Goal: Task Accomplishment & Management: Complete application form

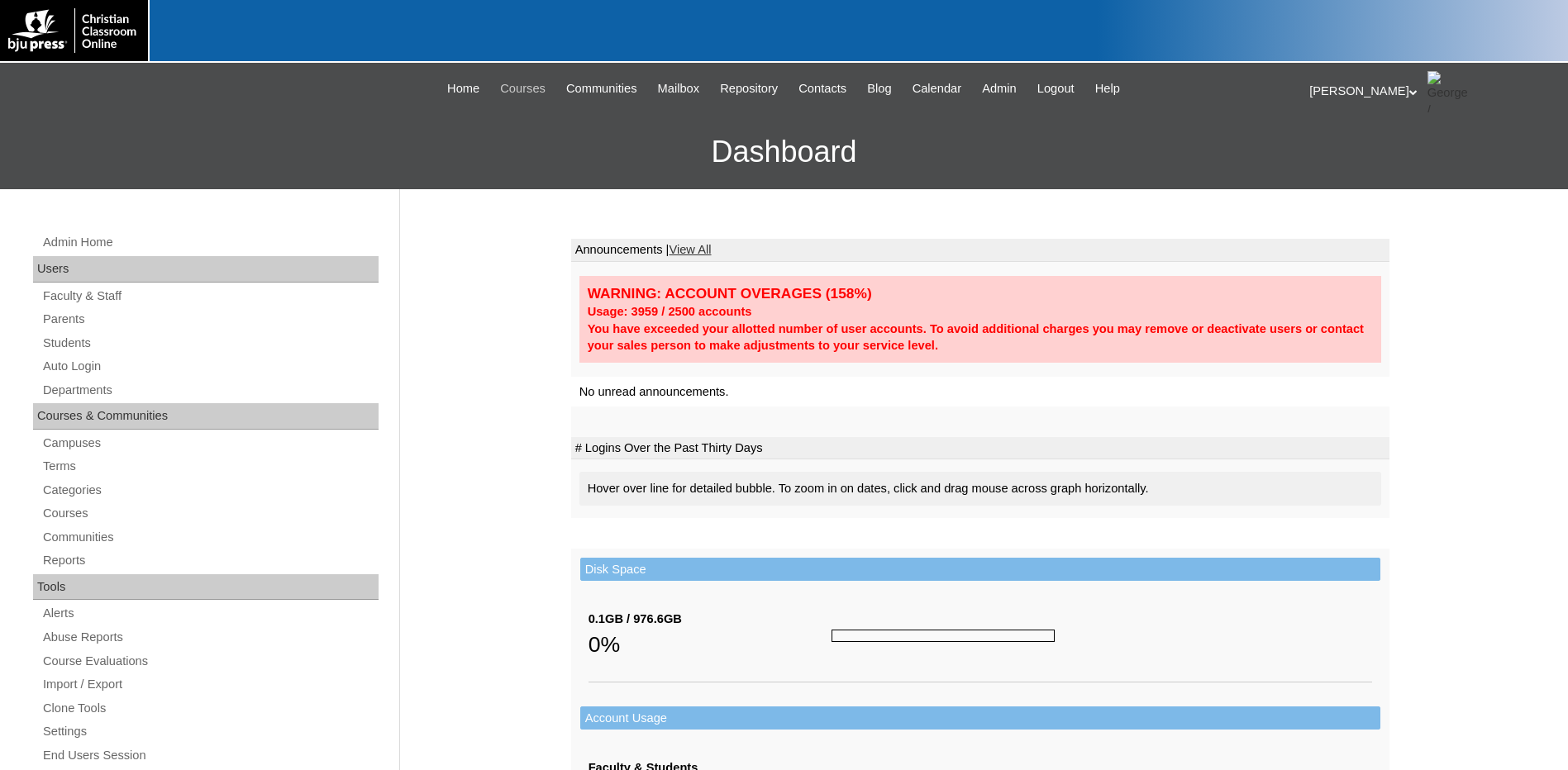
click at [517, 84] on span "Courses" at bounding box center [523, 88] width 46 height 19
click at [62, 338] on link "Students" at bounding box center [209, 343] width 337 height 21
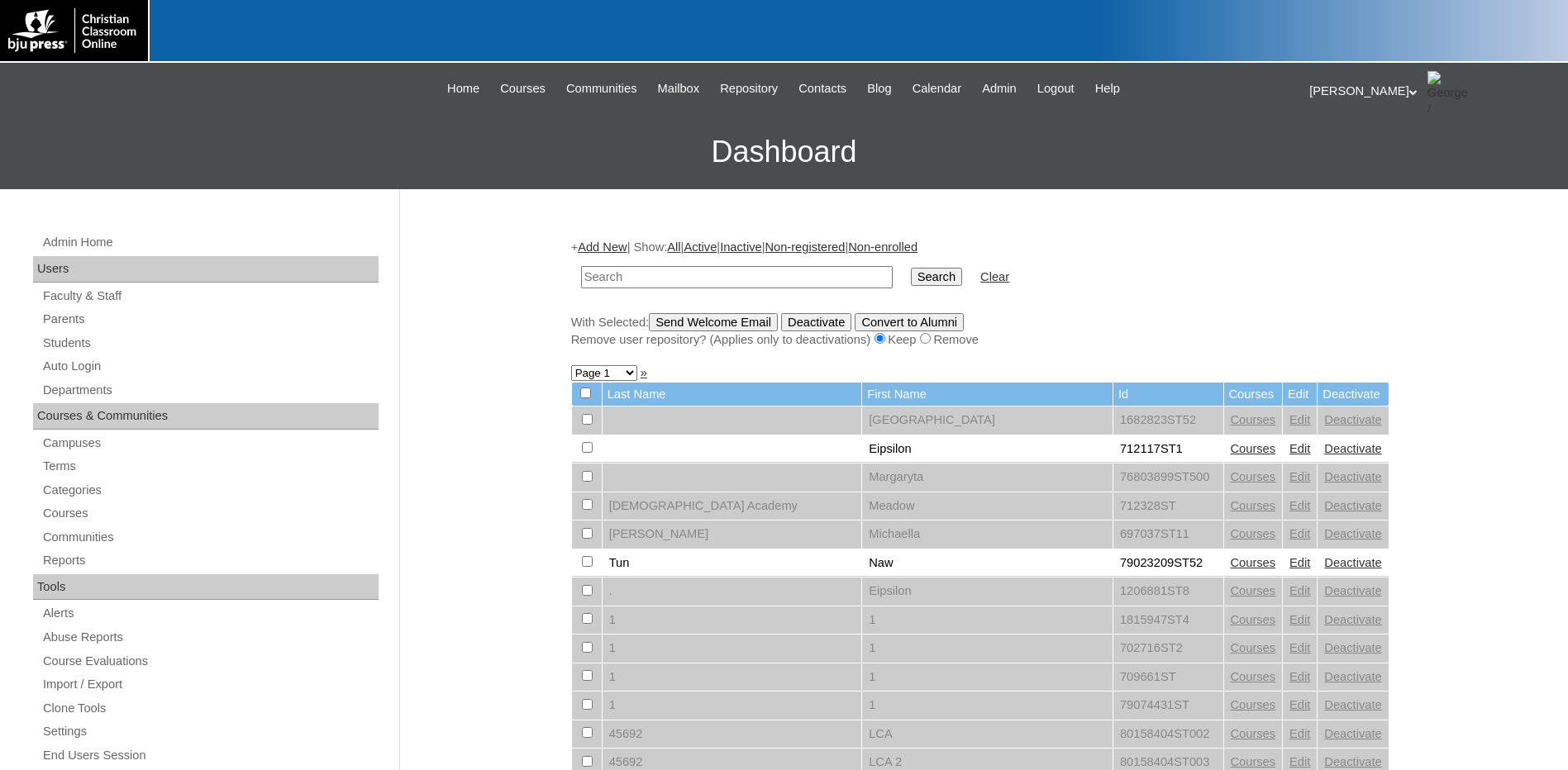
click at [603, 241] on link "Add New" at bounding box center [601, 247] width 48 height 13
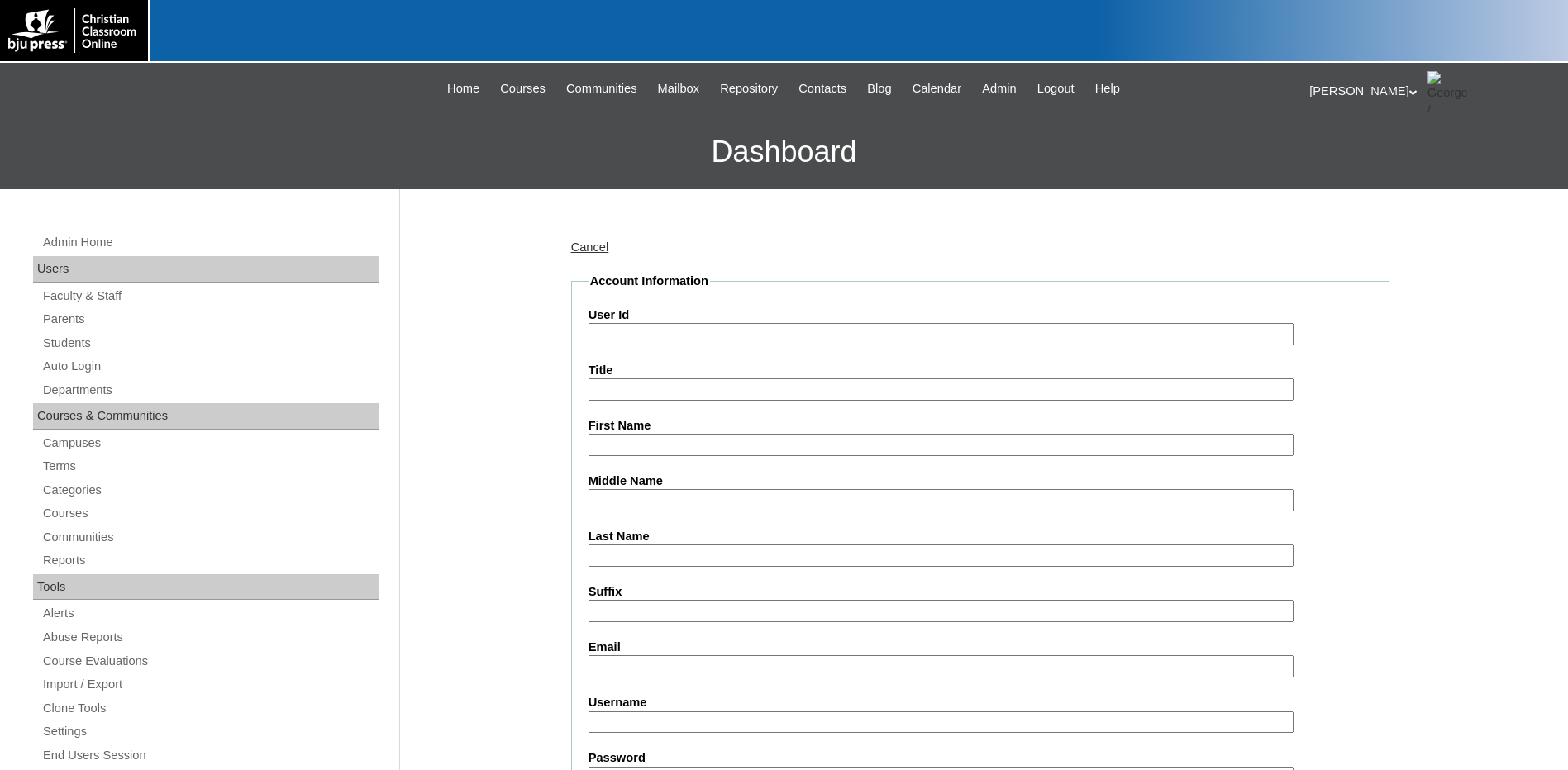
click at [626, 333] on input "User Id" at bounding box center [941, 334] width 705 height 22
type input "magicbox2"
type input "Magic"
type input "Student"
type input "trovesupport@bjupress.com"
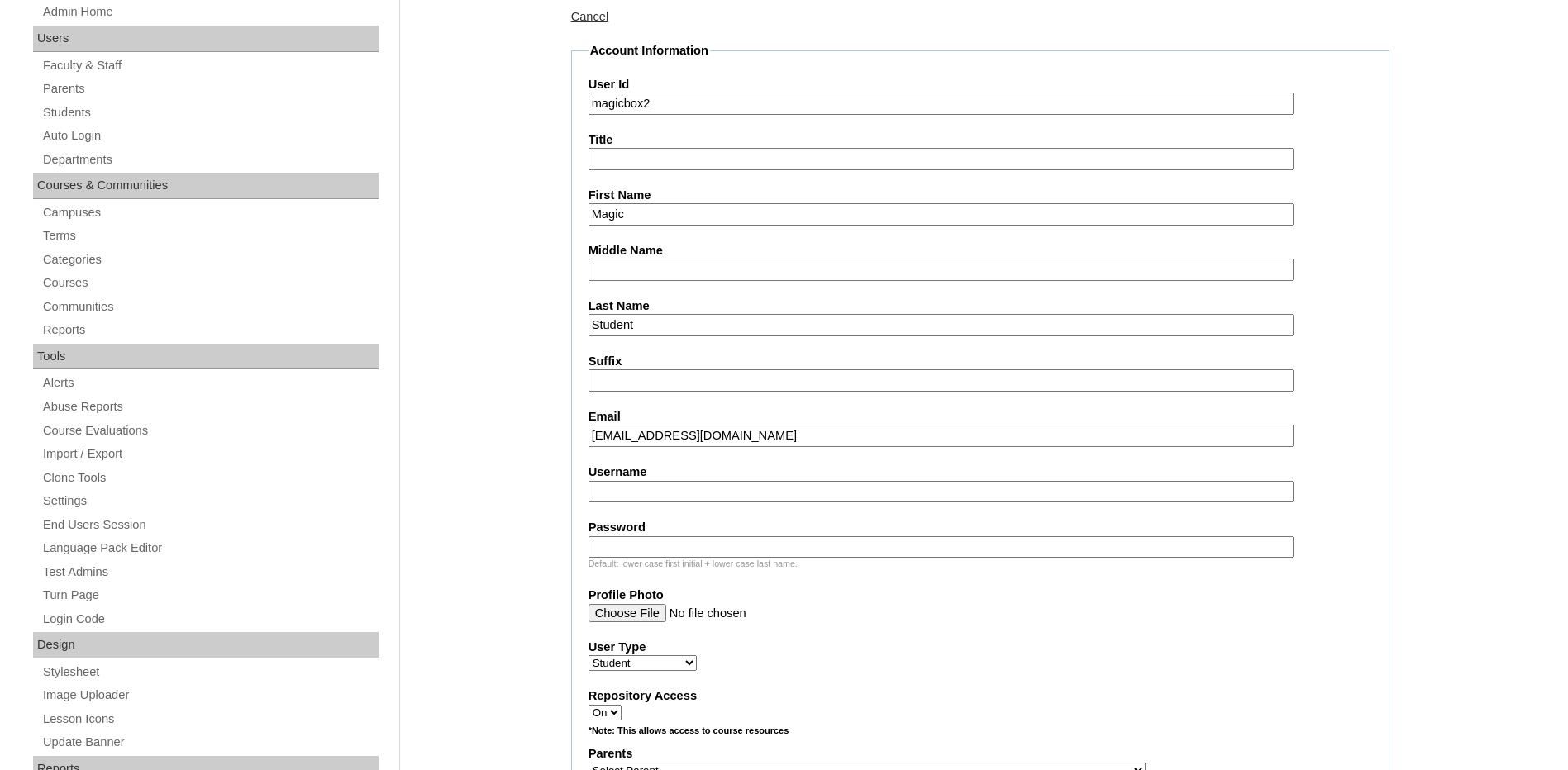
scroll to position [248, 0]
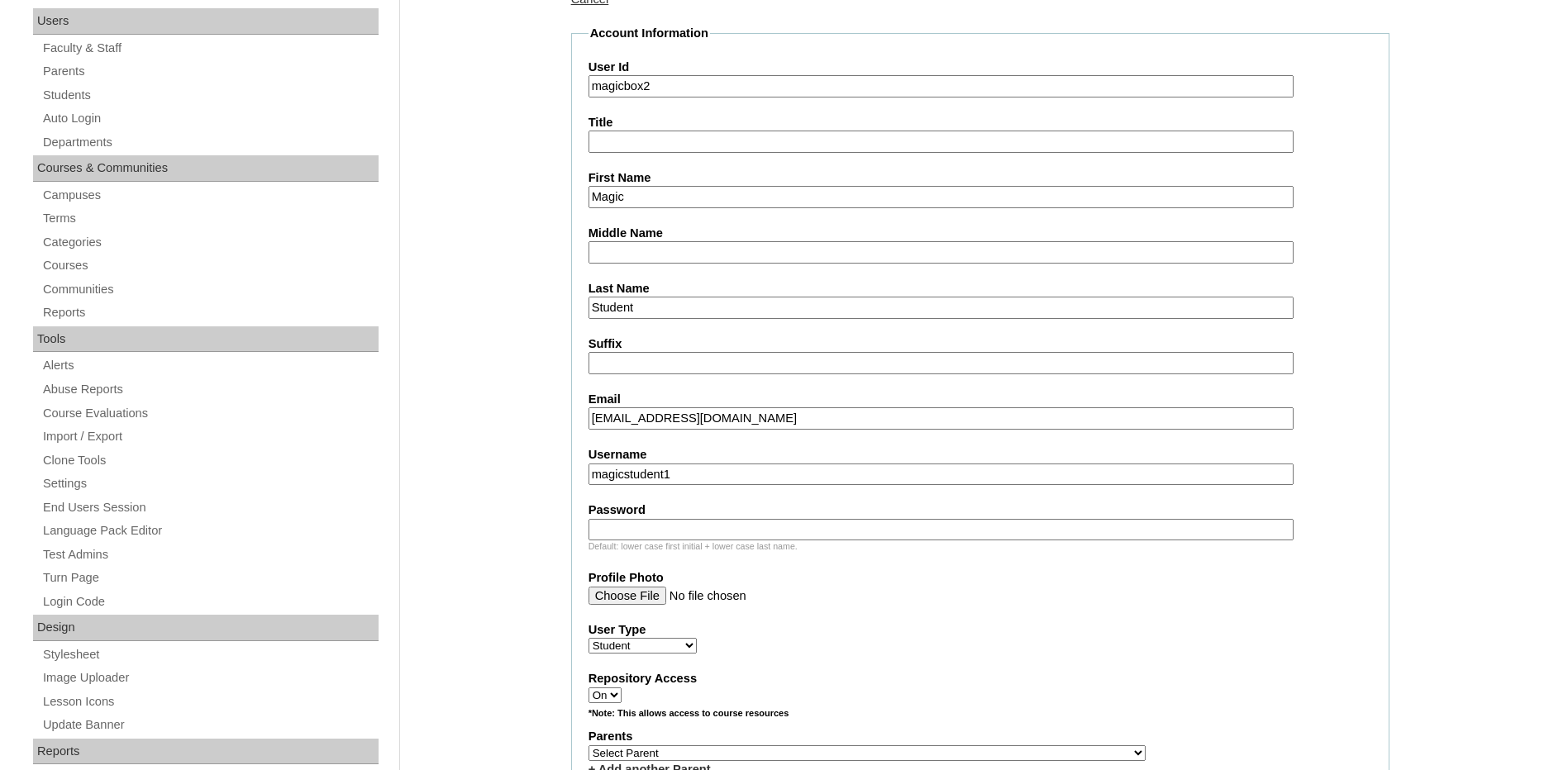
type input "magicstudent1"
drag, startPoint x: 671, startPoint y: 529, endPoint x: 48, endPoint y: 488, distance: 624.3
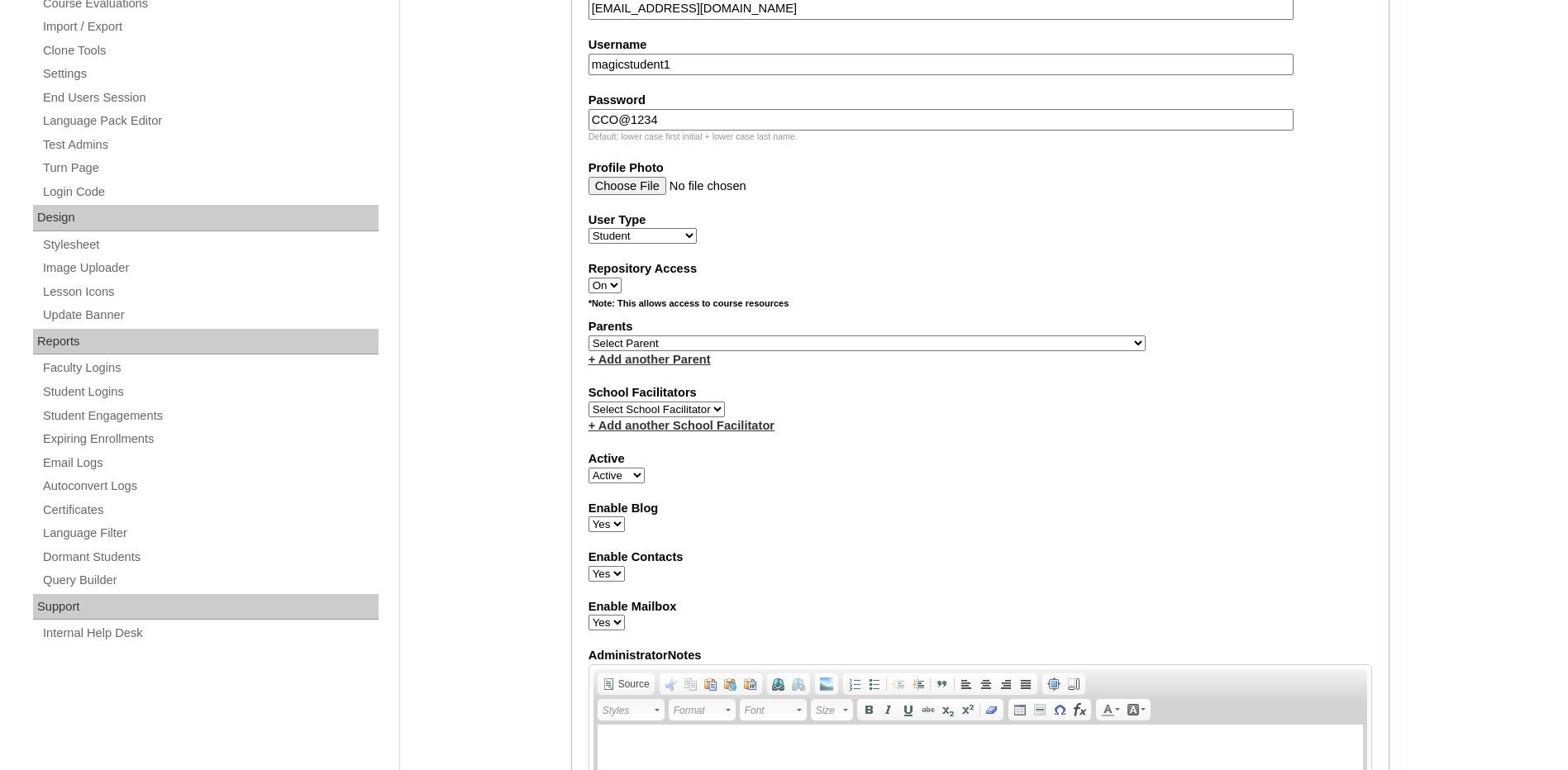
scroll to position [661, 0]
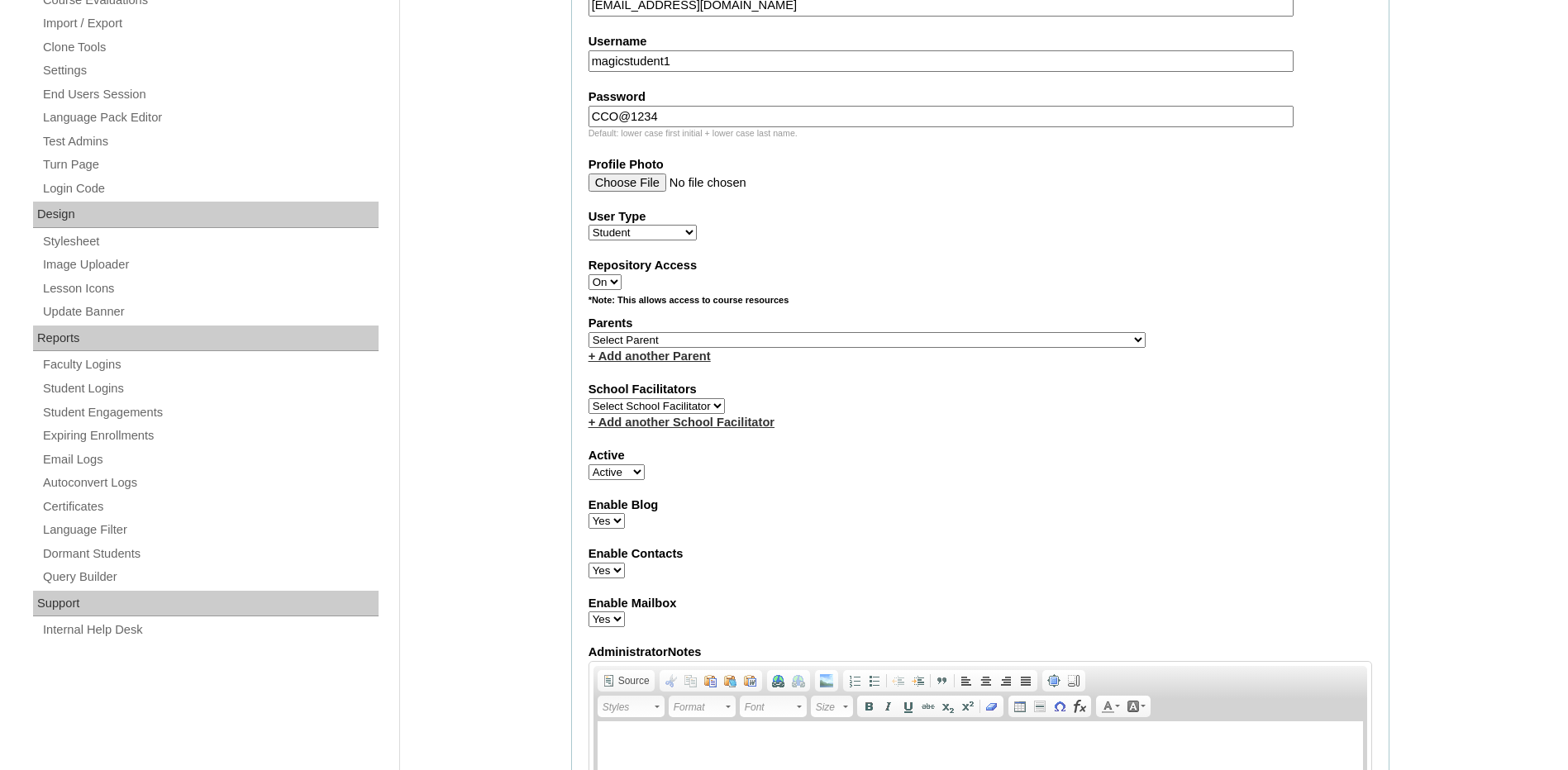
type input "CCO@1234"
click at [608, 524] on select "Yes No" at bounding box center [607, 520] width 37 height 16
select select "N"
click at [589, 513] on select "Yes No" at bounding box center [607, 520] width 37 height 16
drag, startPoint x: 607, startPoint y: 568, endPoint x: 611, endPoint y: 580, distance: 12.6
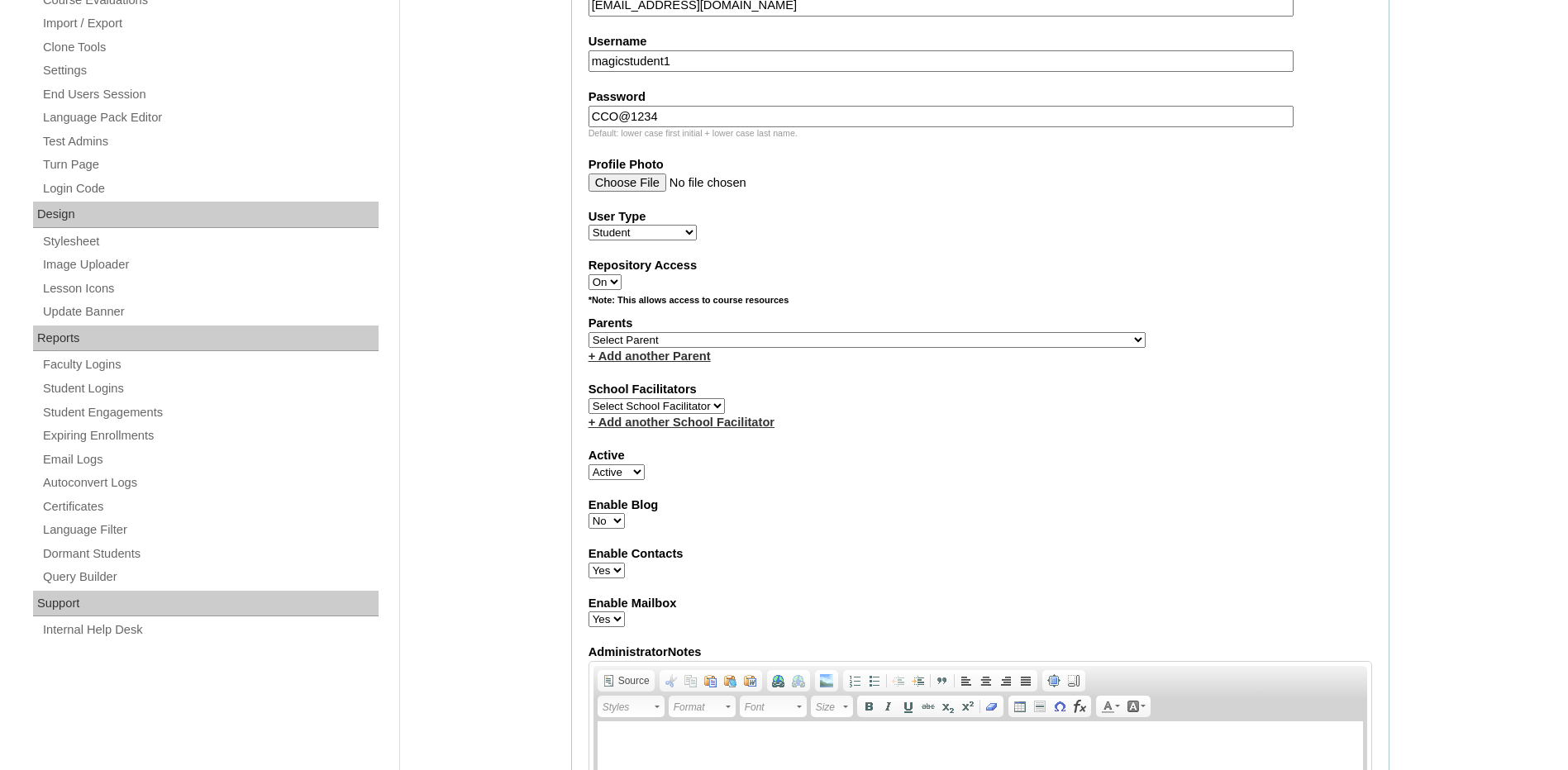
click at [607, 568] on select "Yes No" at bounding box center [607, 570] width 37 height 16
select select "N"
click at [589, 563] on select "Yes No" at bounding box center [607, 570] width 37 height 16
drag, startPoint x: 609, startPoint y: 615, endPoint x: 612, endPoint y: 624, distance: 9.5
click at [609, 615] on select "Yes No" at bounding box center [607, 619] width 37 height 16
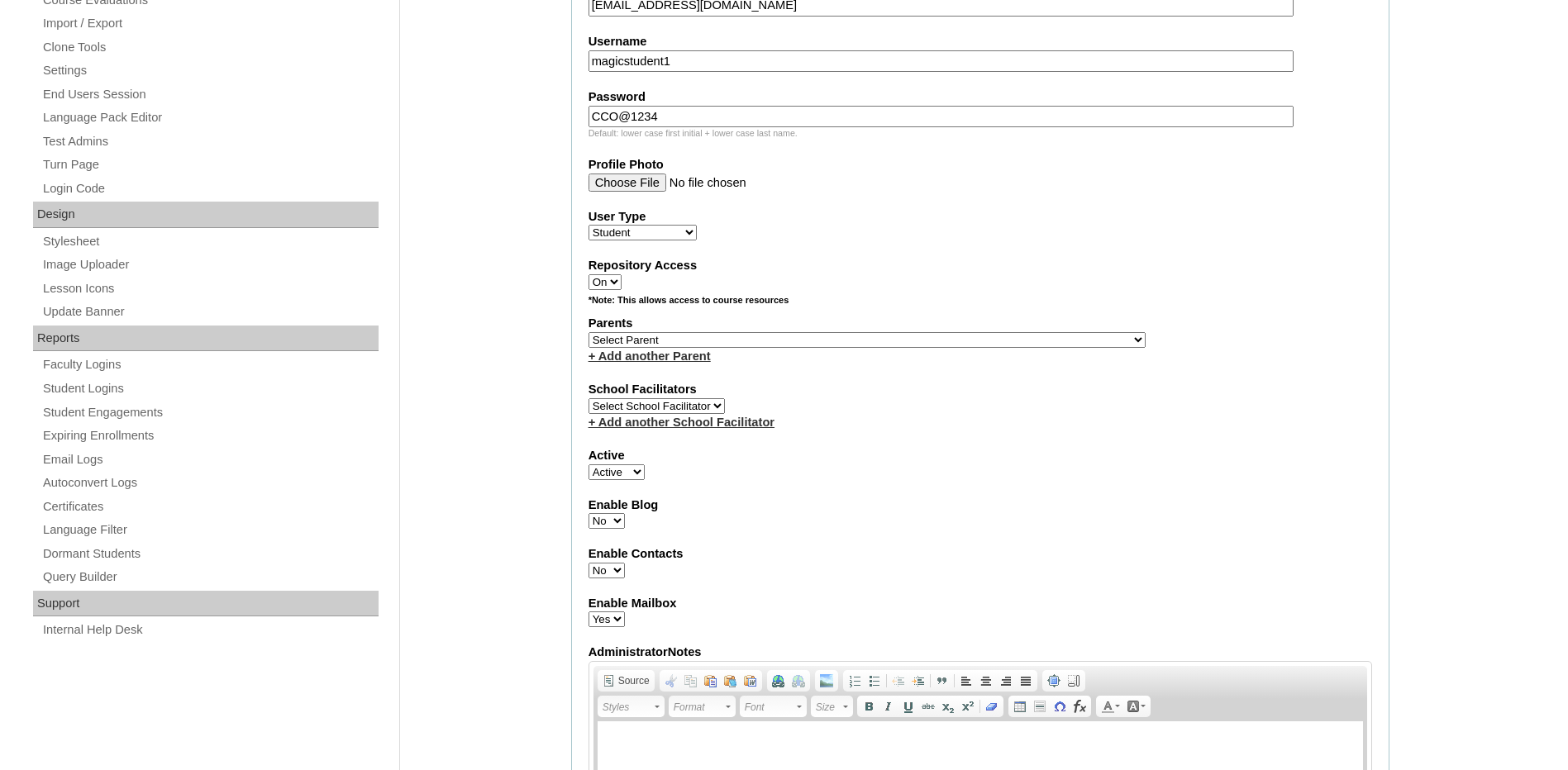
select select "N"
click at [589, 611] on select "Yes No" at bounding box center [607, 619] width 37 height 16
click at [548, 545] on div "Admin Home Users Faculty & Staff Parents Students Auto Login Departments Course…" at bounding box center [784, 682] width 1568 height 2306
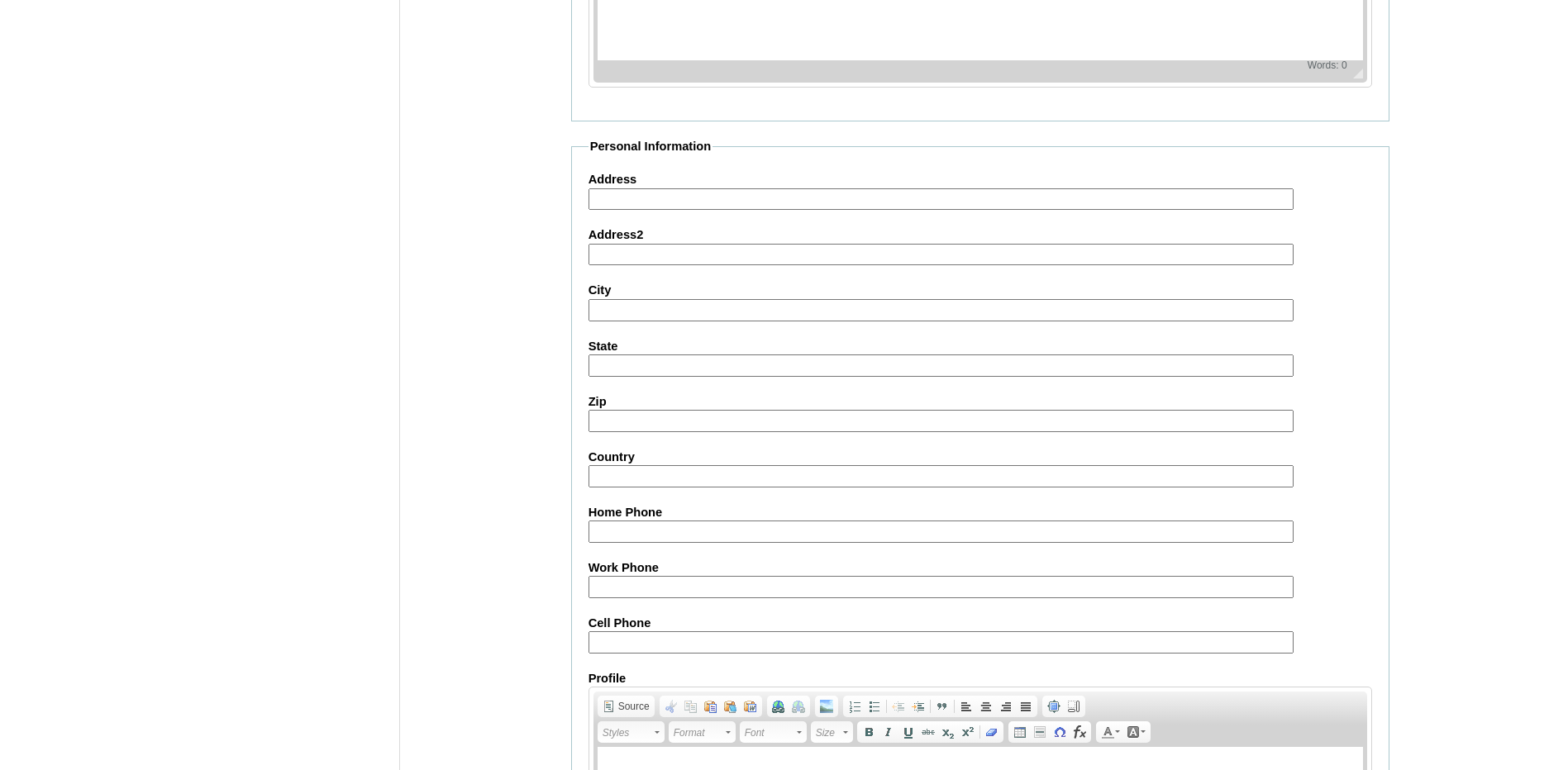
scroll to position [1744, 0]
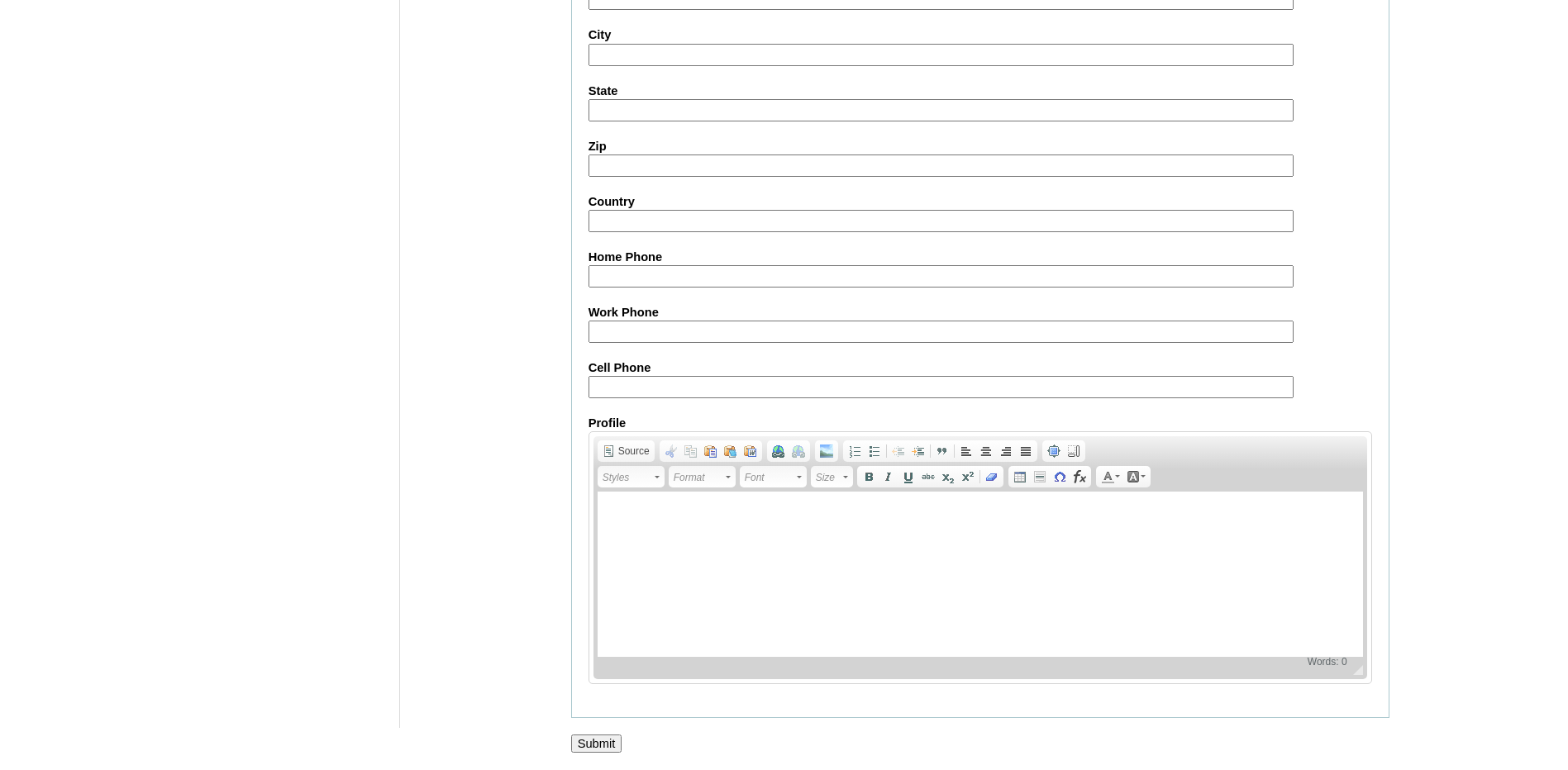
click at [583, 745] on input "Submit" at bounding box center [597, 744] width 51 height 18
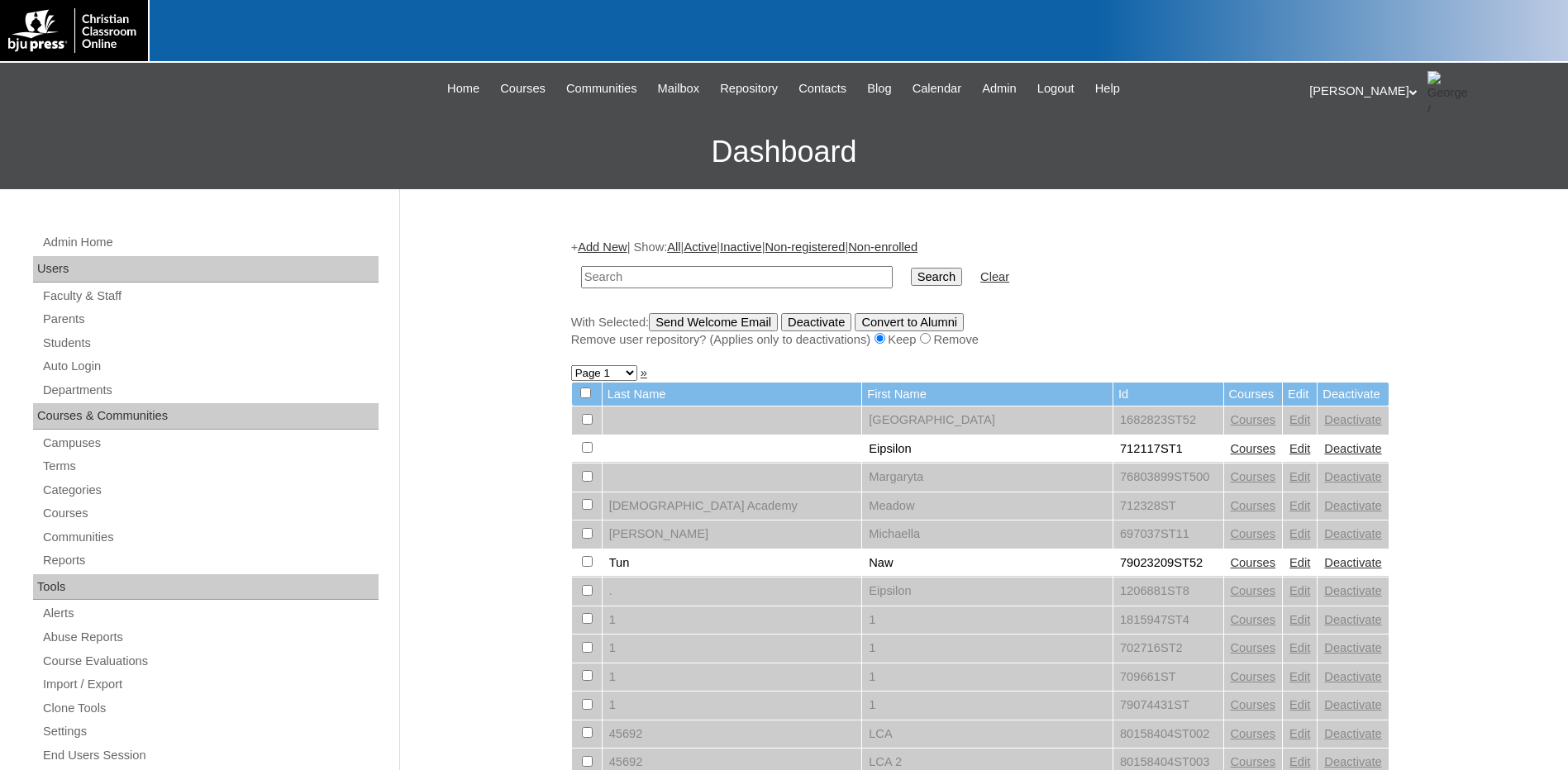
click at [688, 277] on input "text" at bounding box center [737, 277] width 311 height 22
type input "magicstudent"
click at [911, 267] on input "Search" at bounding box center [936, 276] width 51 height 18
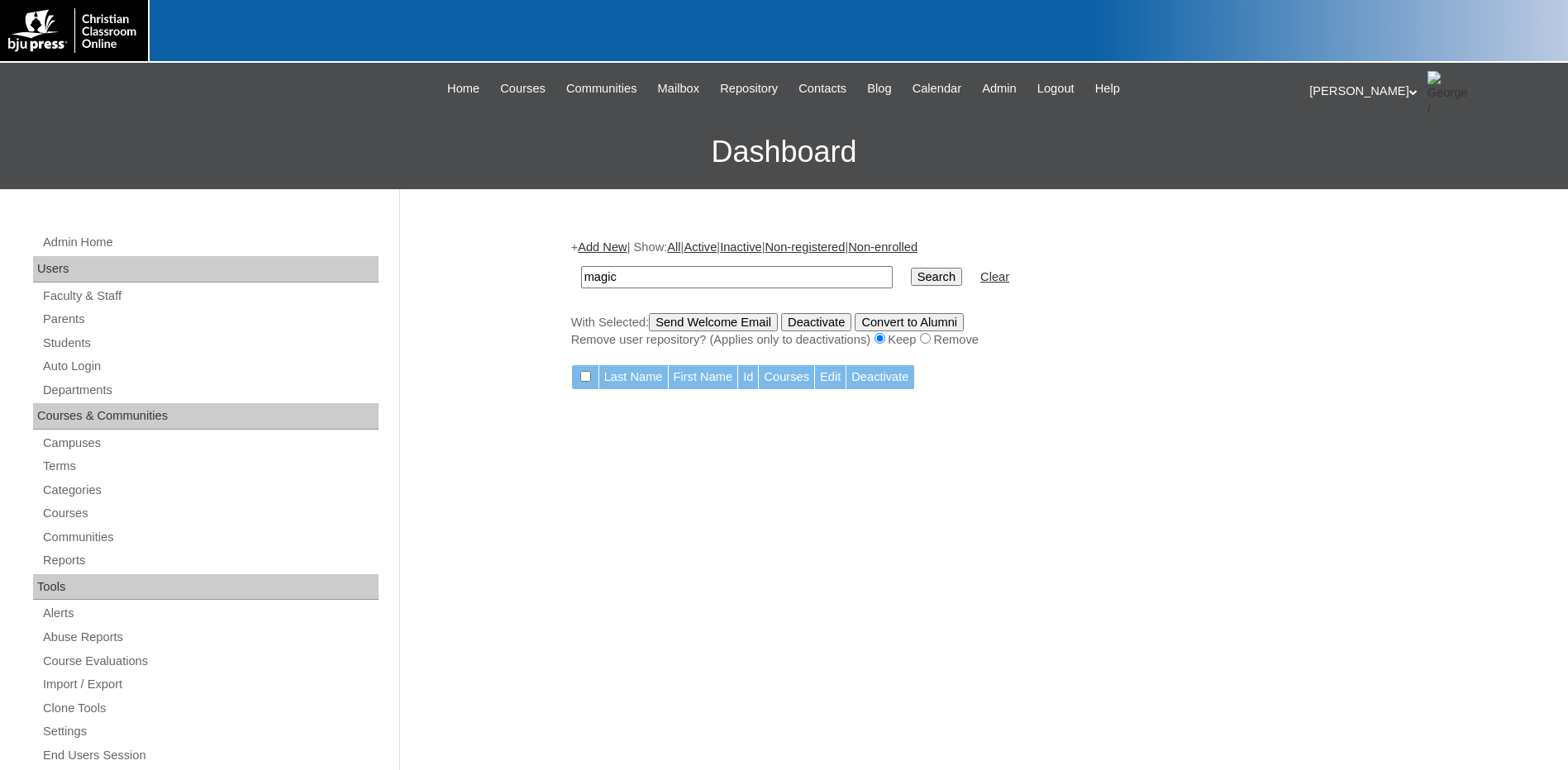
type input "magic"
click at [911, 267] on input "Search" at bounding box center [936, 276] width 51 height 18
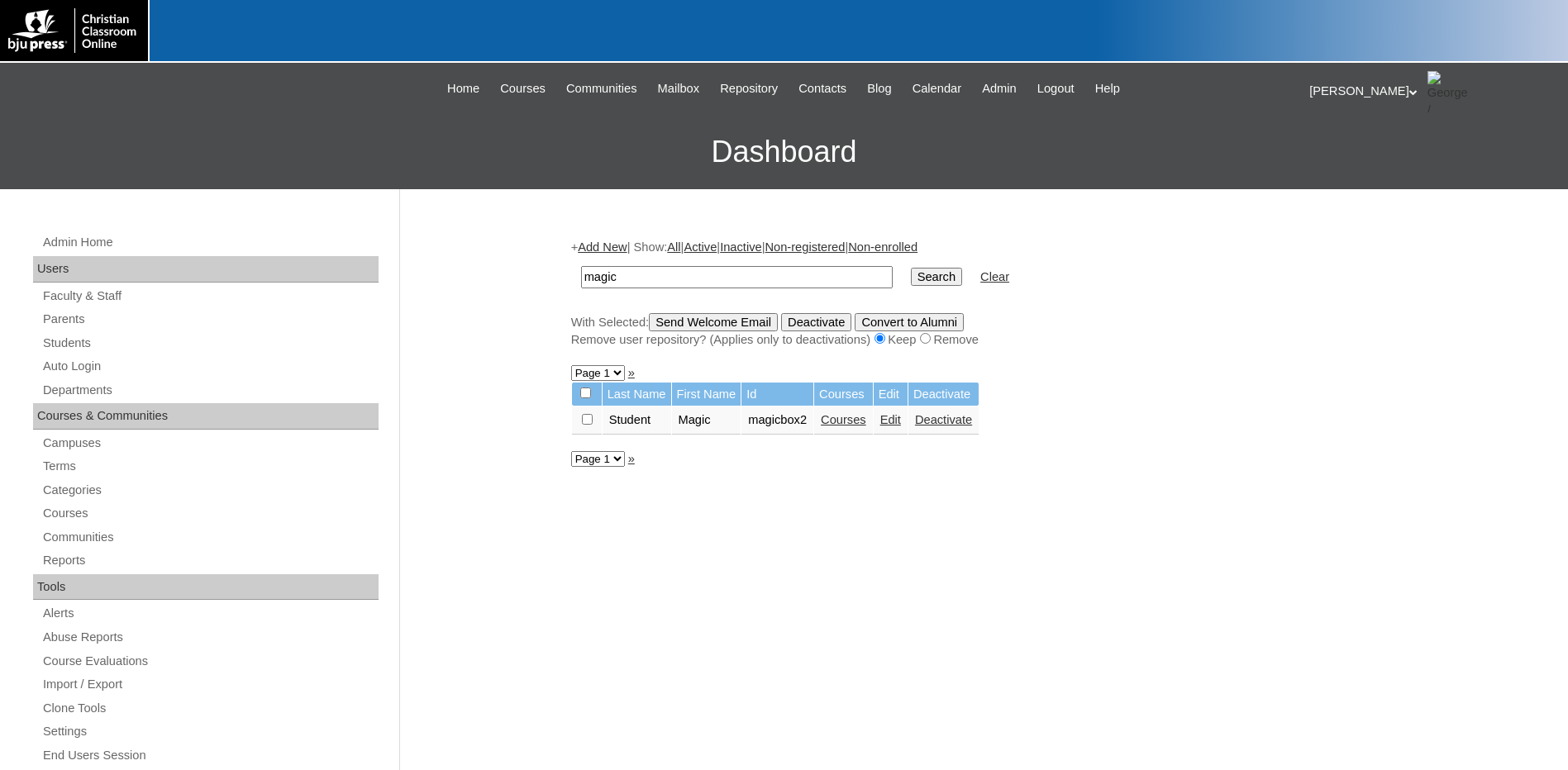
click at [886, 420] on link "Edit" at bounding box center [890, 420] width 21 height 13
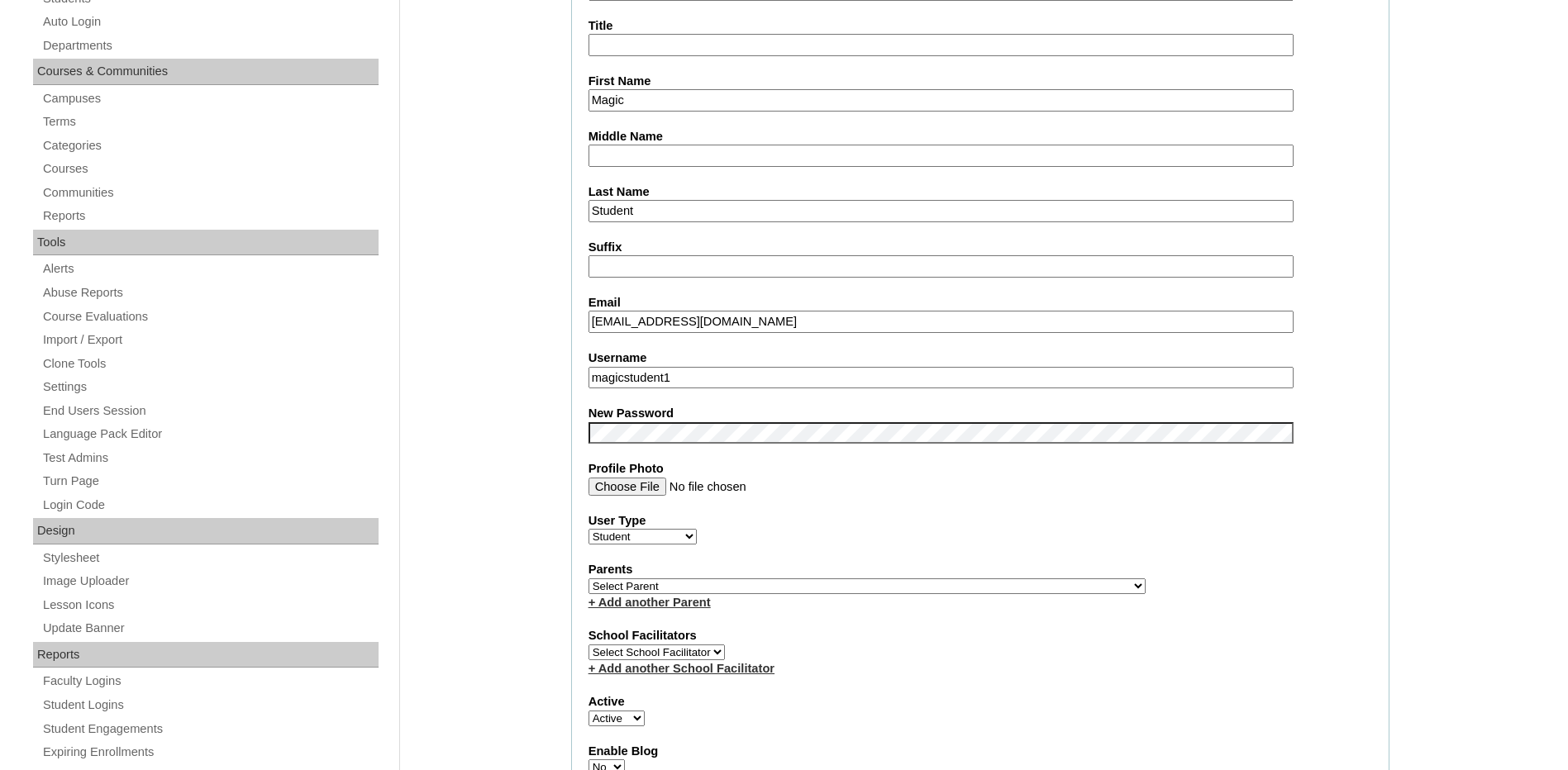
scroll to position [495, 0]
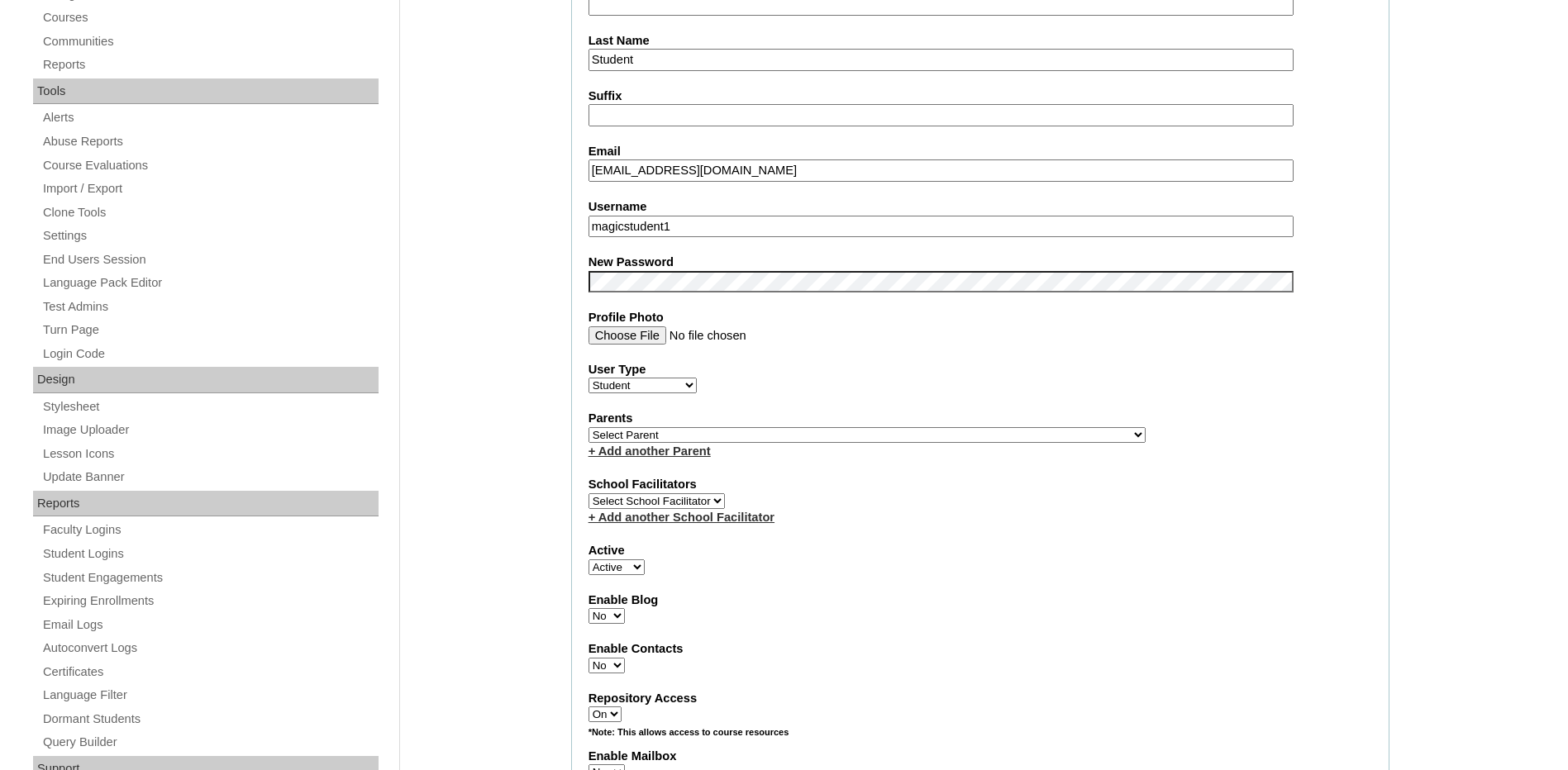
drag, startPoint x: 689, startPoint y: 224, endPoint x: 186, endPoint y: 200, distance: 503.6
click at [1204, 486] on label "School Facilitators" at bounding box center [980, 484] width 784 height 17
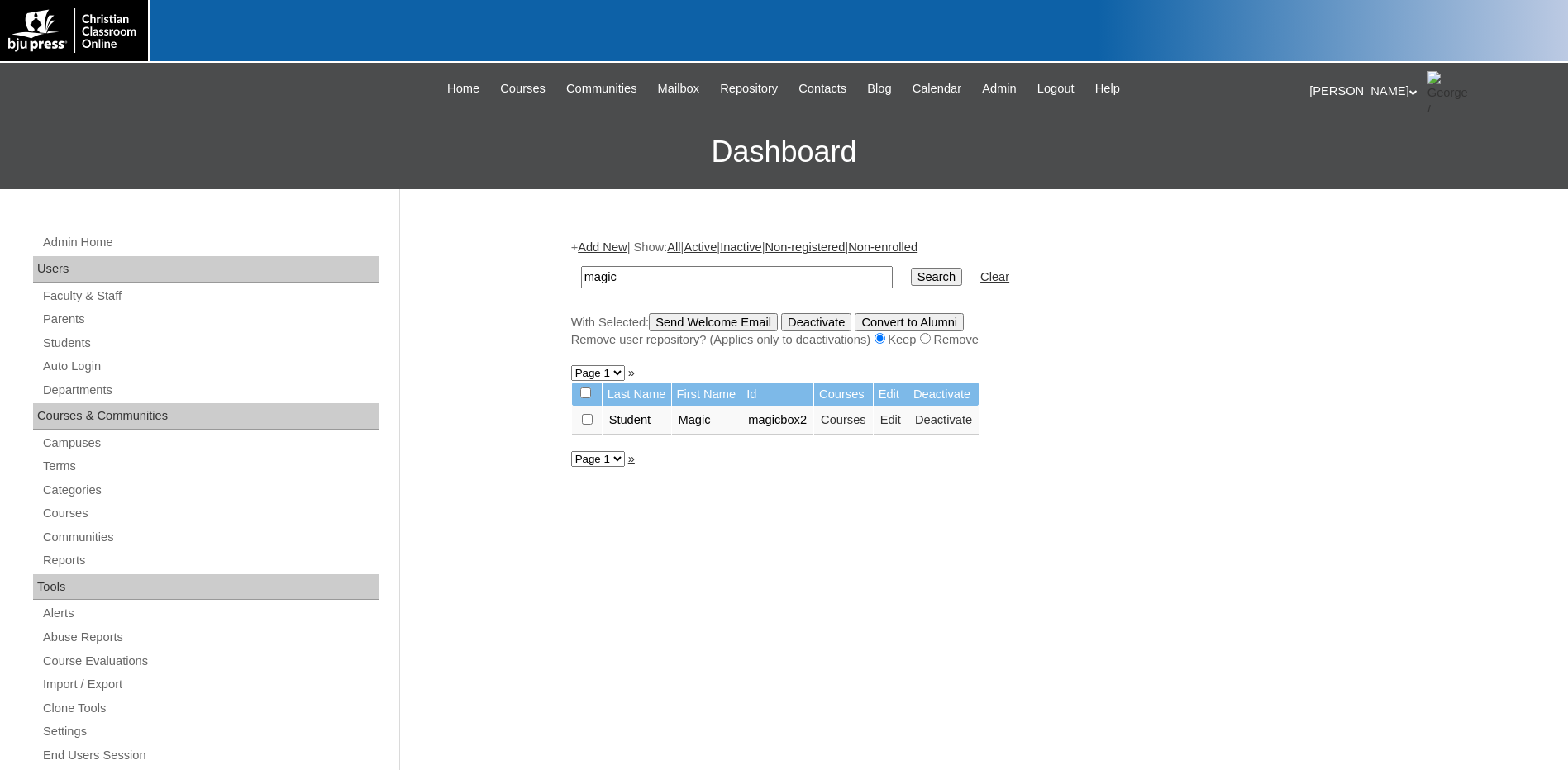
click at [839, 425] on link "Courses" at bounding box center [843, 420] width 46 height 13
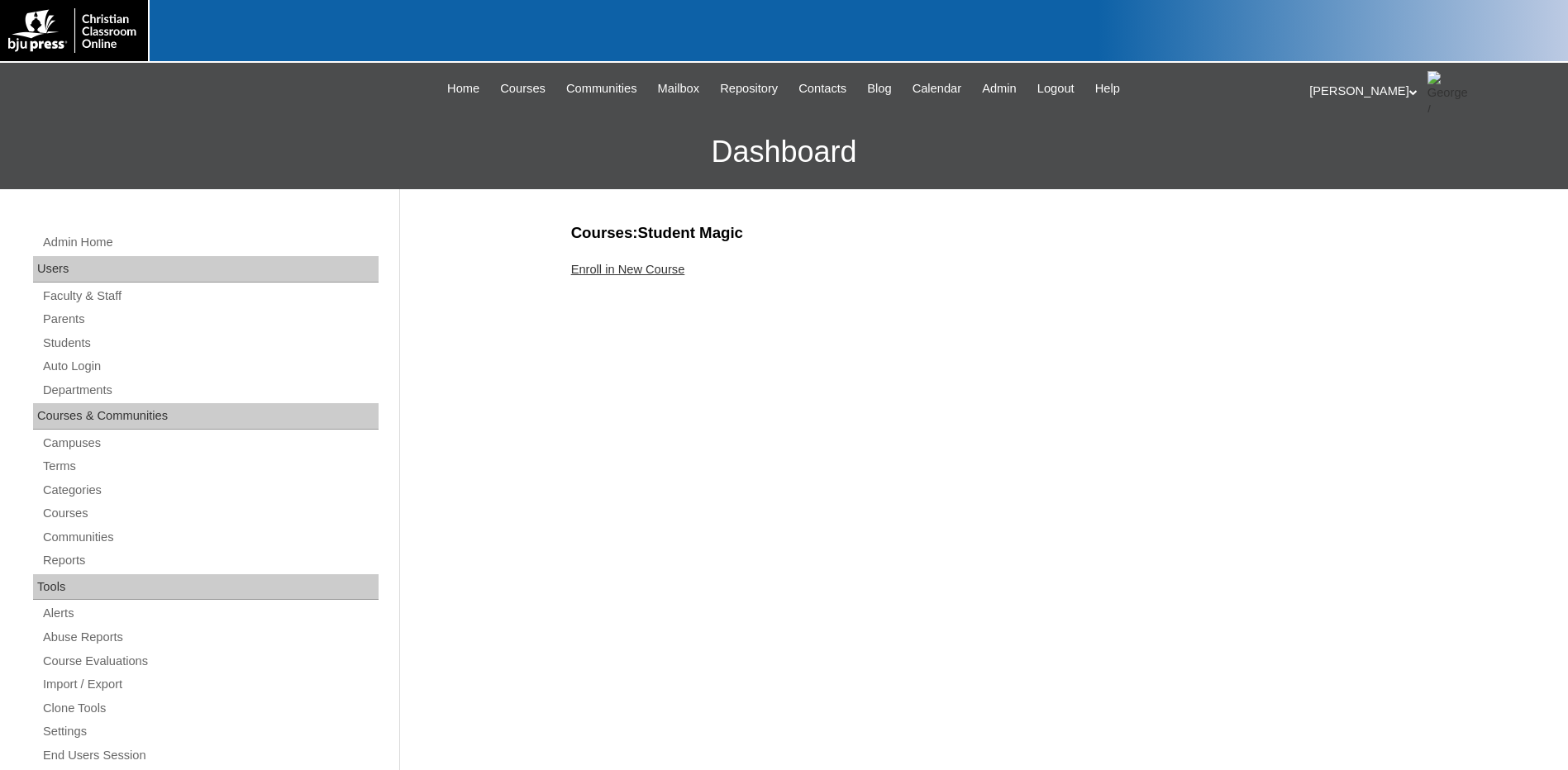
click at [652, 264] on link "Enroll in New Course" at bounding box center [628, 269] width 114 height 13
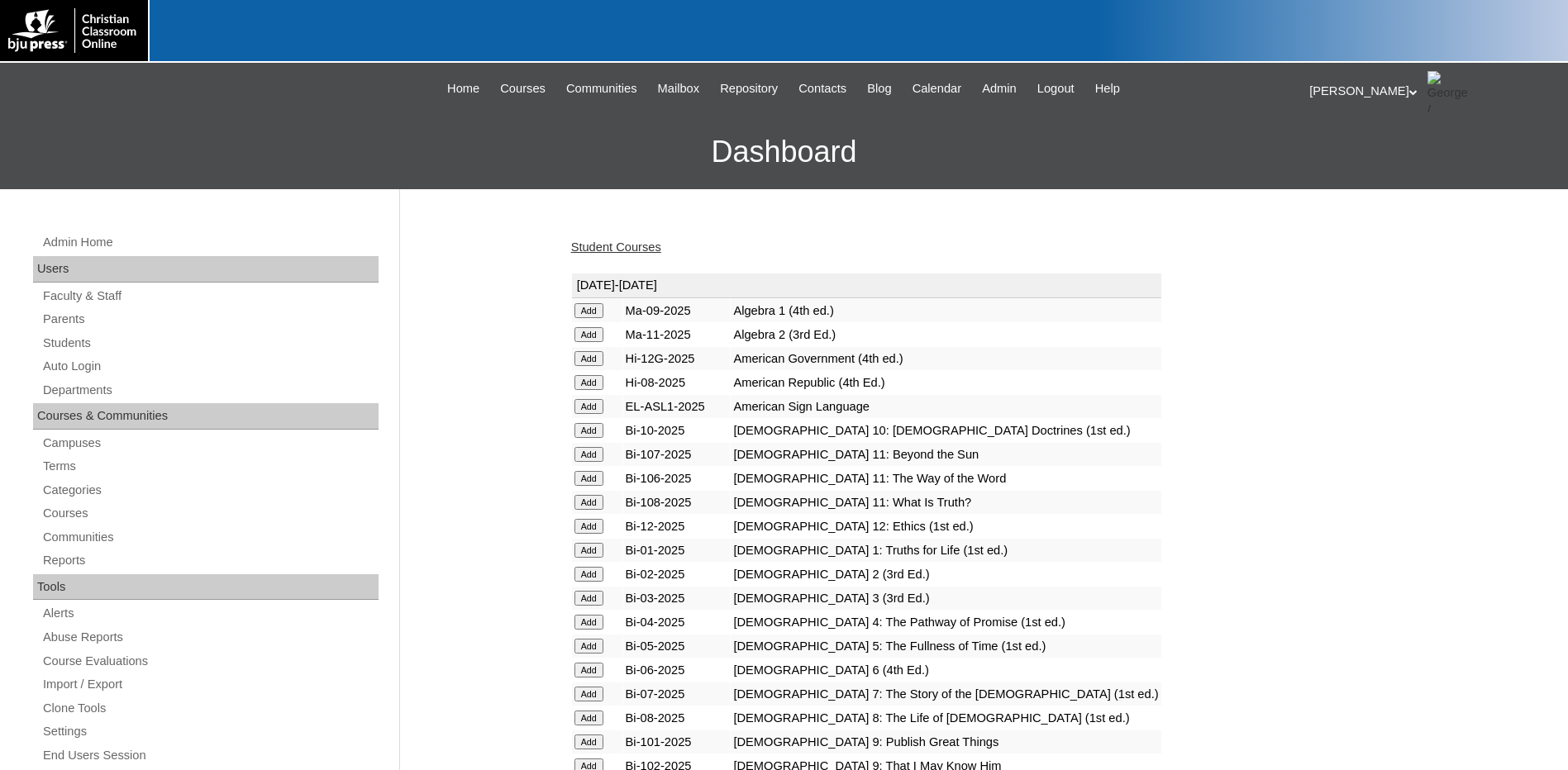
click at [591, 307] on input "Add" at bounding box center [589, 310] width 29 height 15
click at [593, 357] on input "Add" at bounding box center [589, 359] width 29 height 15
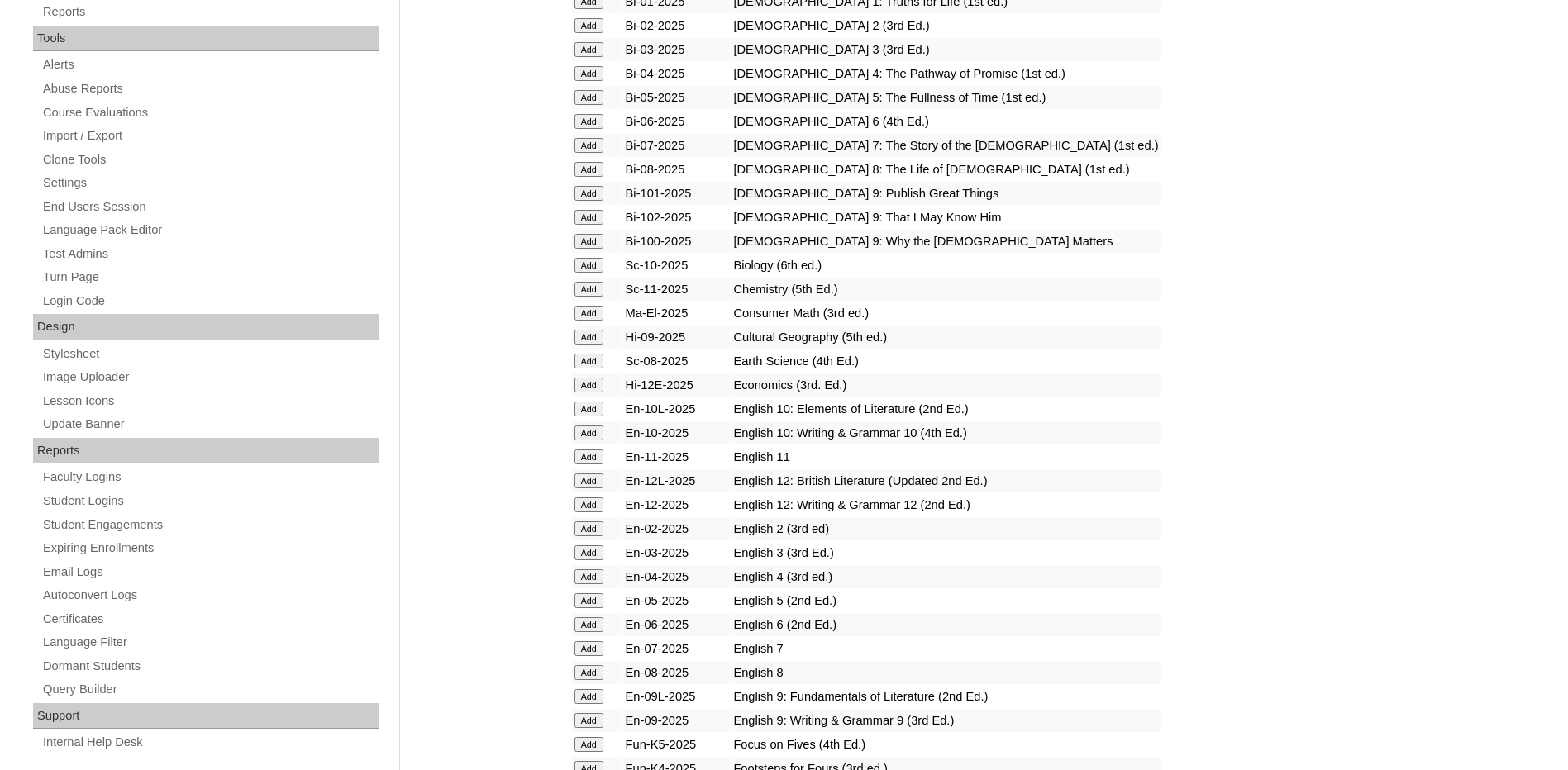
click at [593, 380] on input "Add" at bounding box center [589, 385] width 29 height 15
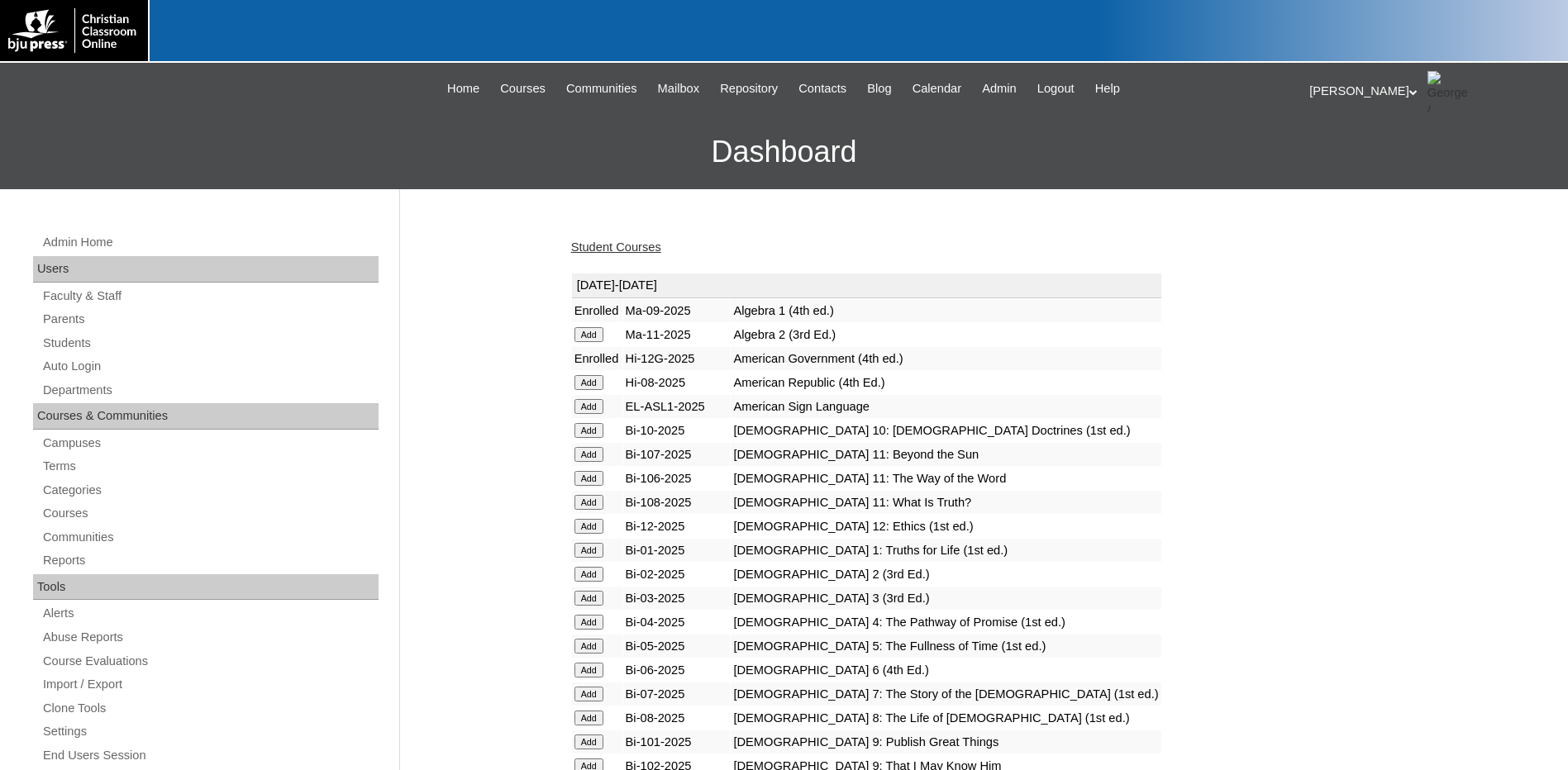
click at [586, 384] on input "Add" at bounding box center [589, 382] width 29 height 15
click at [582, 408] on input "Add" at bounding box center [589, 406] width 29 height 15
click at [588, 433] on input "Add" at bounding box center [589, 431] width 29 height 15
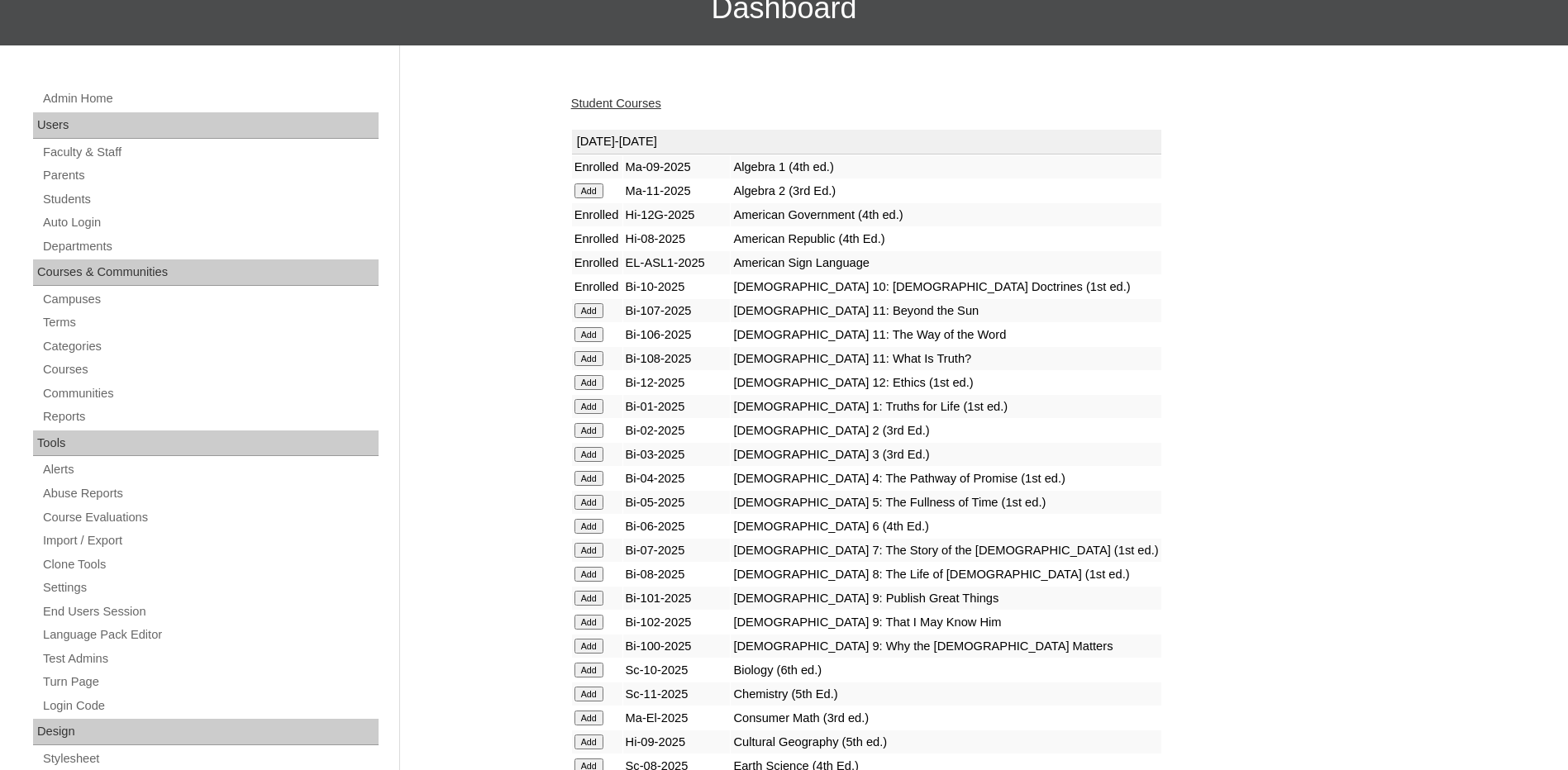
scroll to position [165, 0]
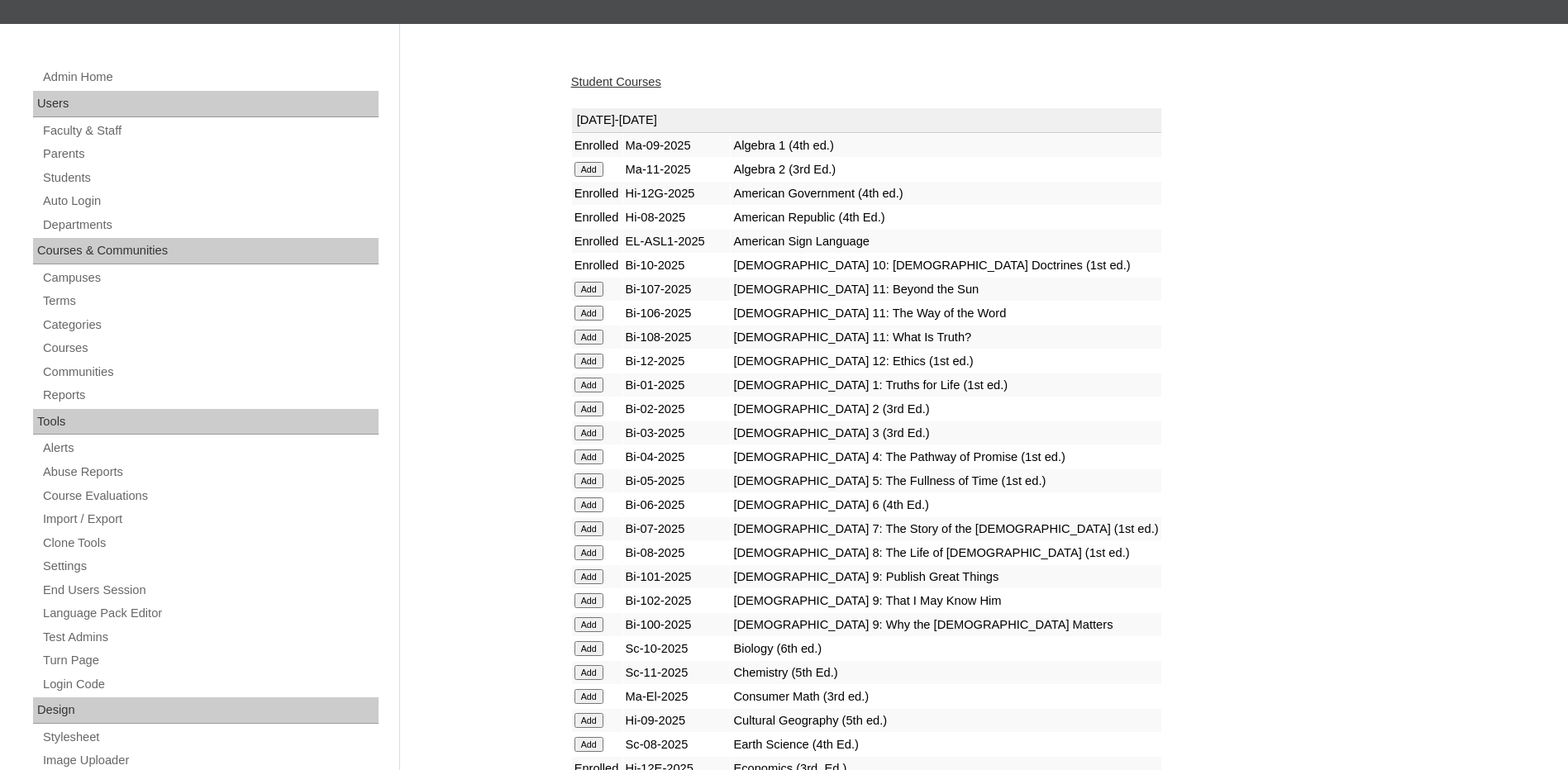
click at [591, 384] on input "Add" at bounding box center [589, 385] width 29 height 15
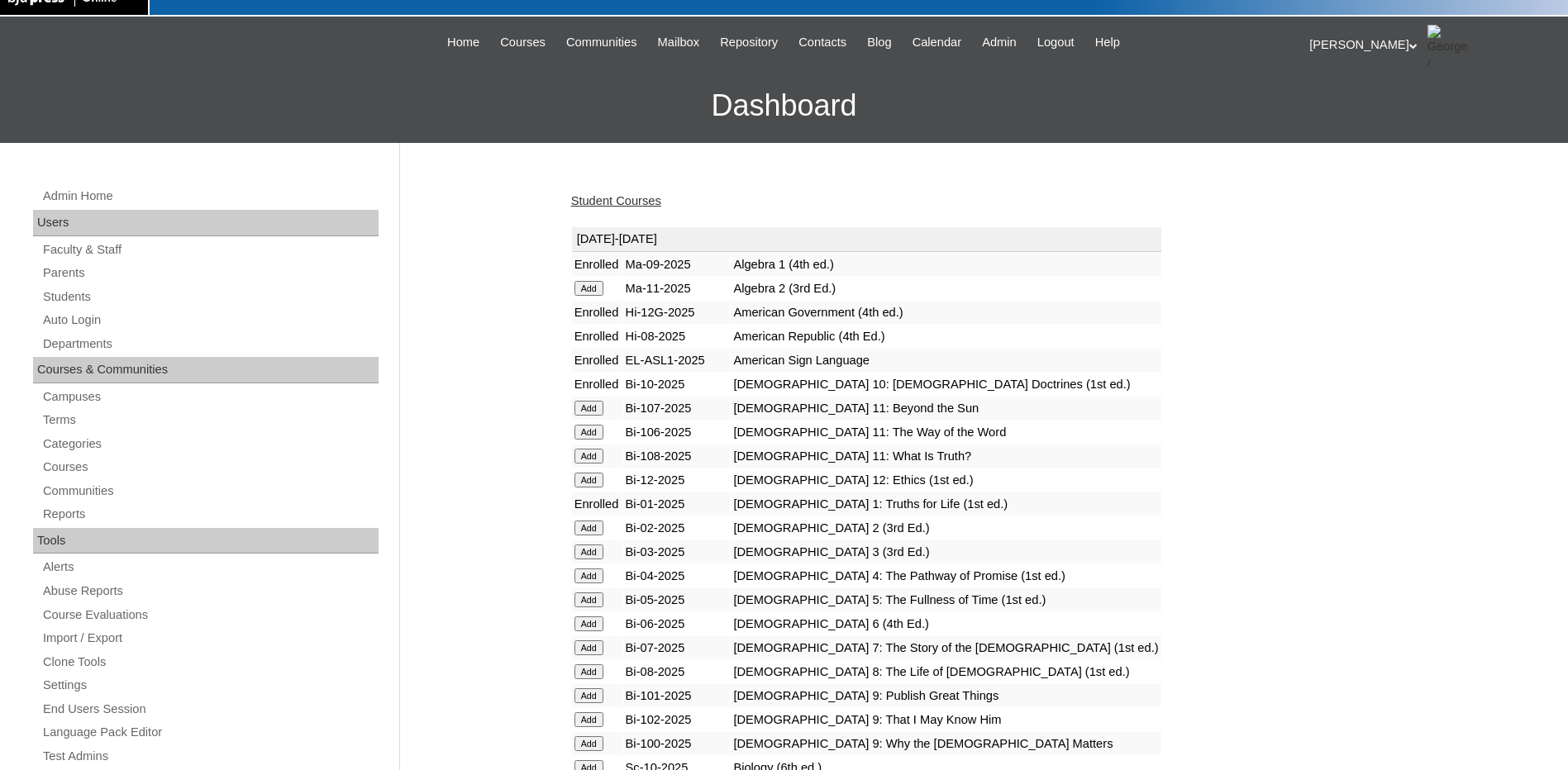
scroll to position [83, 0]
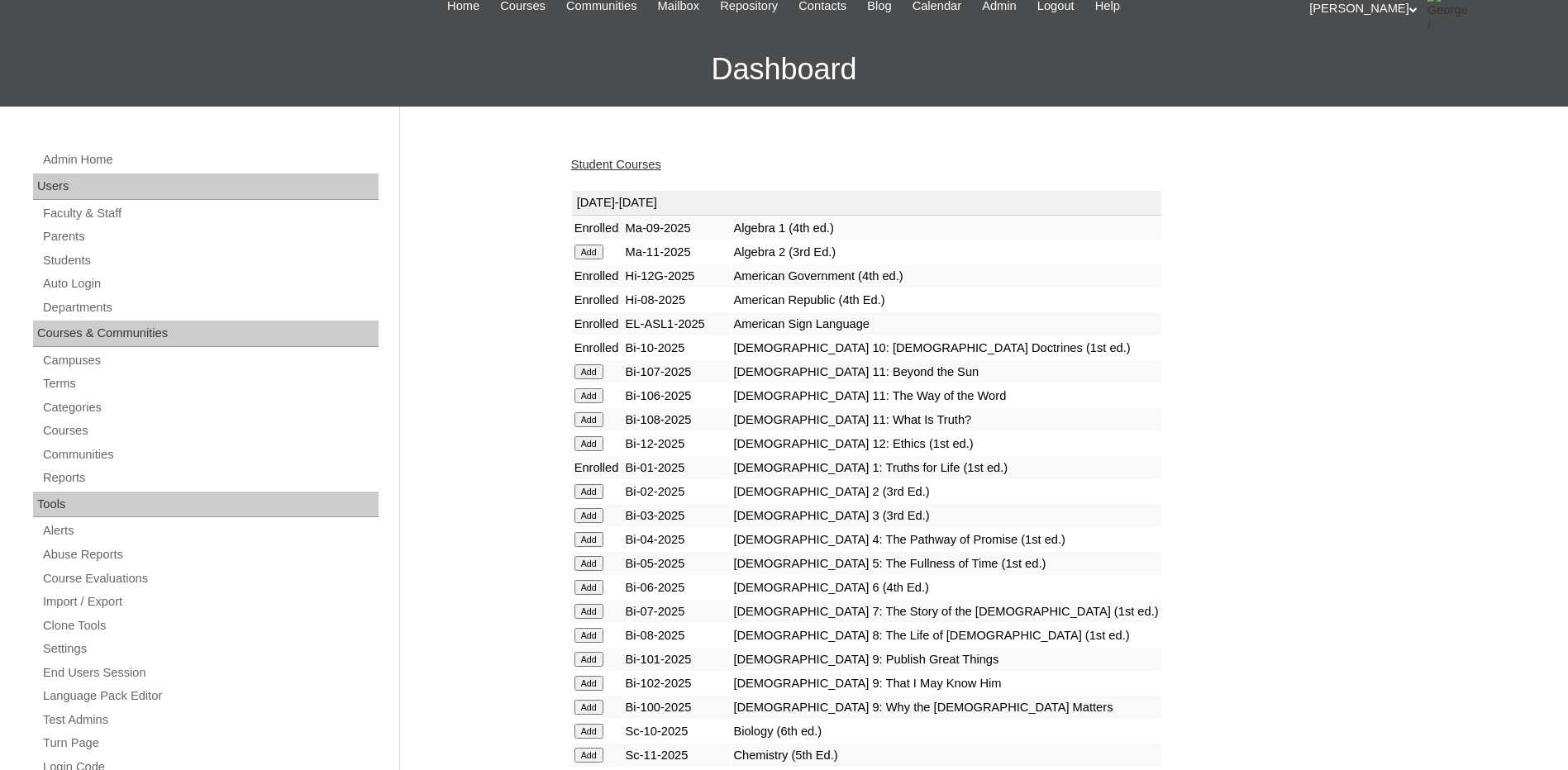
click at [593, 516] on input "Add" at bounding box center [589, 515] width 29 height 15
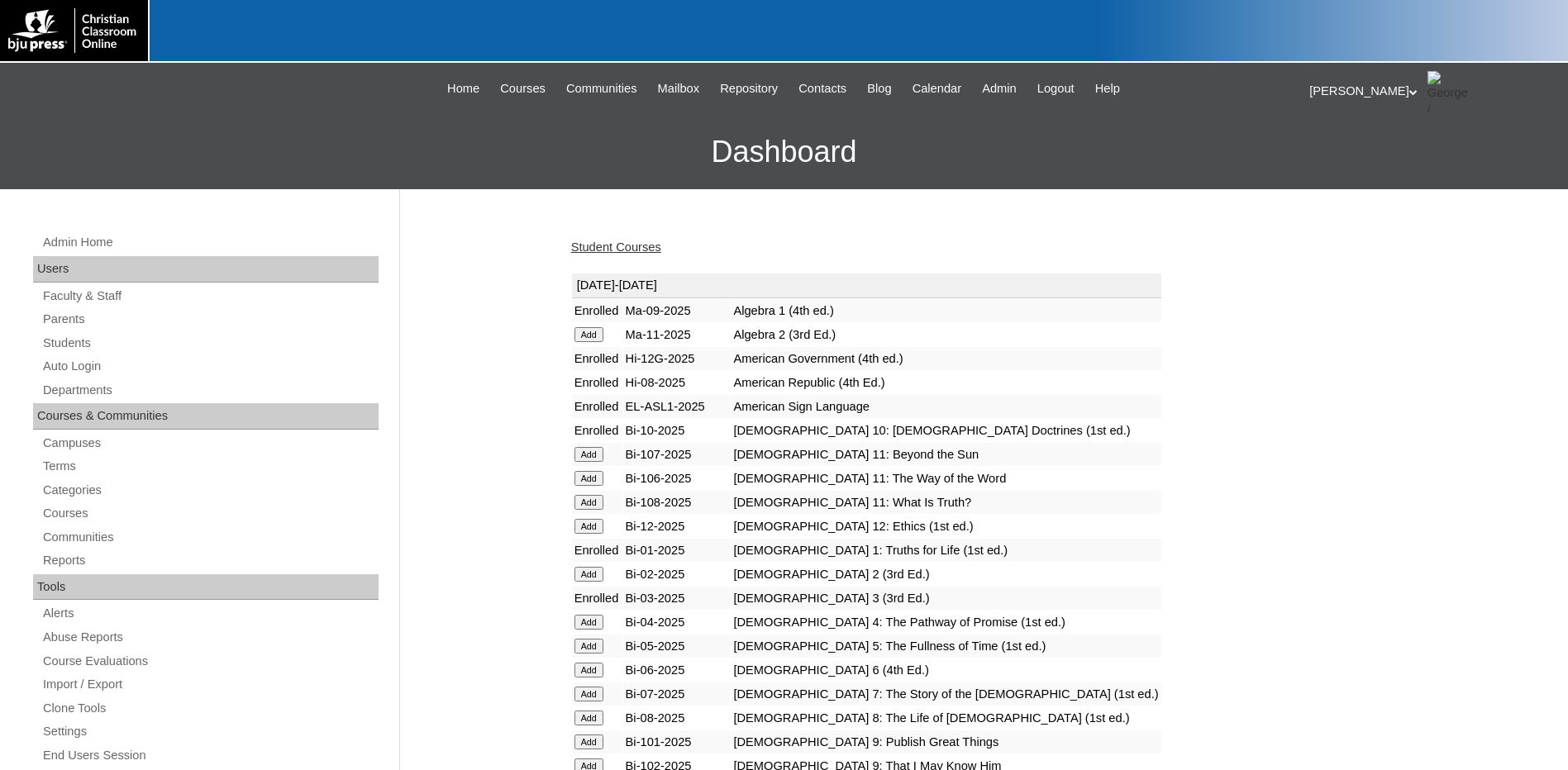
click at [582, 619] on input "Add" at bounding box center [589, 622] width 29 height 15
click at [591, 648] on input "Add" at bounding box center [589, 646] width 29 height 15
click at [592, 666] on input "Add" at bounding box center [589, 670] width 29 height 15
click at [587, 702] on td "Add" at bounding box center [597, 693] width 50 height 23
click at [587, 695] on input "Add" at bounding box center [589, 694] width 29 height 15
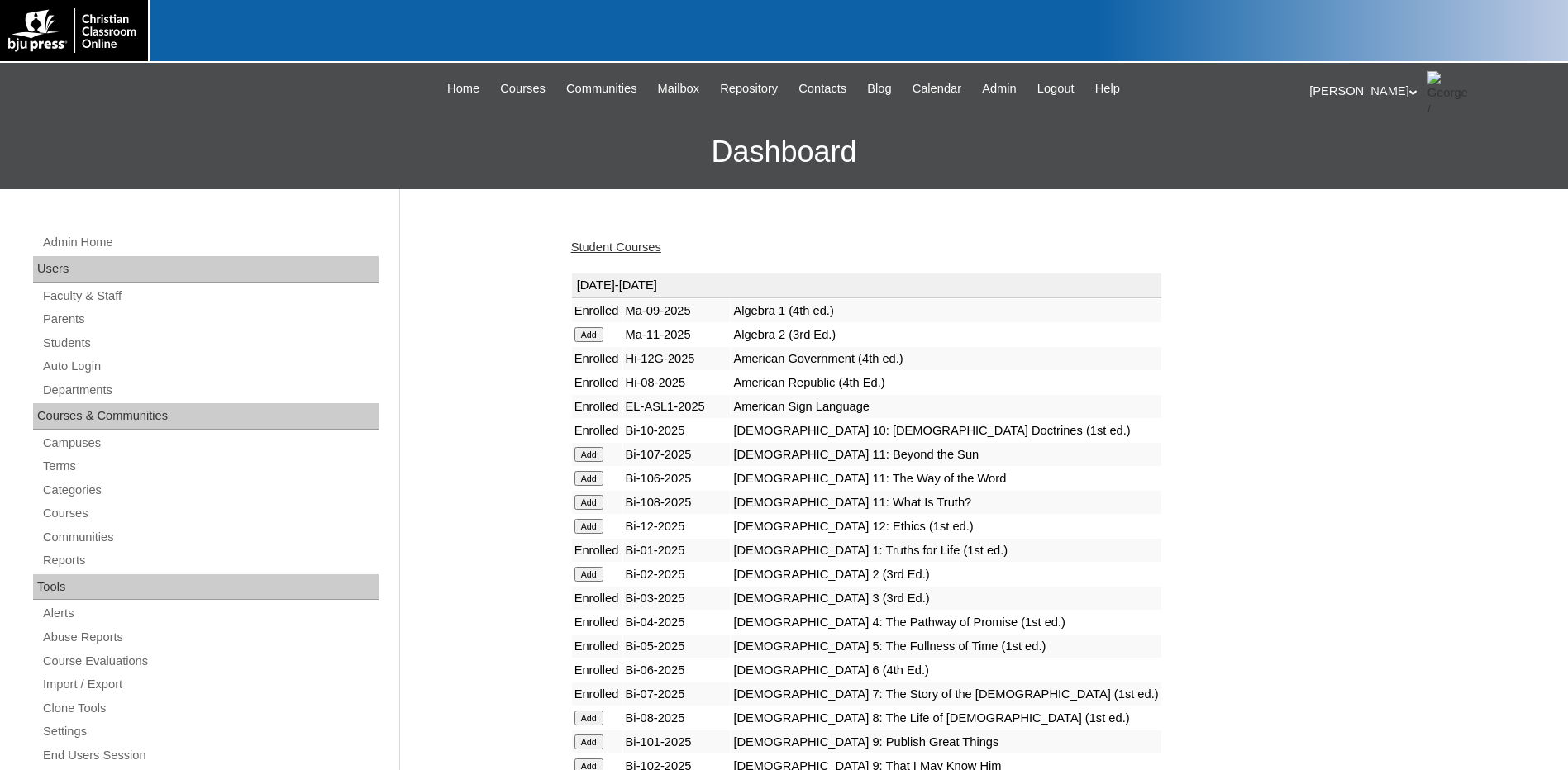
click at [590, 719] on input "Add" at bounding box center [589, 718] width 29 height 15
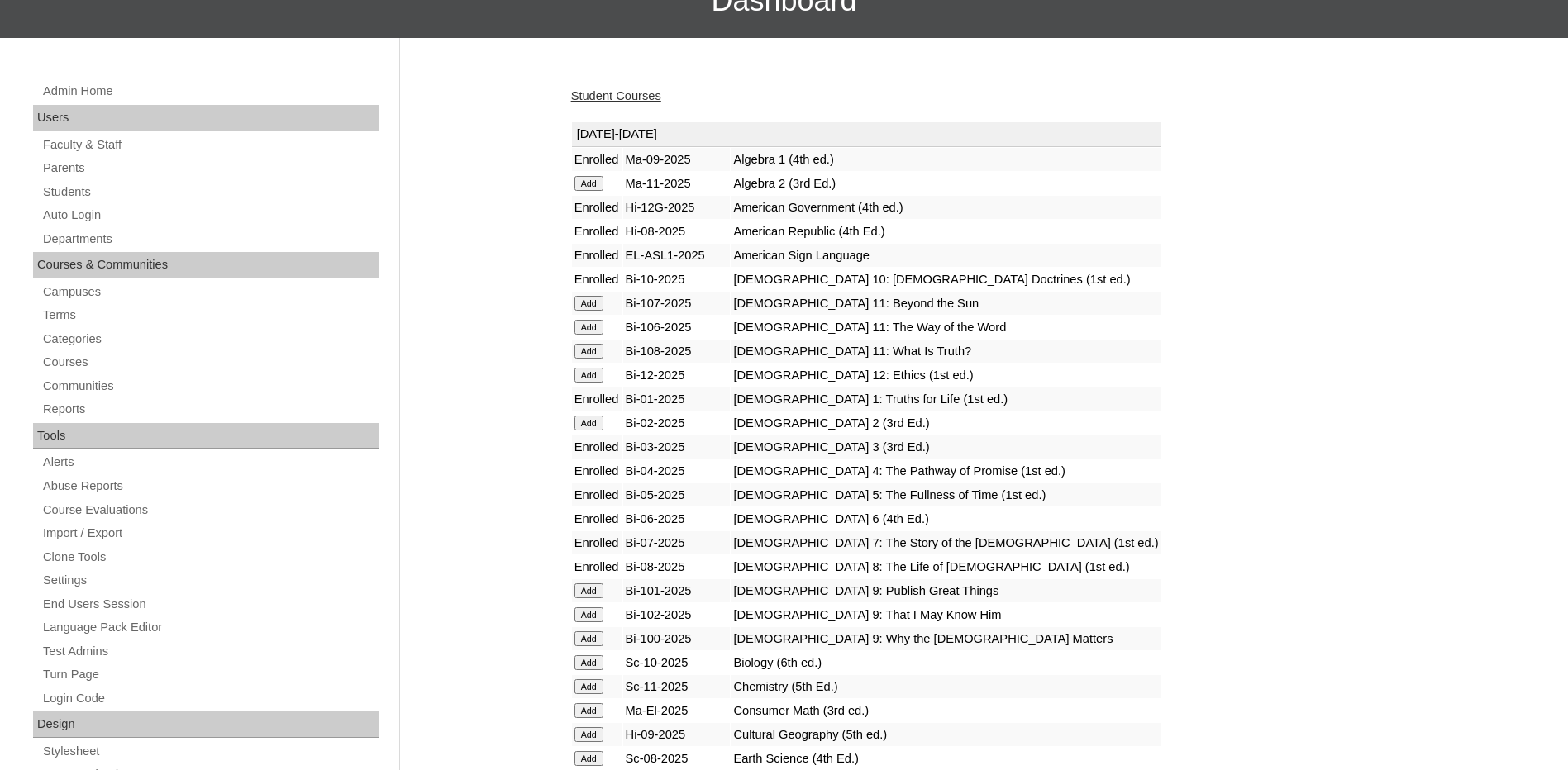
scroll to position [165, 0]
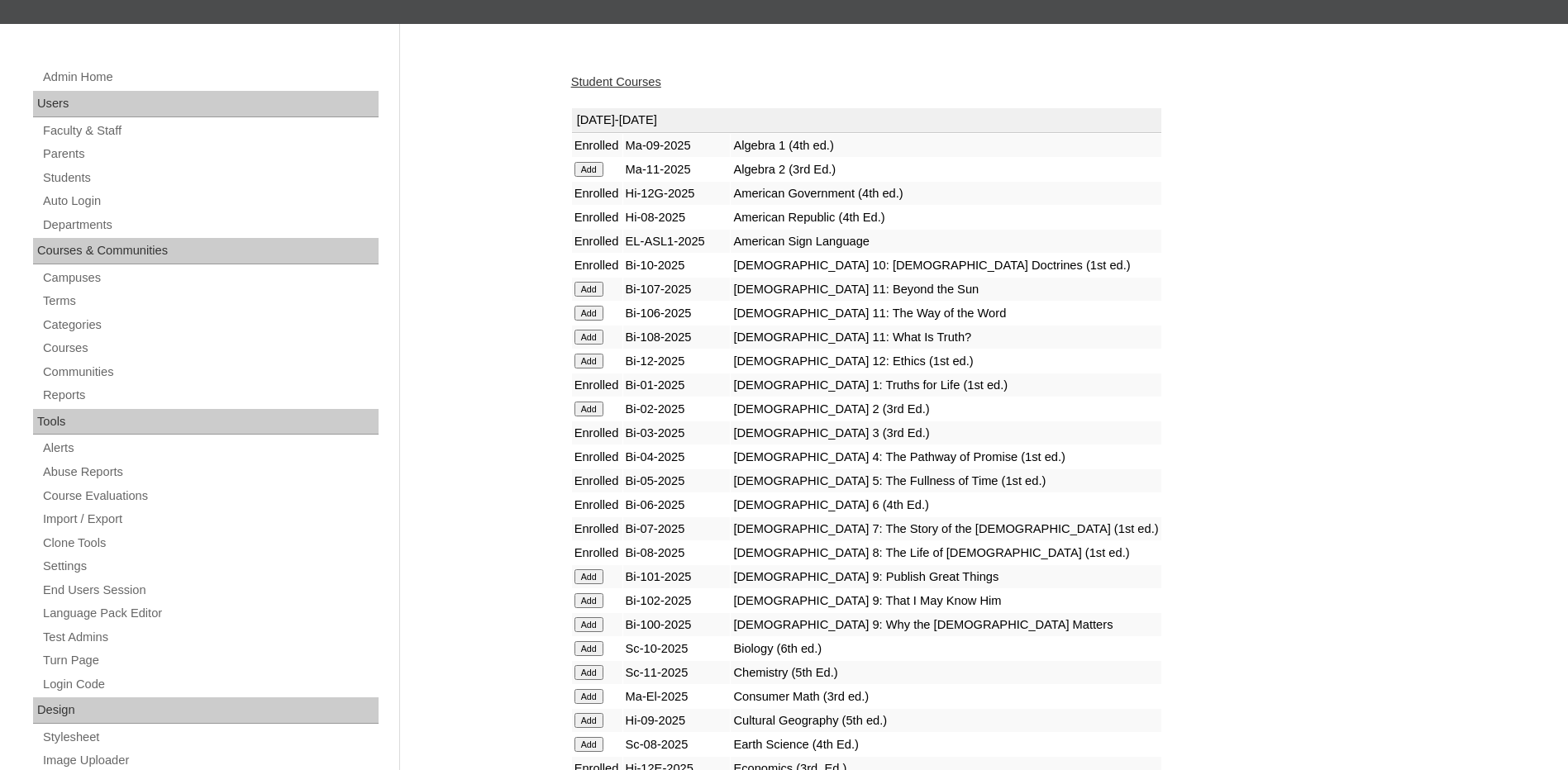
click at [590, 578] on input "Add" at bounding box center [589, 577] width 29 height 15
click at [591, 599] on input "Add" at bounding box center [589, 600] width 29 height 15
click at [591, 619] on input "Add" at bounding box center [589, 624] width 29 height 15
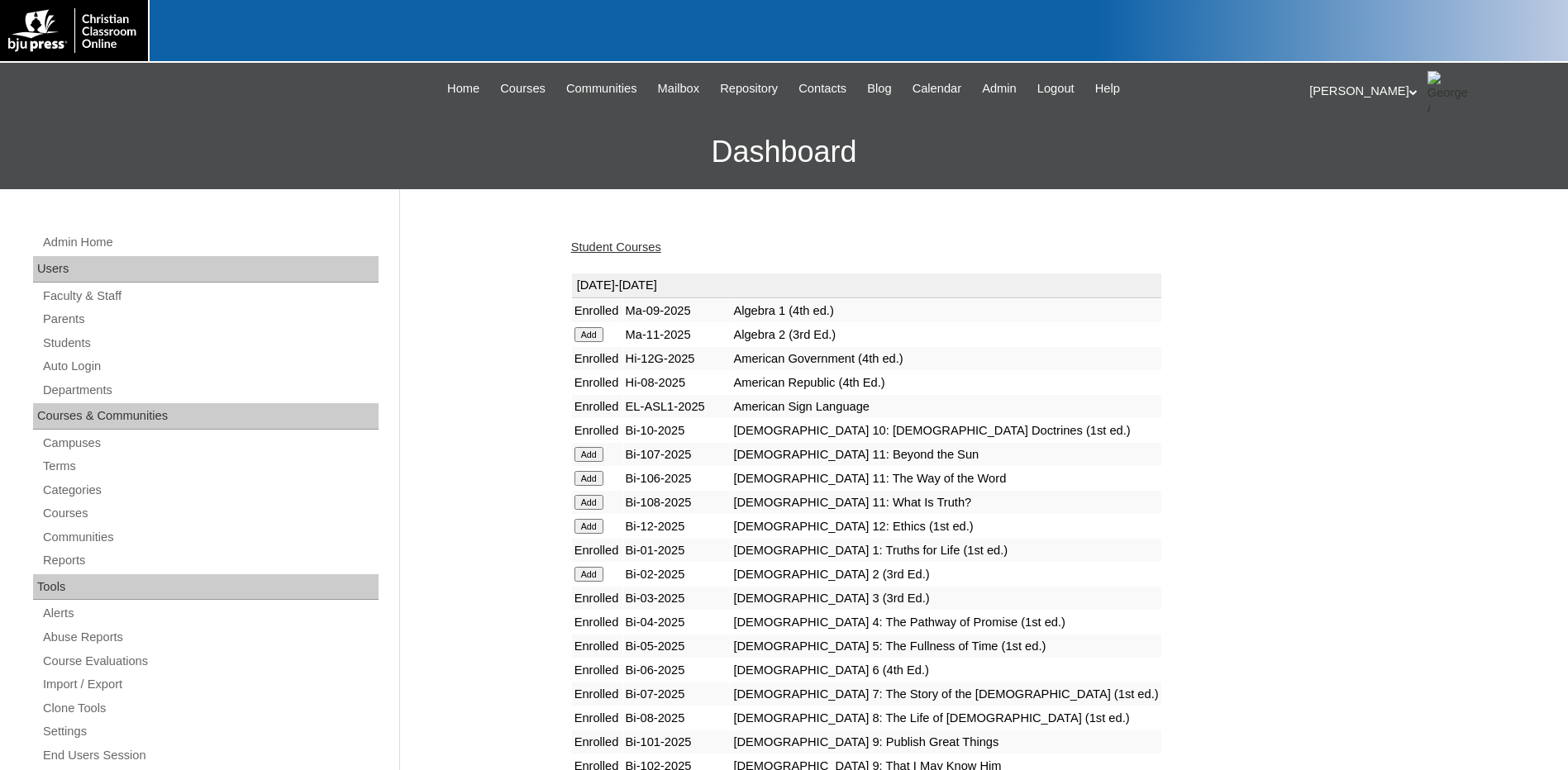
click at [587, 523] on input "Add" at bounding box center [589, 526] width 29 height 15
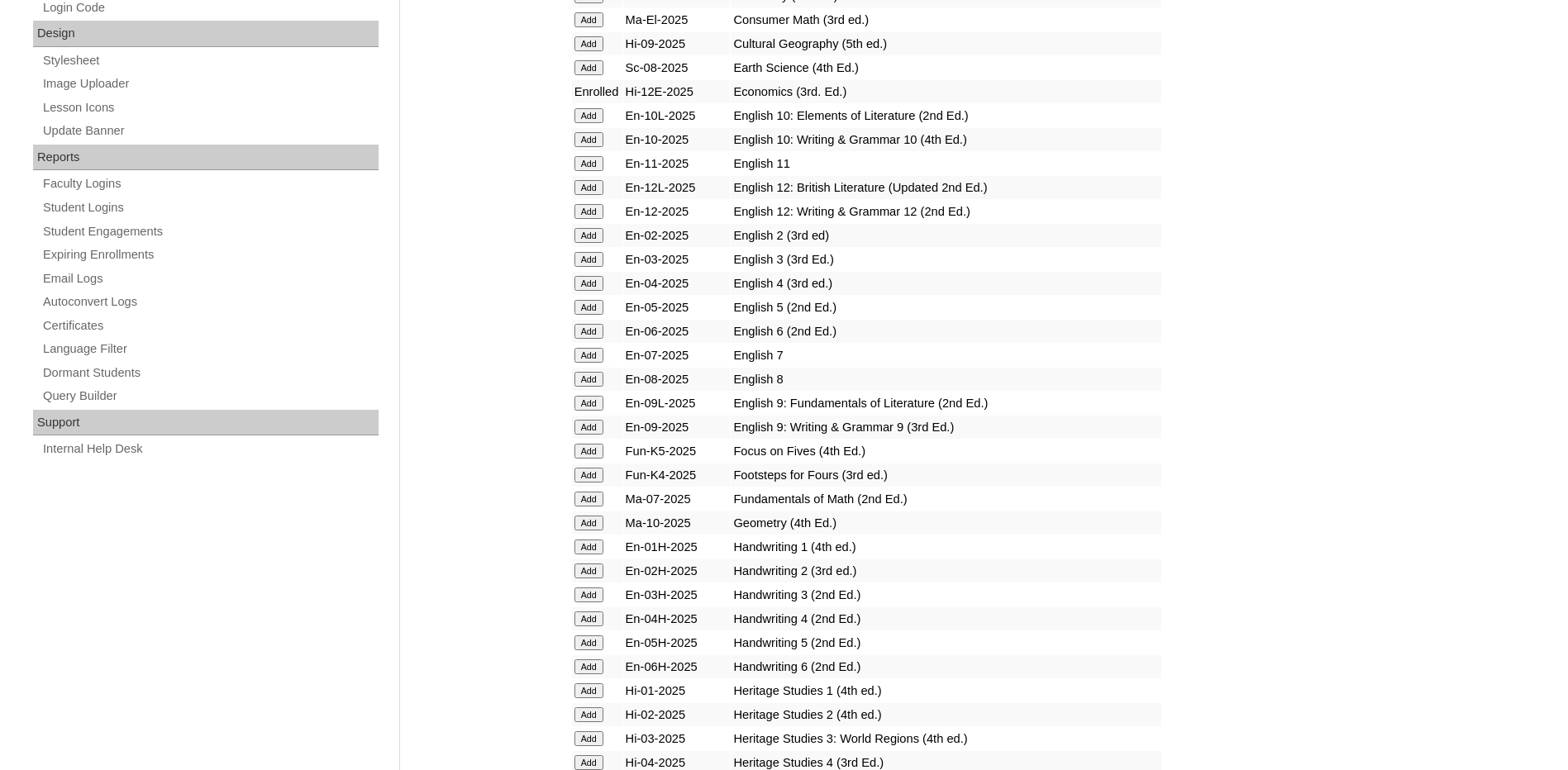
scroll to position [827, 0]
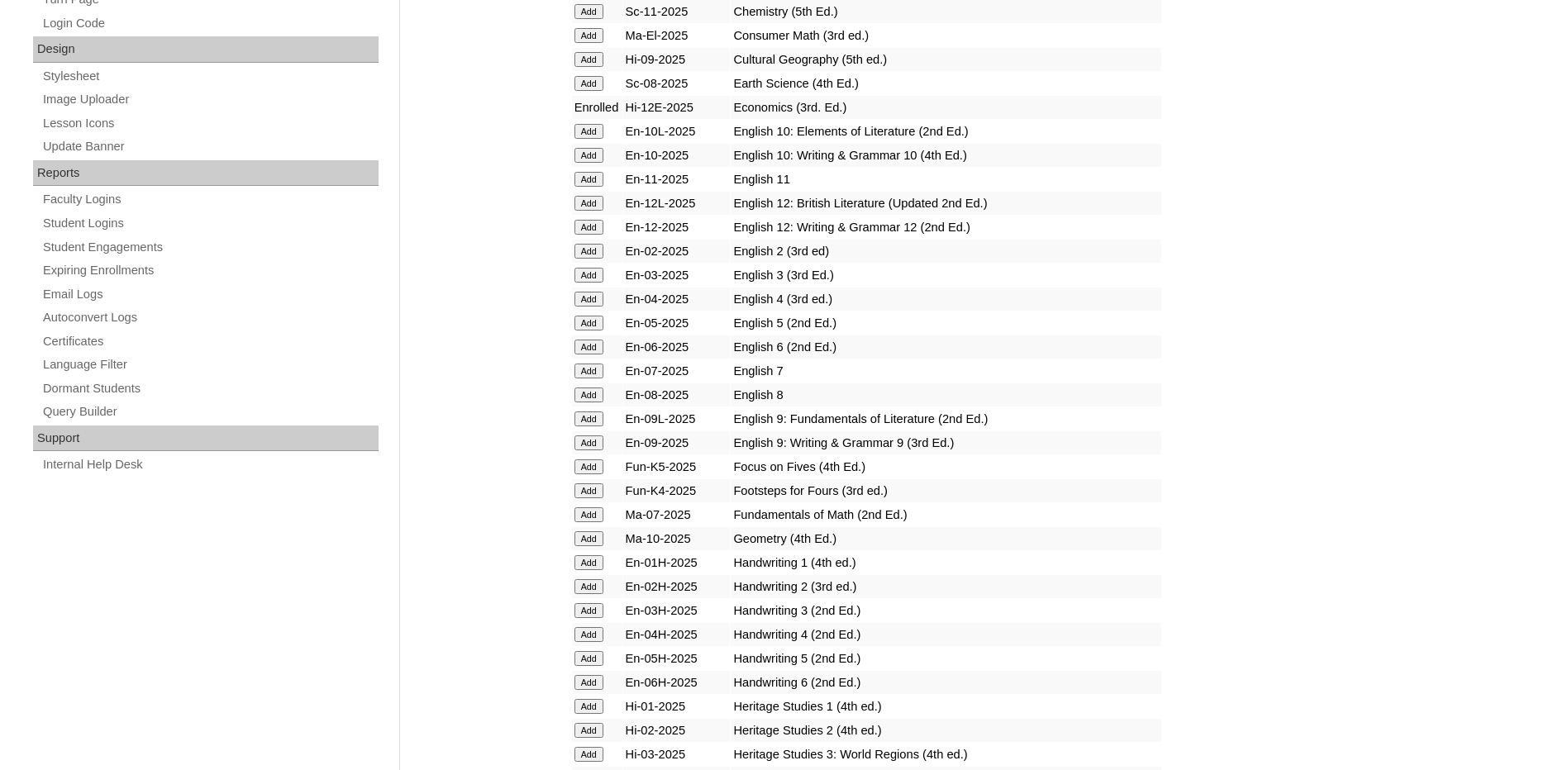
click at [876, 257] on td "English 2 (3rd ed)" at bounding box center [946, 251] width 430 height 23
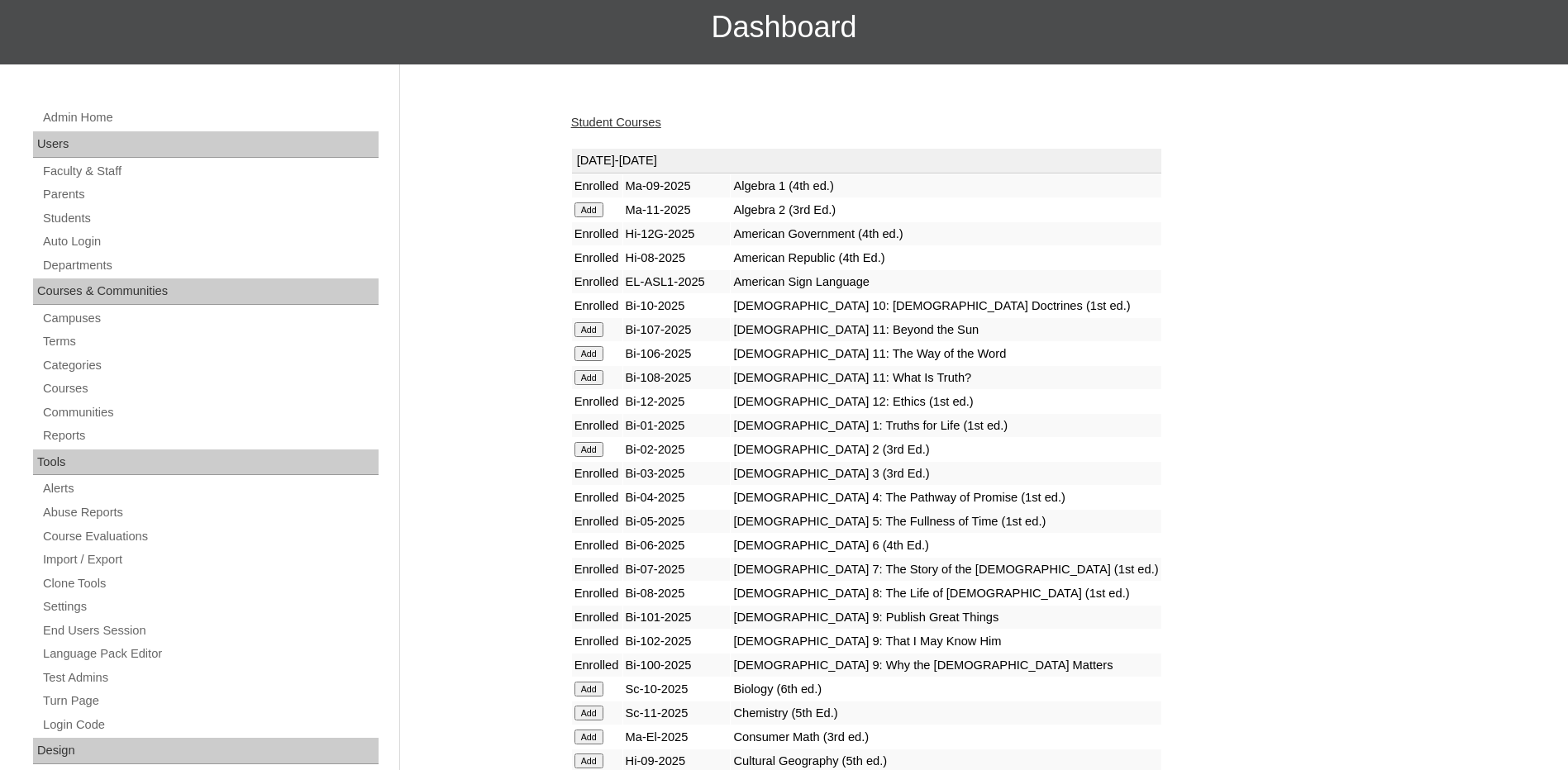
scroll to position [330, 0]
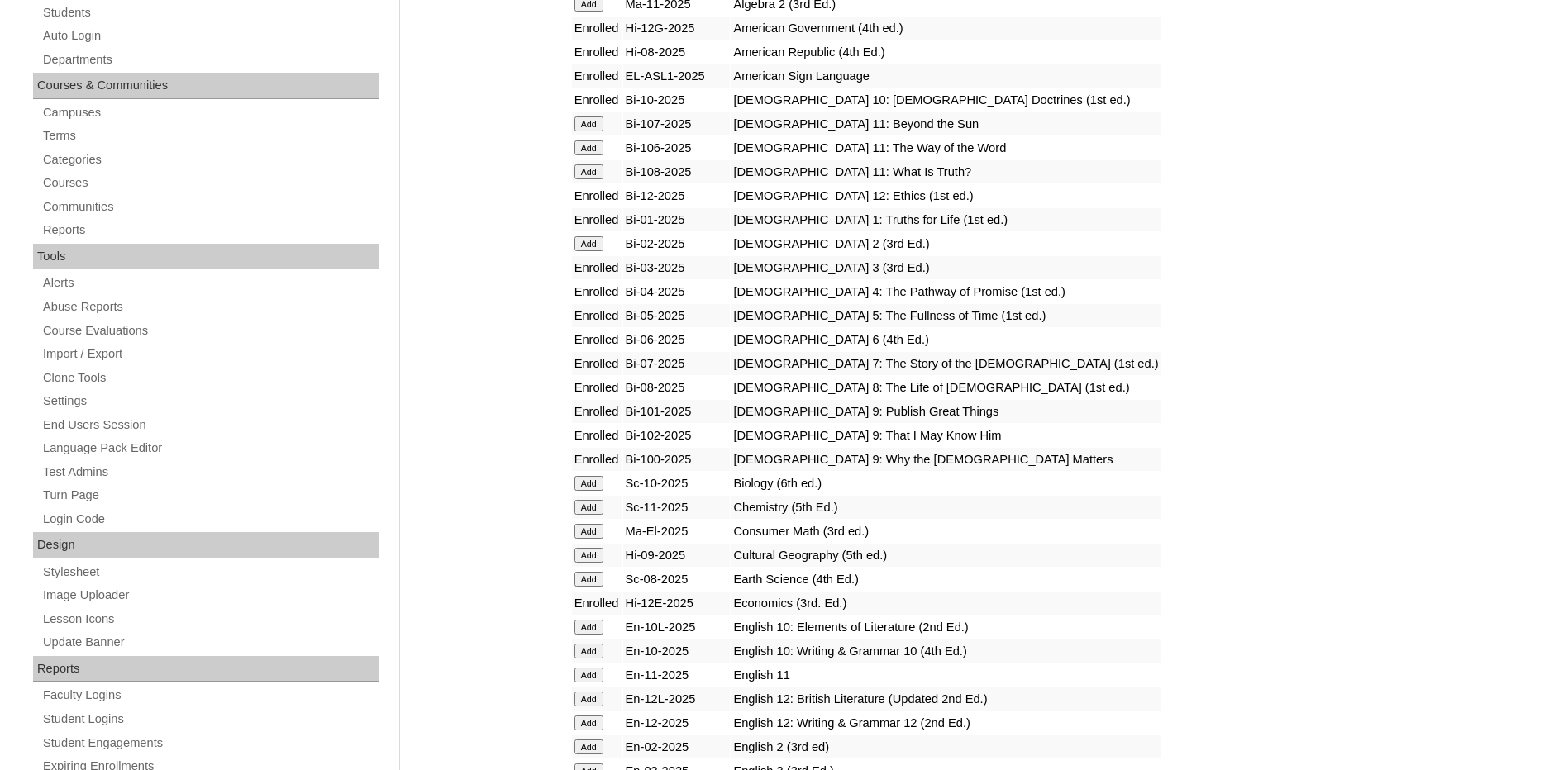
click at [588, 481] on input "Add" at bounding box center [589, 484] width 29 height 15
click at [599, 505] on input "Add" at bounding box center [589, 507] width 29 height 15
click at [592, 529] on input "Add" at bounding box center [589, 531] width 29 height 15
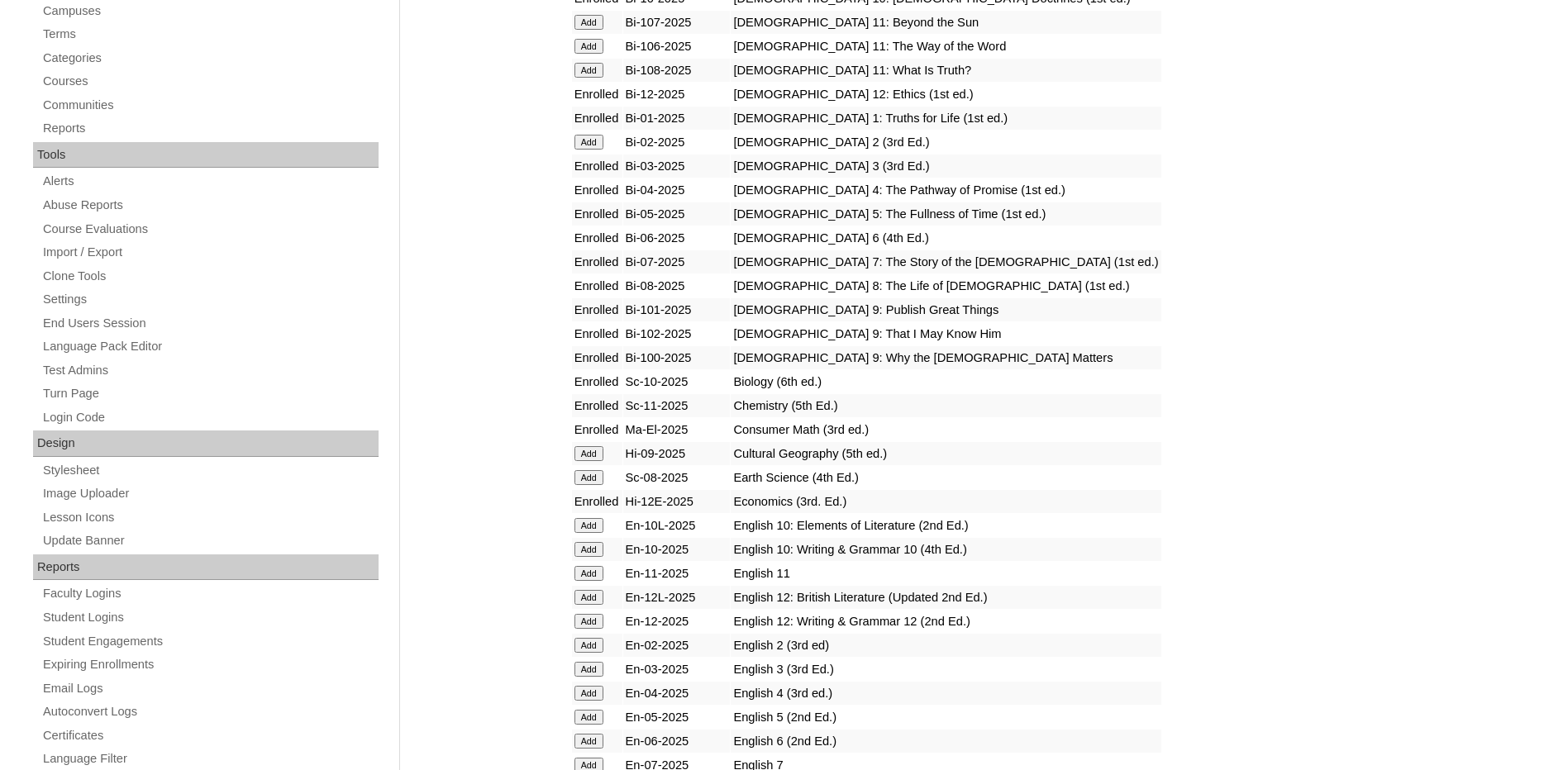
scroll to position [495, 0]
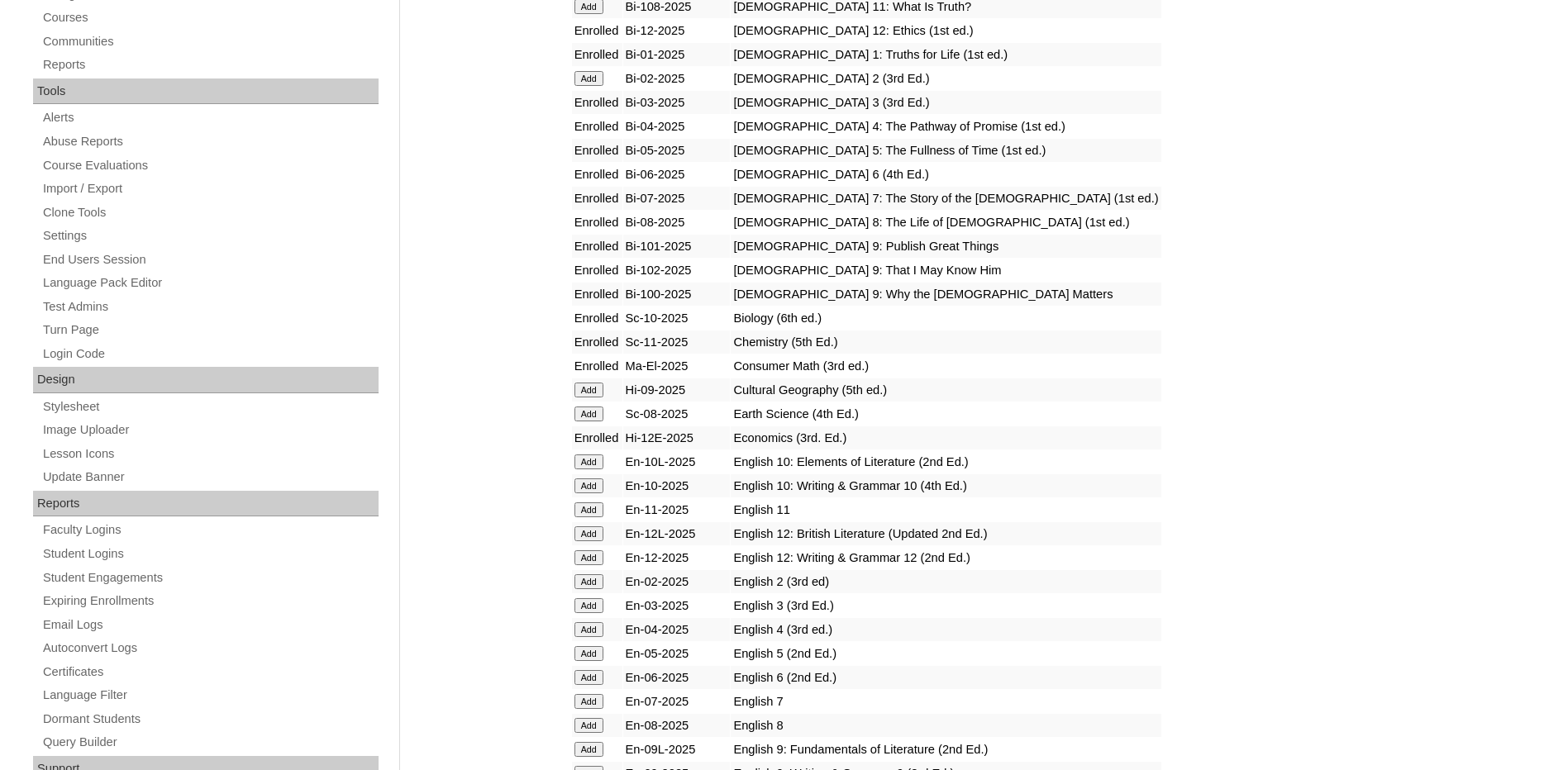
click at [586, 390] on input "Add" at bounding box center [589, 390] width 29 height 15
click at [582, 423] on td "Add" at bounding box center [597, 413] width 50 height 23
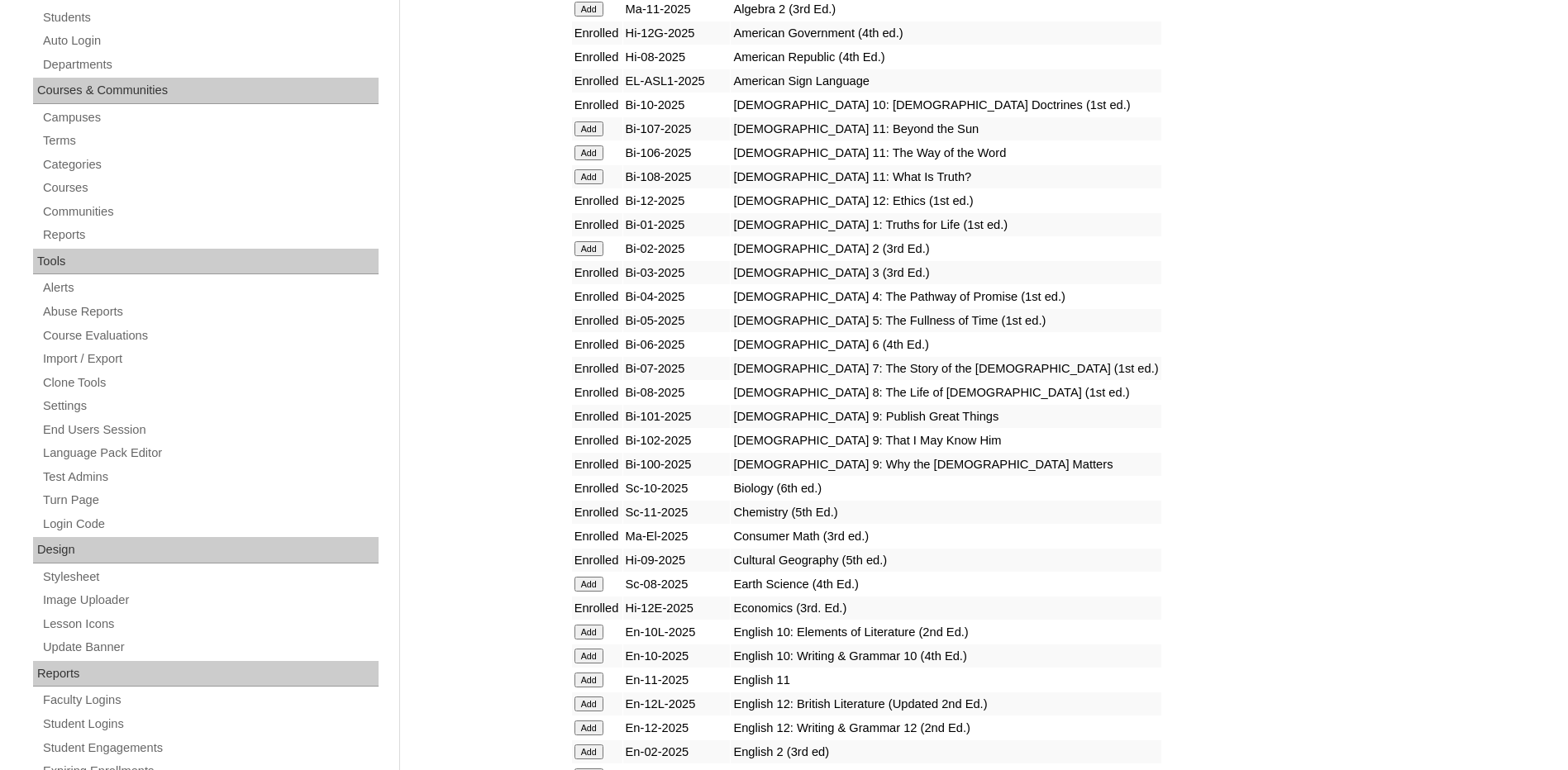
scroll to position [578, 0]
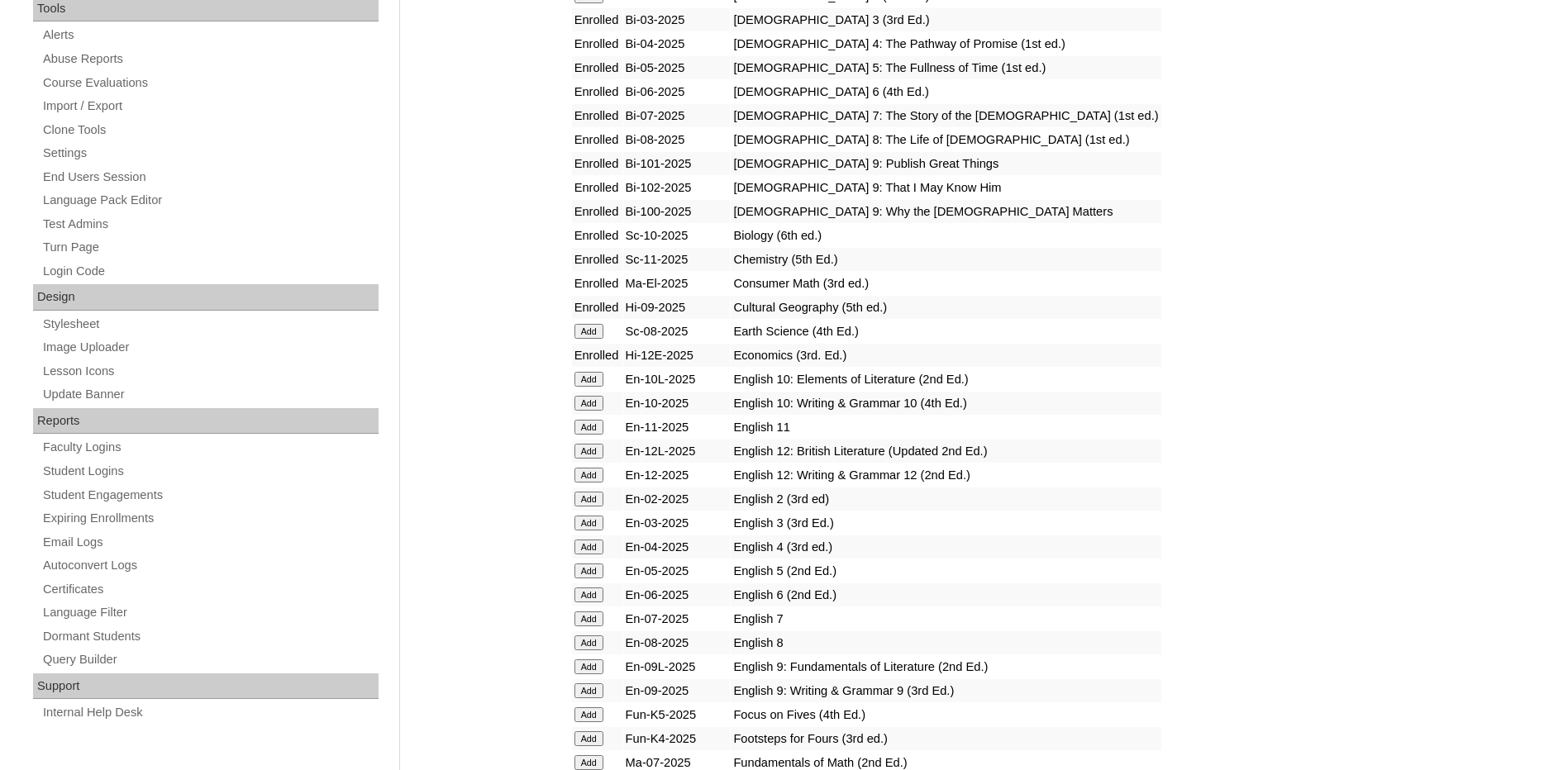
click at [594, 328] on input "Add" at bounding box center [589, 331] width 29 height 15
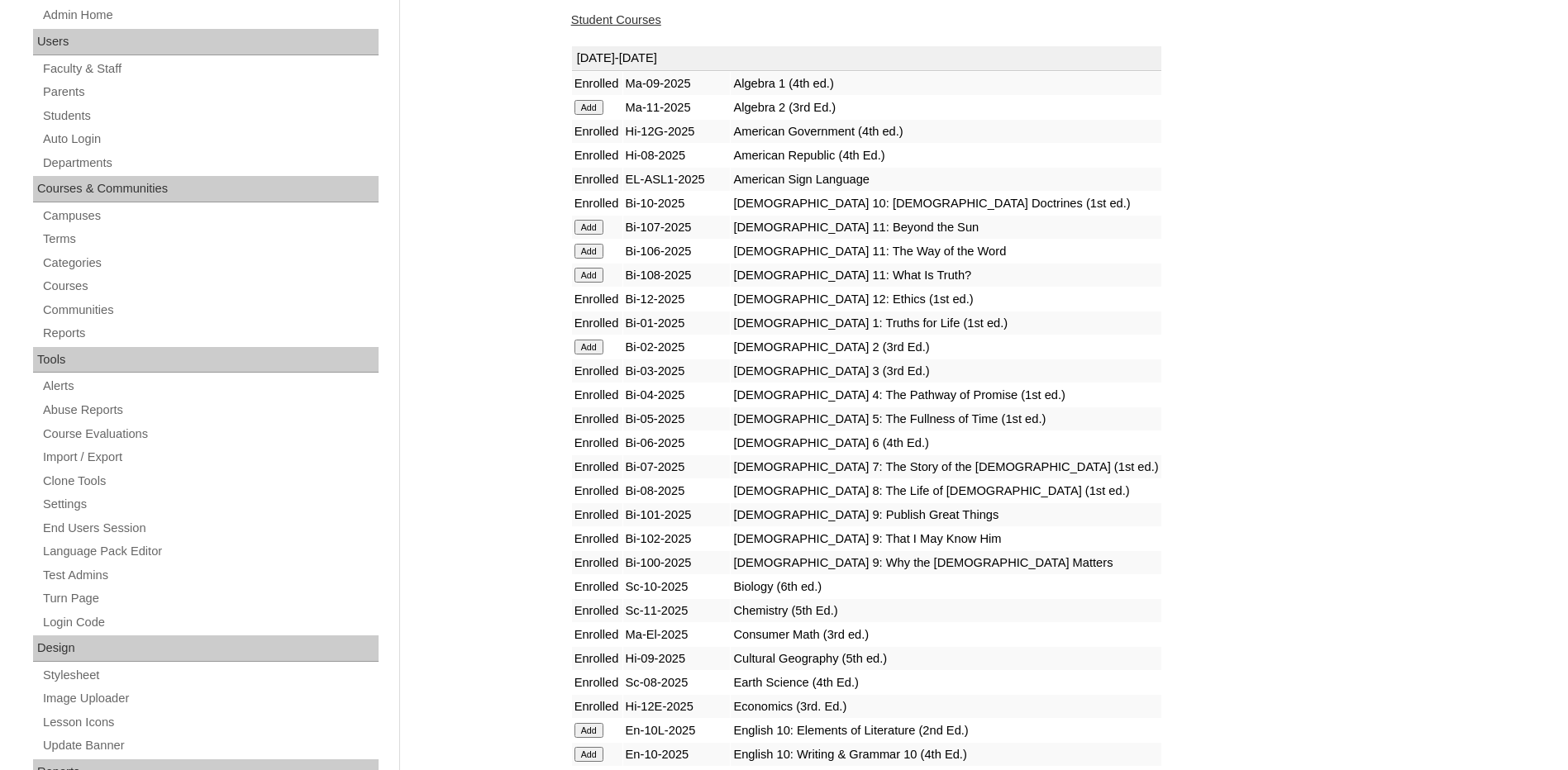
scroll to position [661, 0]
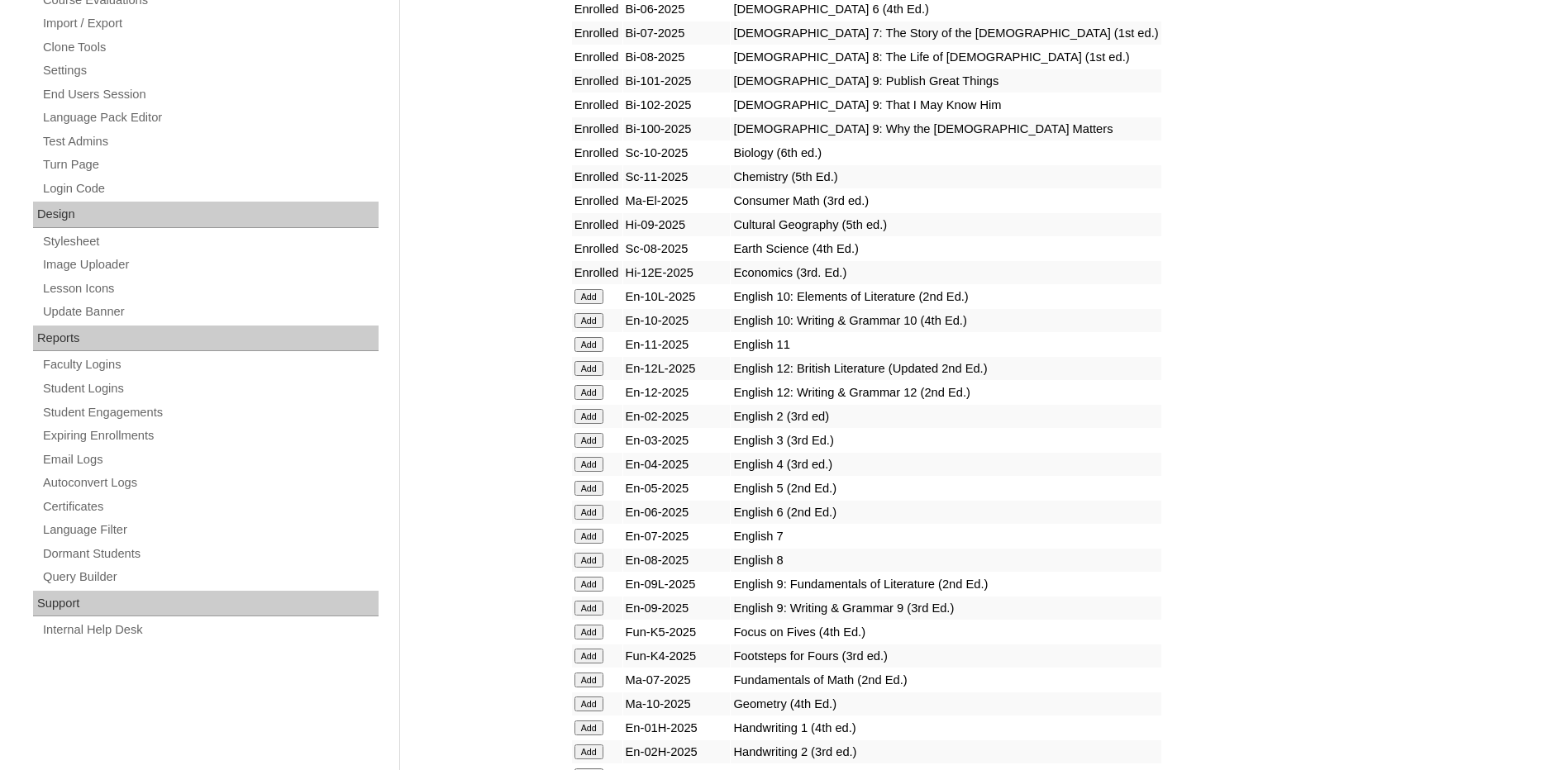
click at [591, 294] on input "Add" at bounding box center [589, 297] width 29 height 15
click at [588, 314] on input "Add" at bounding box center [589, 320] width 29 height 15
click at [593, 345] on input "Add" at bounding box center [589, 344] width 29 height 15
click at [595, 371] on input "Add" at bounding box center [589, 369] width 29 height 15
click at [598, 388] on input "Add" at bounding box center [589, 392] width 29 height 15
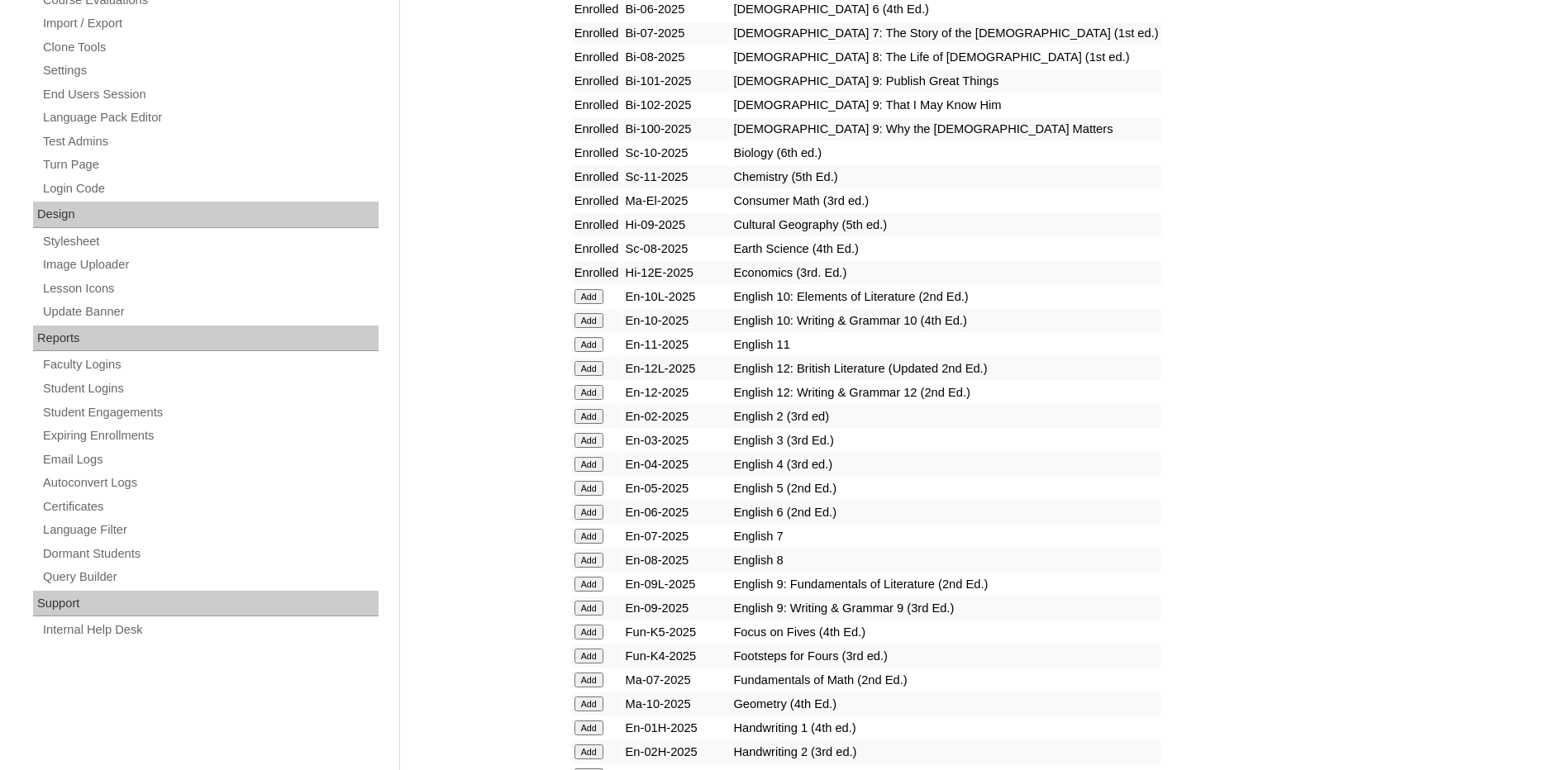
click at [596, 409] on input "Add" at bounding box center [589, 416] width 29 height 15
click at [591, 442] on input "Add" at bounding box center [589, 441] width 29 height 15
click at [598, 461] on input "Add" at bounding box center [589, 464] width 29 height 15
click at [581, 492] on input "Add" at bounding box center [589, 488] width 29 height 15
click at [587, 511] on input "Add" at bounding box center [589, 512] width 29 height 15
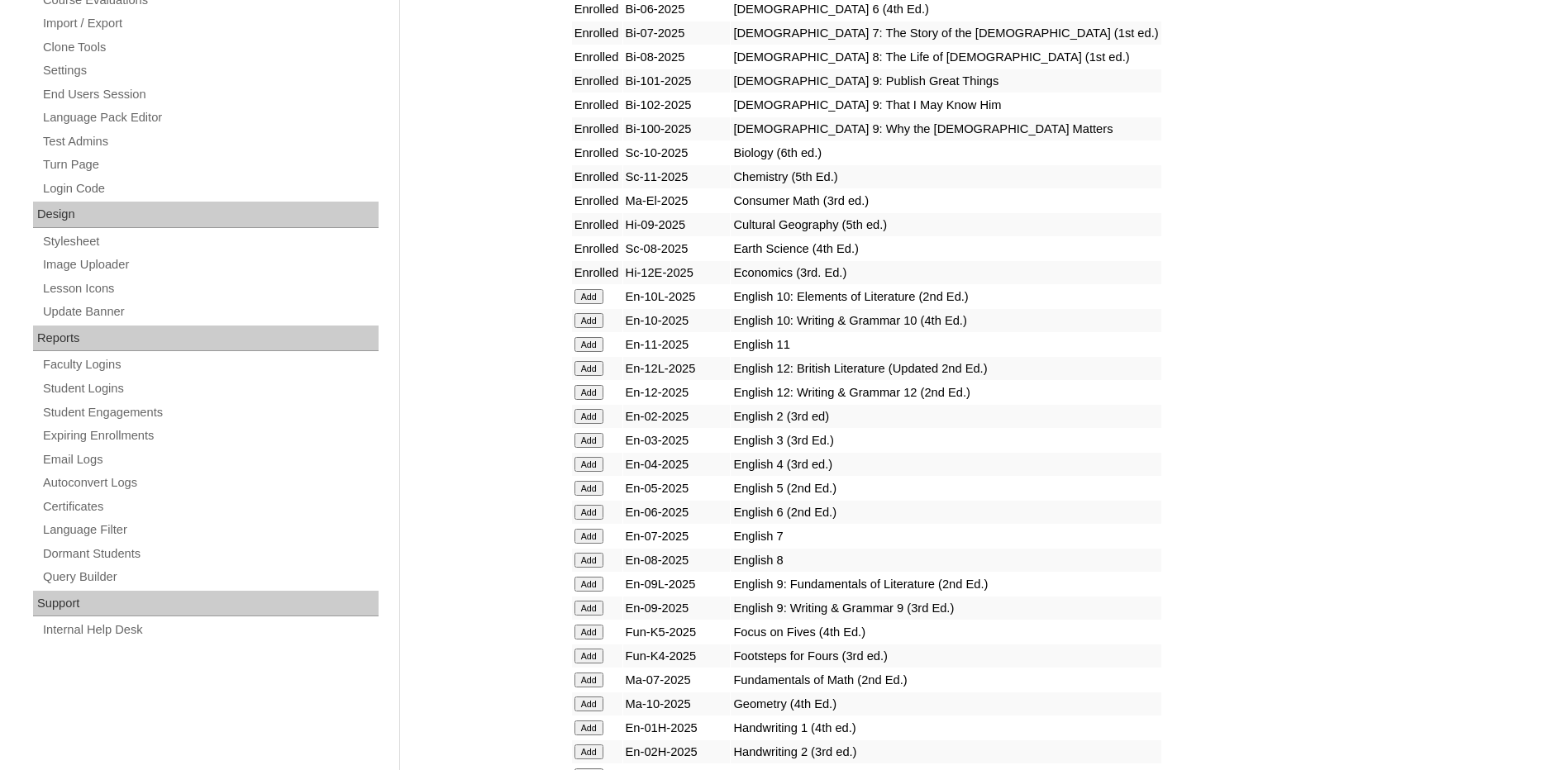
click at [589, 534] on input "Add" at bounding box center [589, 536] width 29 height 15
click at [594, 557] on input "Add" at bounding box center [589, 560] width 29 height 15
drag, startPoint x: 591, startPoint y: 586, endPoint x: 591, endPoint y: 596, distance: 10.0
click at [591, 586] on input "Add" at bounding box center [589, 584] width 29 height 15
click at [591, 609] on input "Add" at bounding box center [589, 608] width 29 height 15
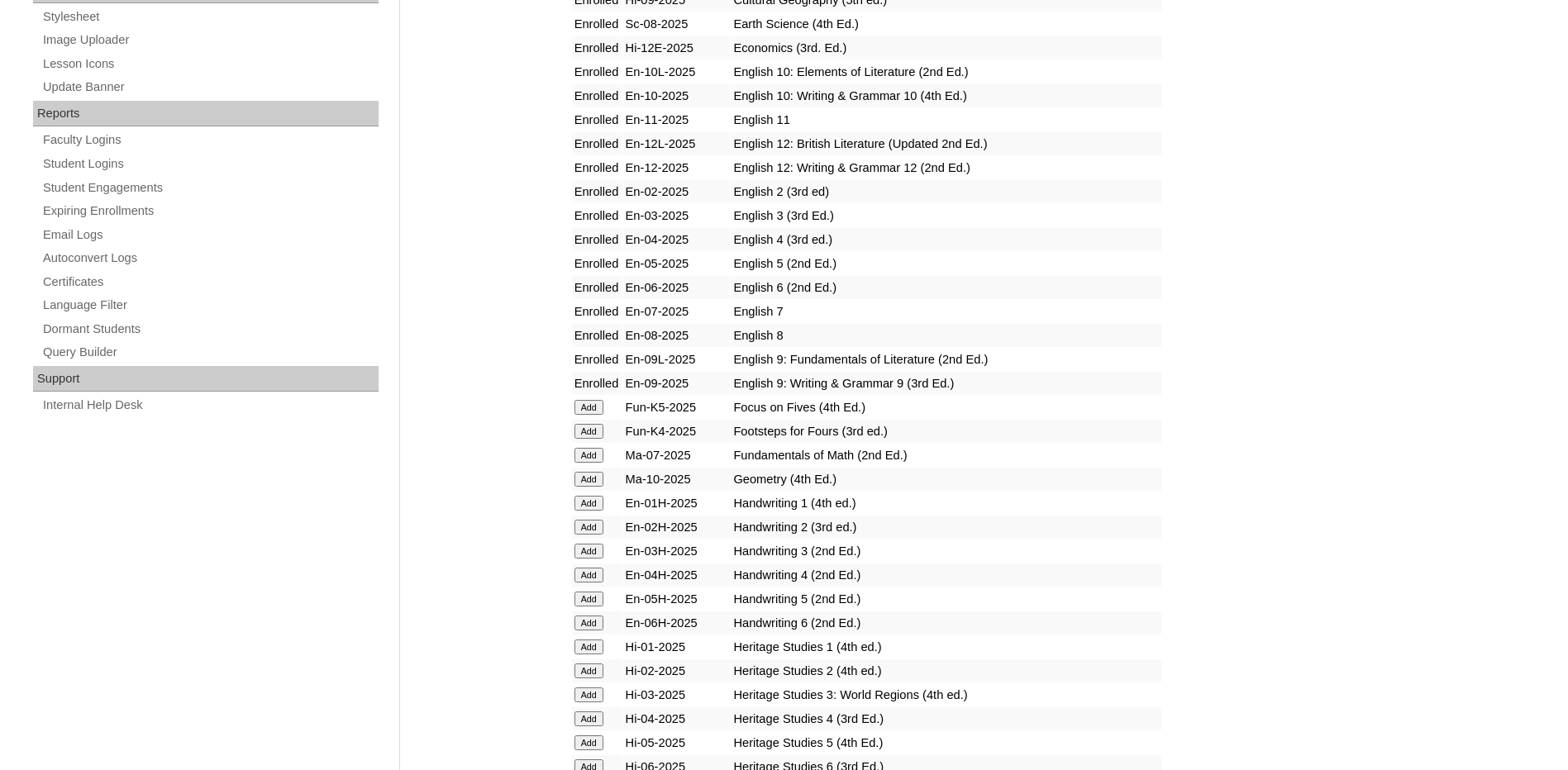
scroll to position [909, 0]
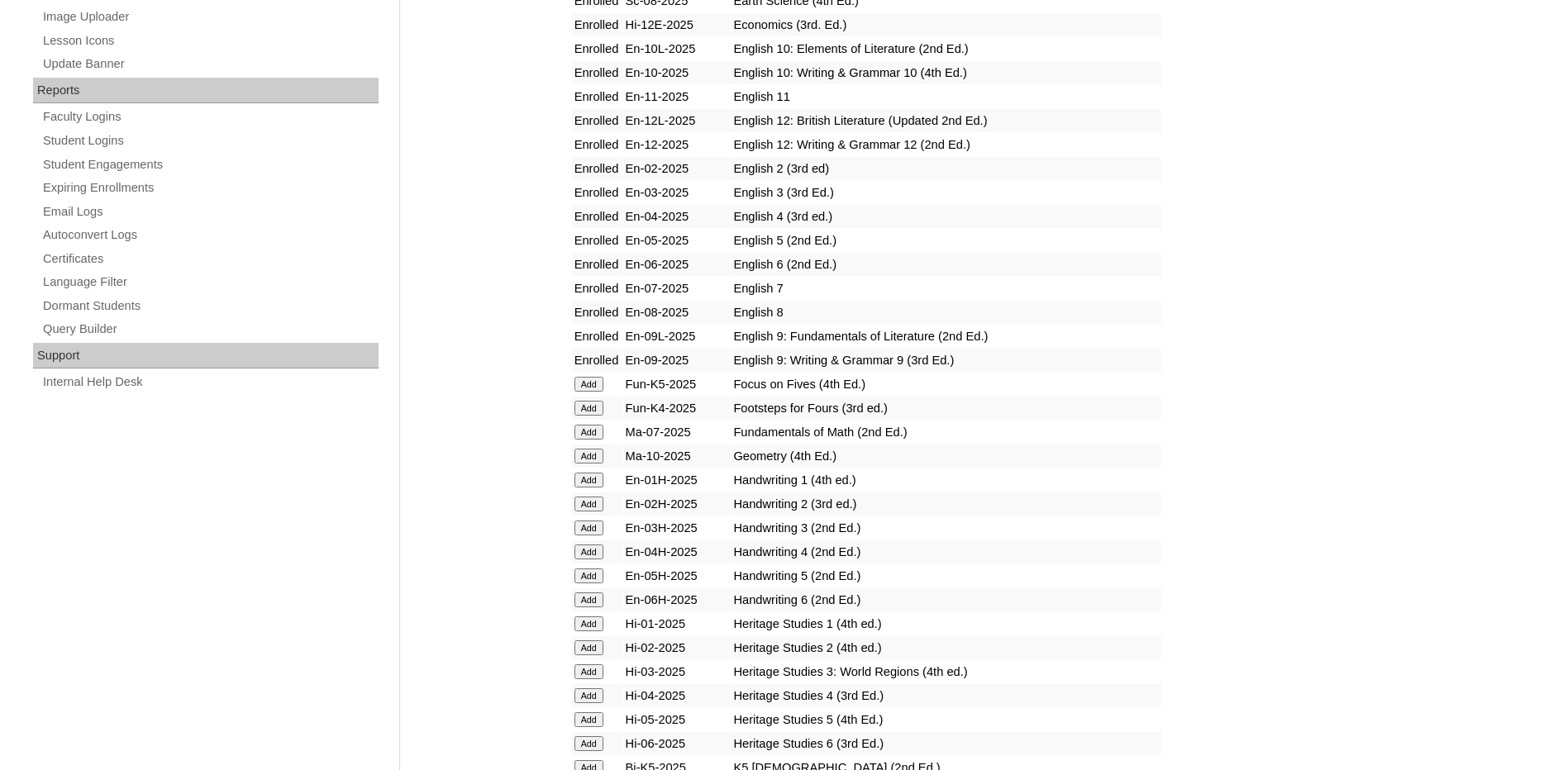
click at [588, 387] on input "Add" at bounding box center [589, 384] width 29 height 15
click at [596, 405] on input "Add" at bounding box center [589, 408] width 29 height 15
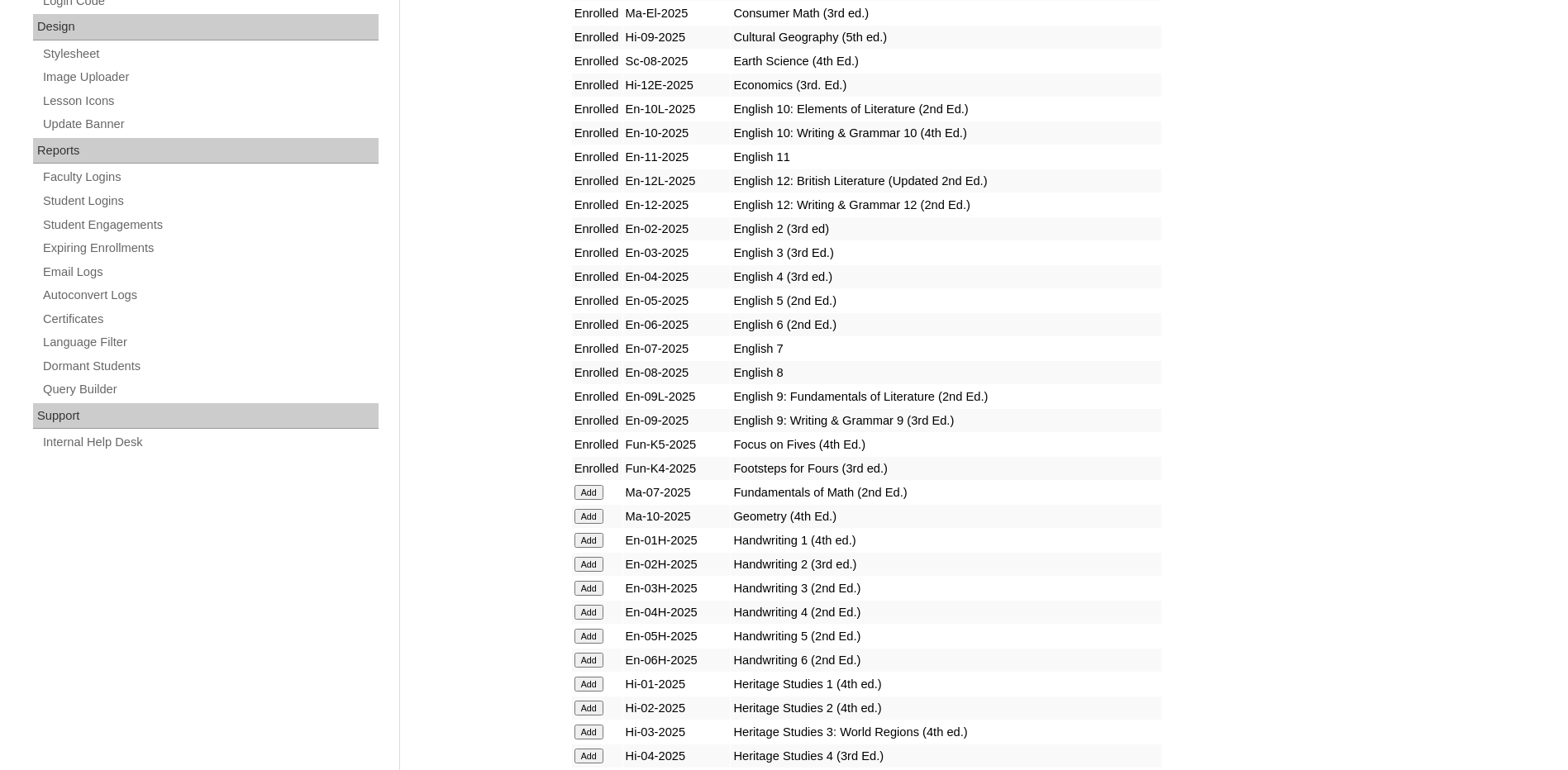
scroll to position [992, 0]
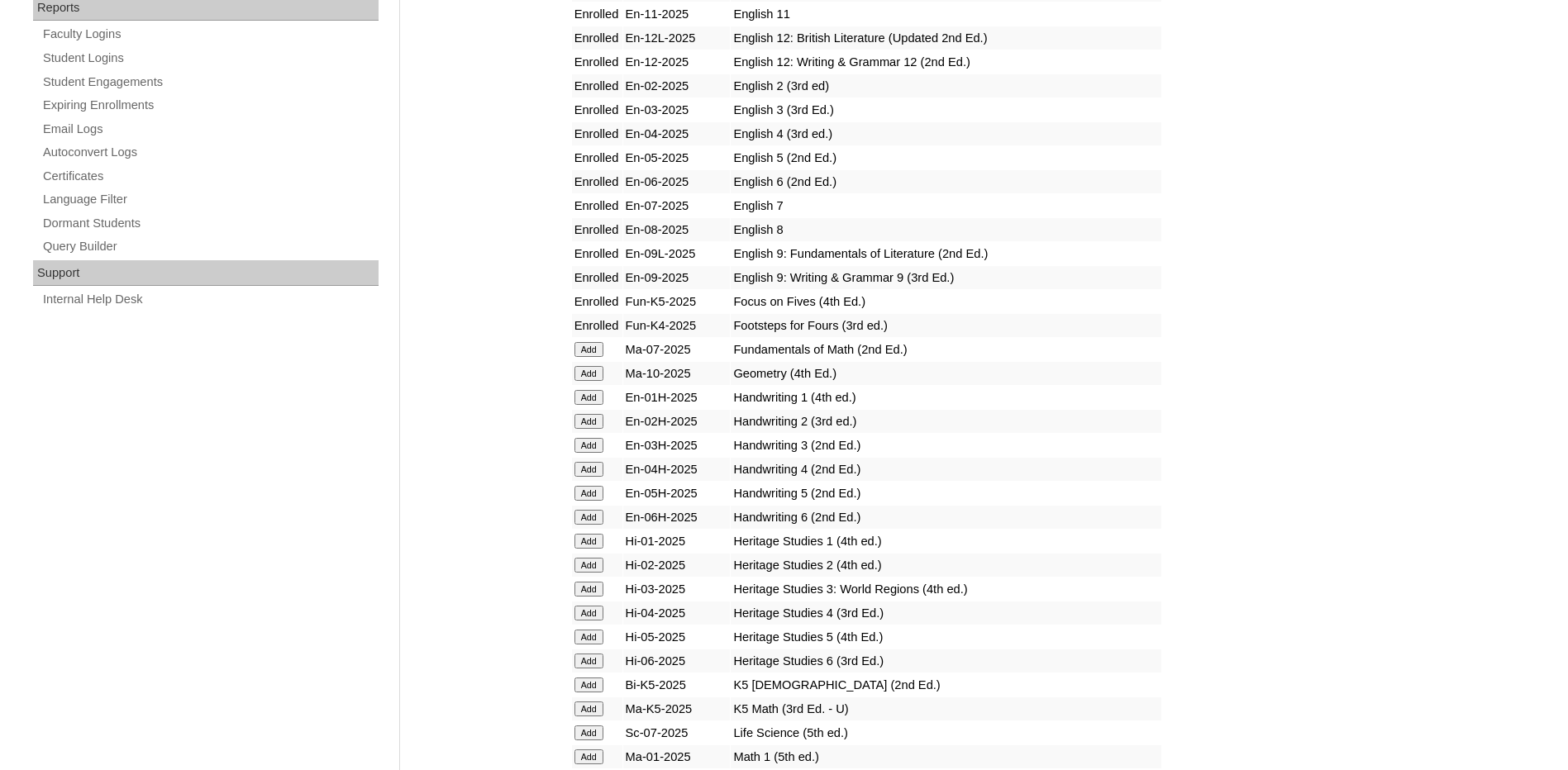
click at [593, 352] on input "Add" at bounding box center [589, 349] width 29 height 15
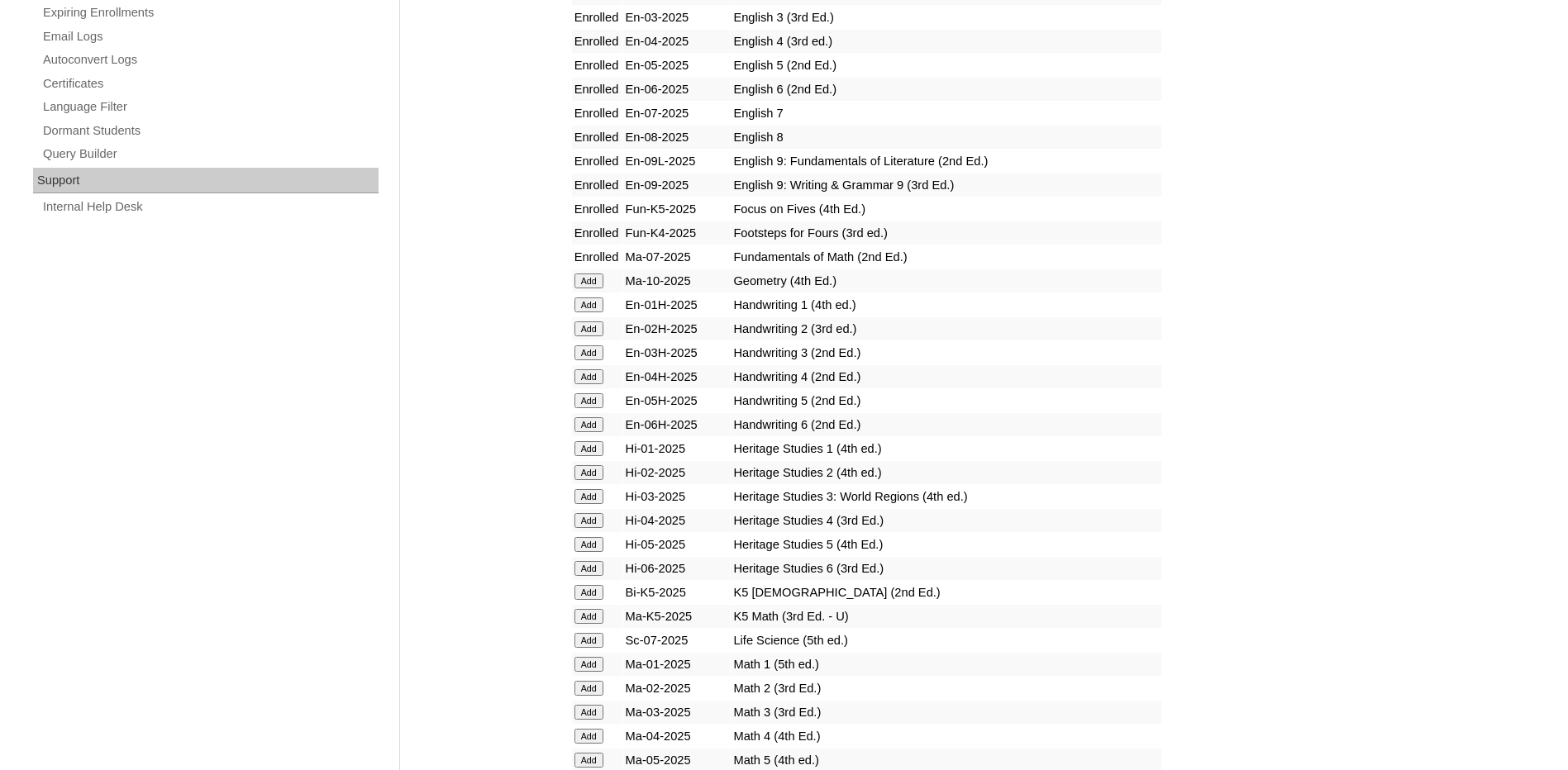
scroll to position [1157, 0]
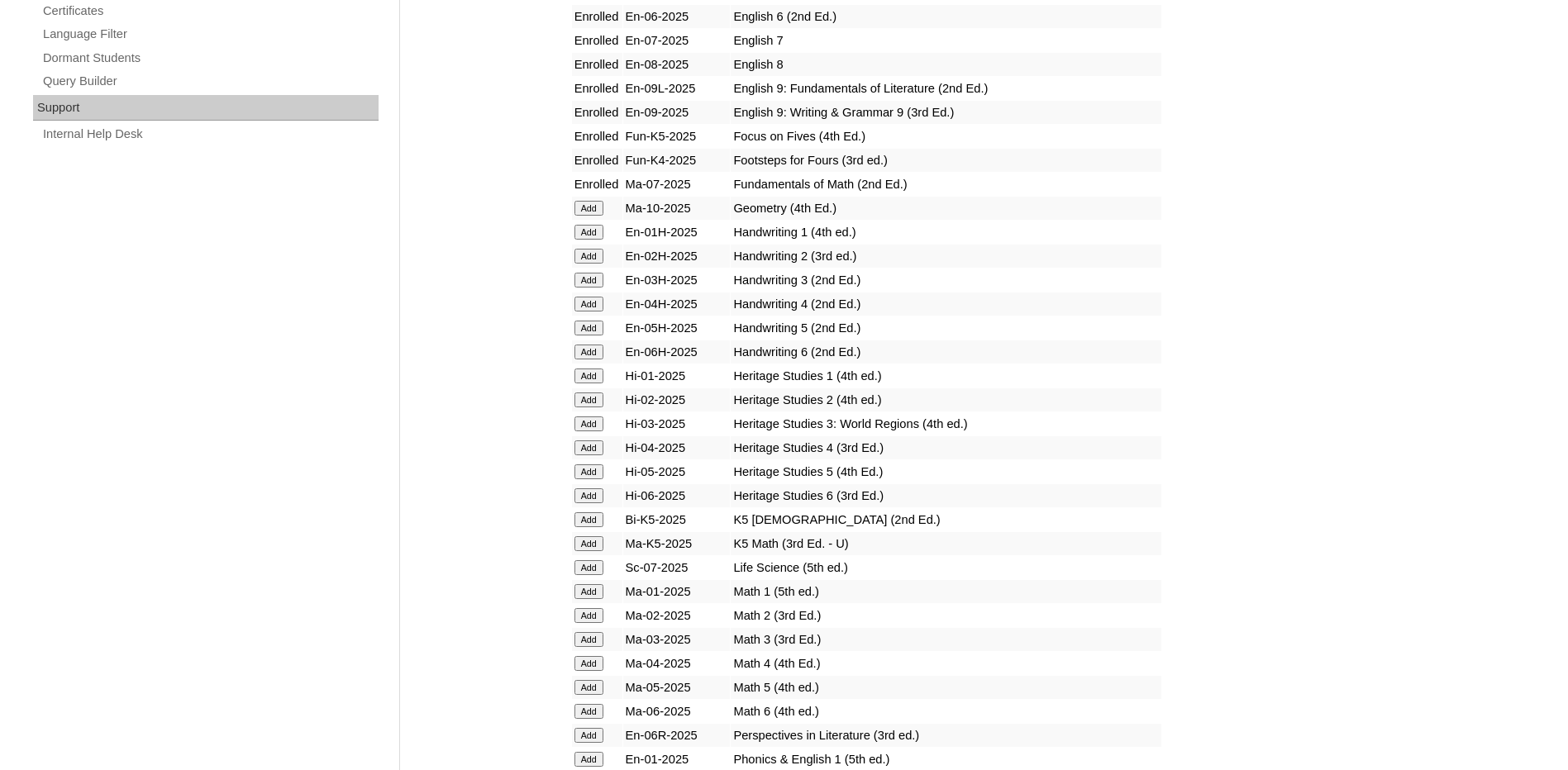
click at [584, 234] on input "Add" at bounding box center [589, 232] width 29 height 15
click at [588, 258] on input "Add" at bounding box center [589, 256] width 29 height 15
click at [591, 281] on input "Add" at bounding box center [589, 280] width 29 height 15
click at [593, 300] on input "Add" at bounding box center [589, 304] width 29 height 15
click at [593, 328] on input "Add" at bounding box center [589, 328] width 29 height 15
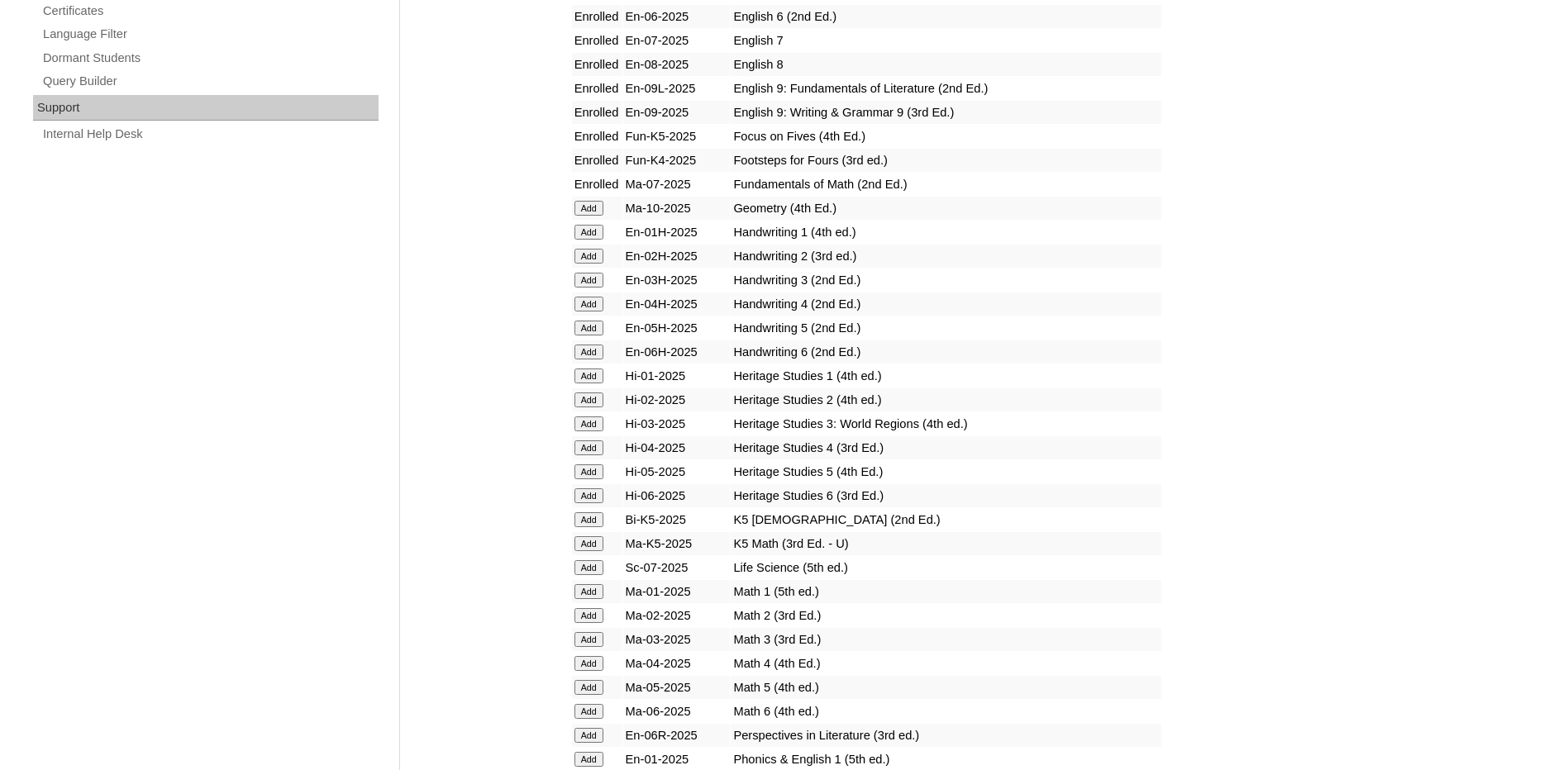
click at [592, 355] on input "Add" at bounding box center [589, 352] width 29 height 15
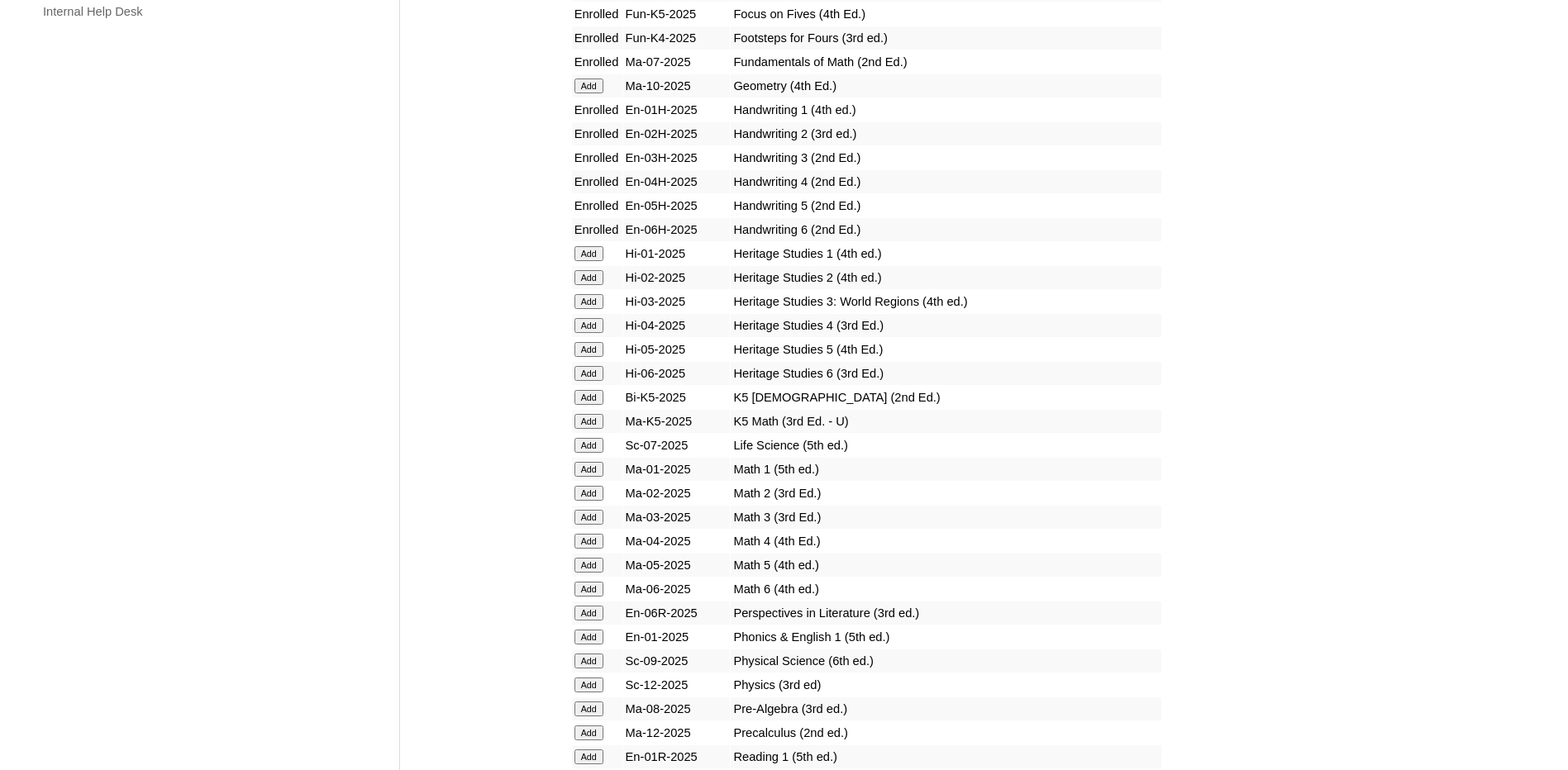
scroll to position [1322, 0]
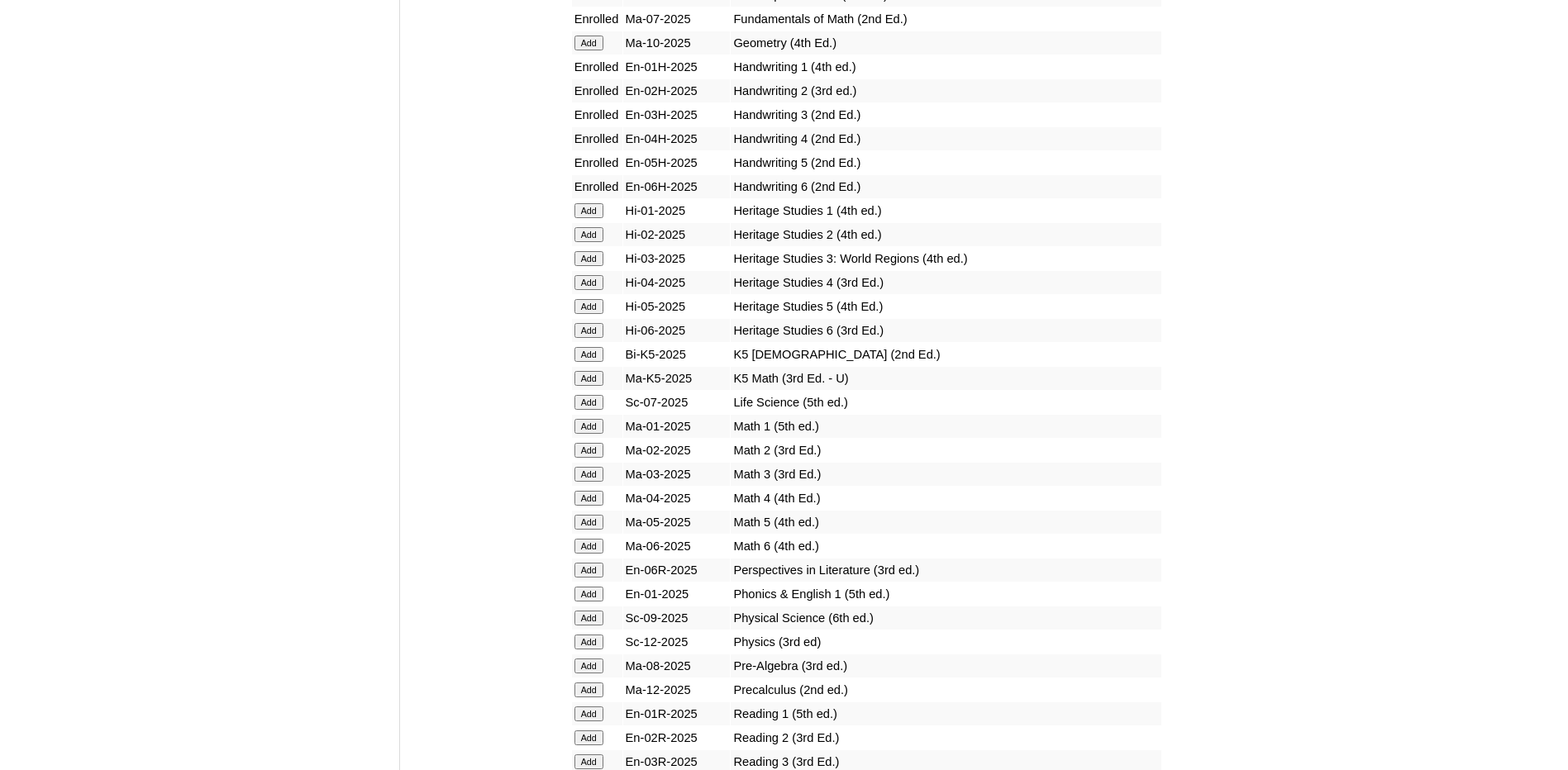
click at [590, 211] on input "Add" at bounding box center [589, 211] width 29 height 15
click at [593, 232] on input "Add" at bounding box center [589, 234] width 29 height 15
click at [594, 255] on input "Add" at bounding box center [589, 258] width 29 height 15
click at [599, 299] on input "Add" at bounding box center [589, 307] width 29 height 15
click at [594, 326] on input "Add" at bounding box center [589, 330] width 29 height 15
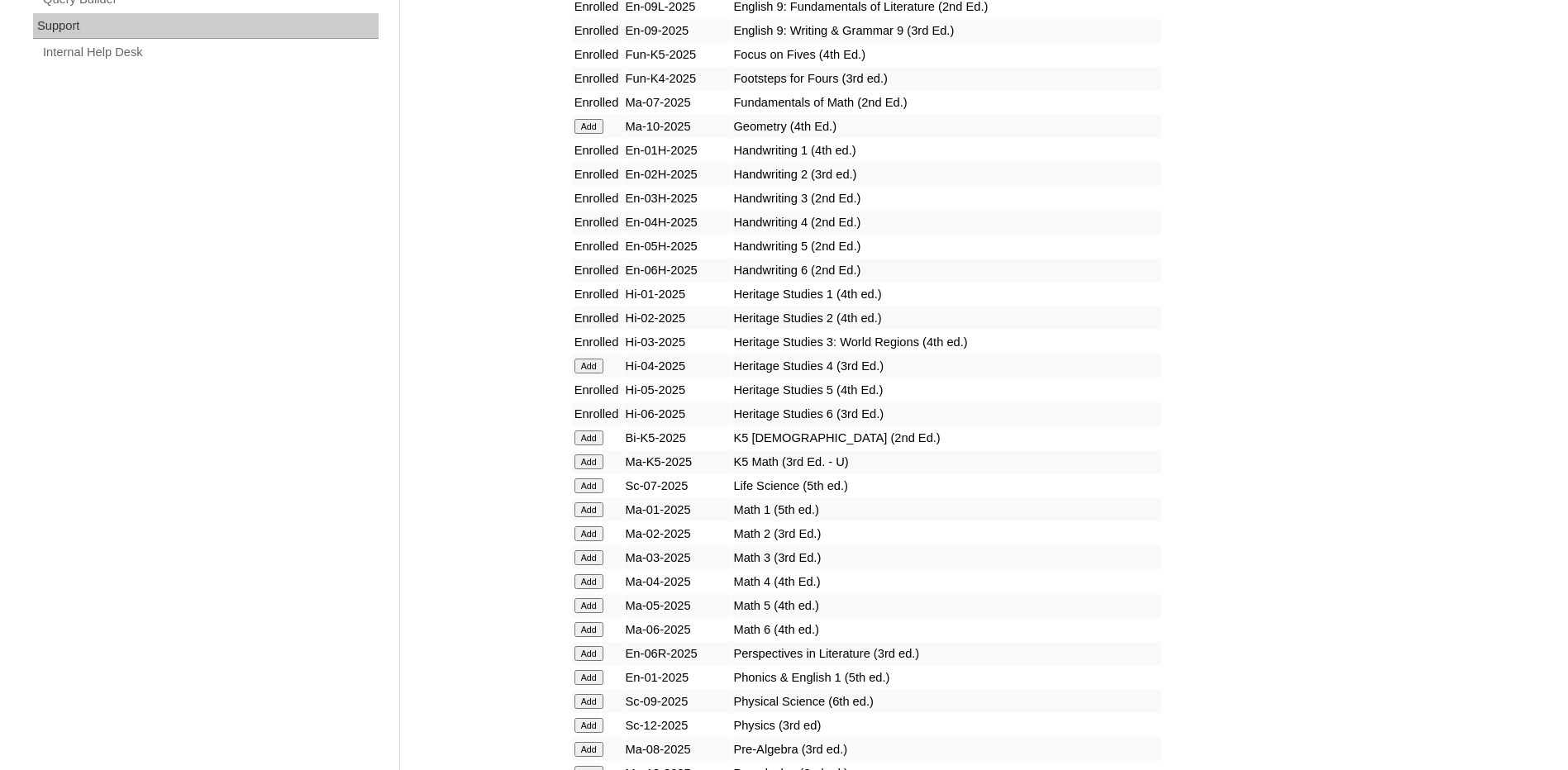
scroll to position [1239, 0]
drag, startPoint x: 590, startPoint y: 484, endPoint x: 592, endPoint y: 500, distance: 16.1
click at [590, 484] on input "Add" at bounding box center [589, 484] width 29 height 15
click at [594, 512] on input "Add" at bounding box center [589, 509] width 29 height 15
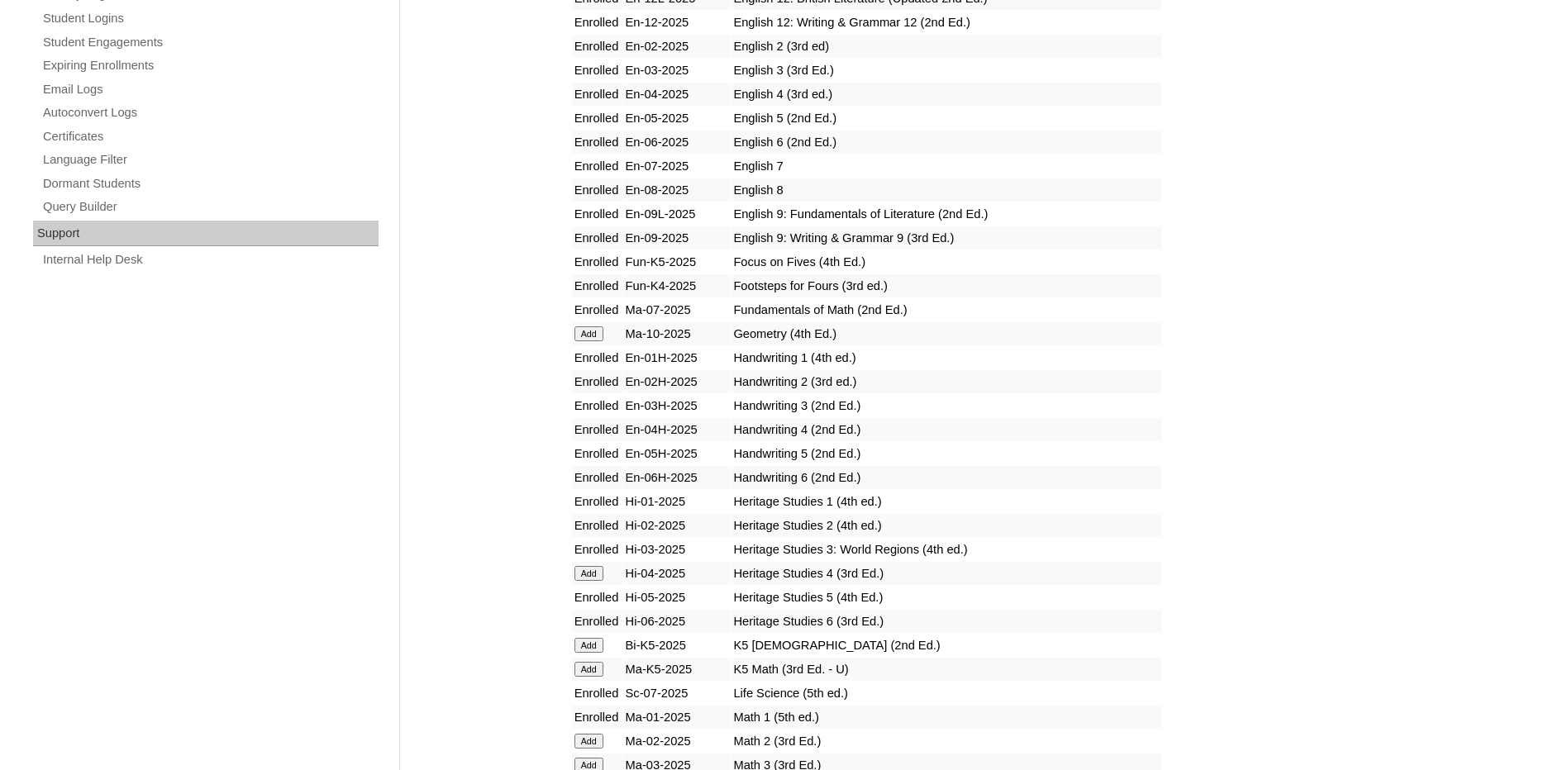
scroll to position [1239, 0]
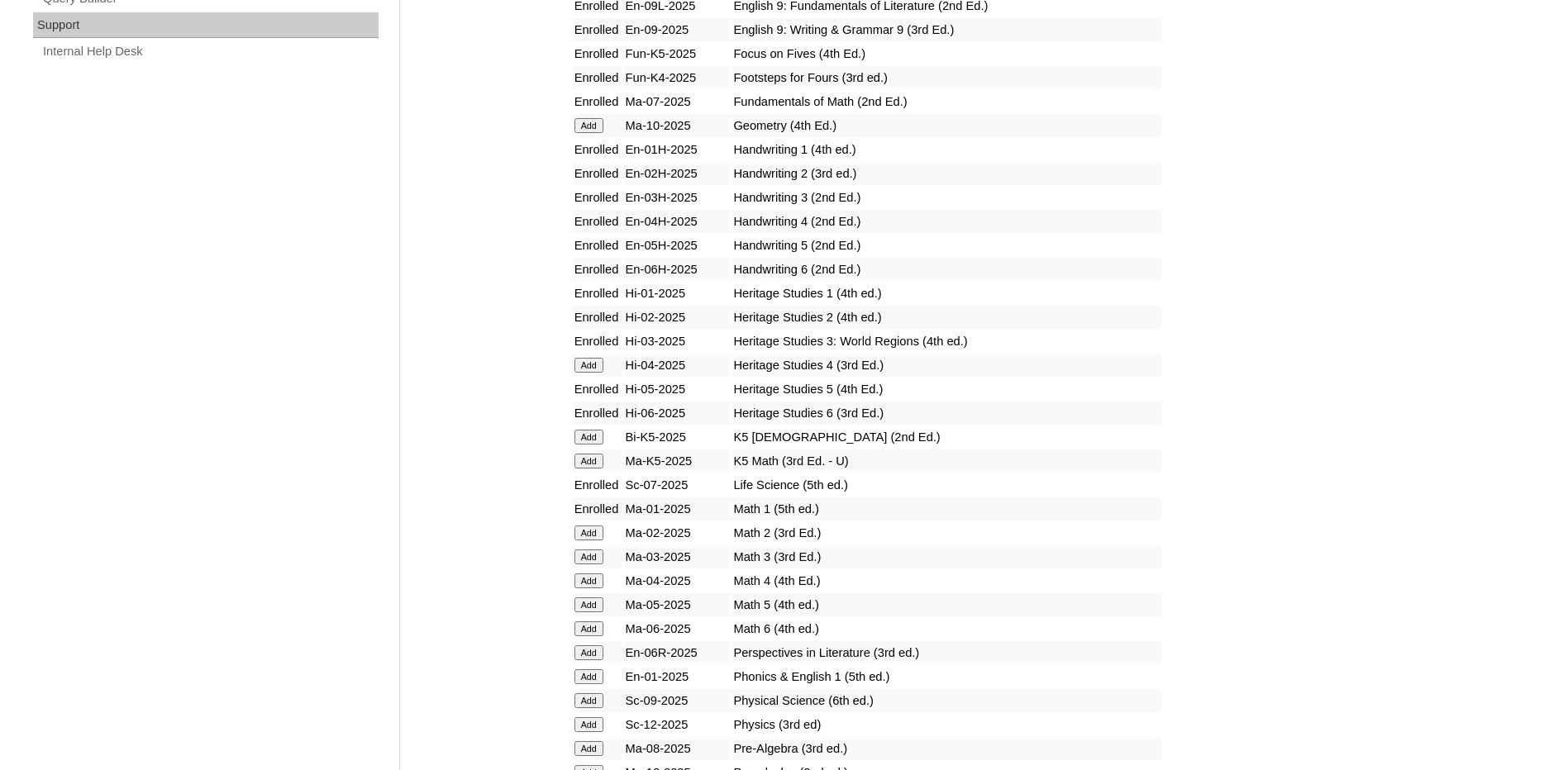
click at [591, 556] on input "Add" at bounding box center [589, 557] width 29 height 15
click at [593, 578] on input "Add" at bounding box center [589, 580] width 29 height 15
click at [591, 598] on input "Add" at bounding box center [589, 605] width 29 height 15
click at [589, 625] on input "Add" at bounding box center [589, 629] width 29 height 15
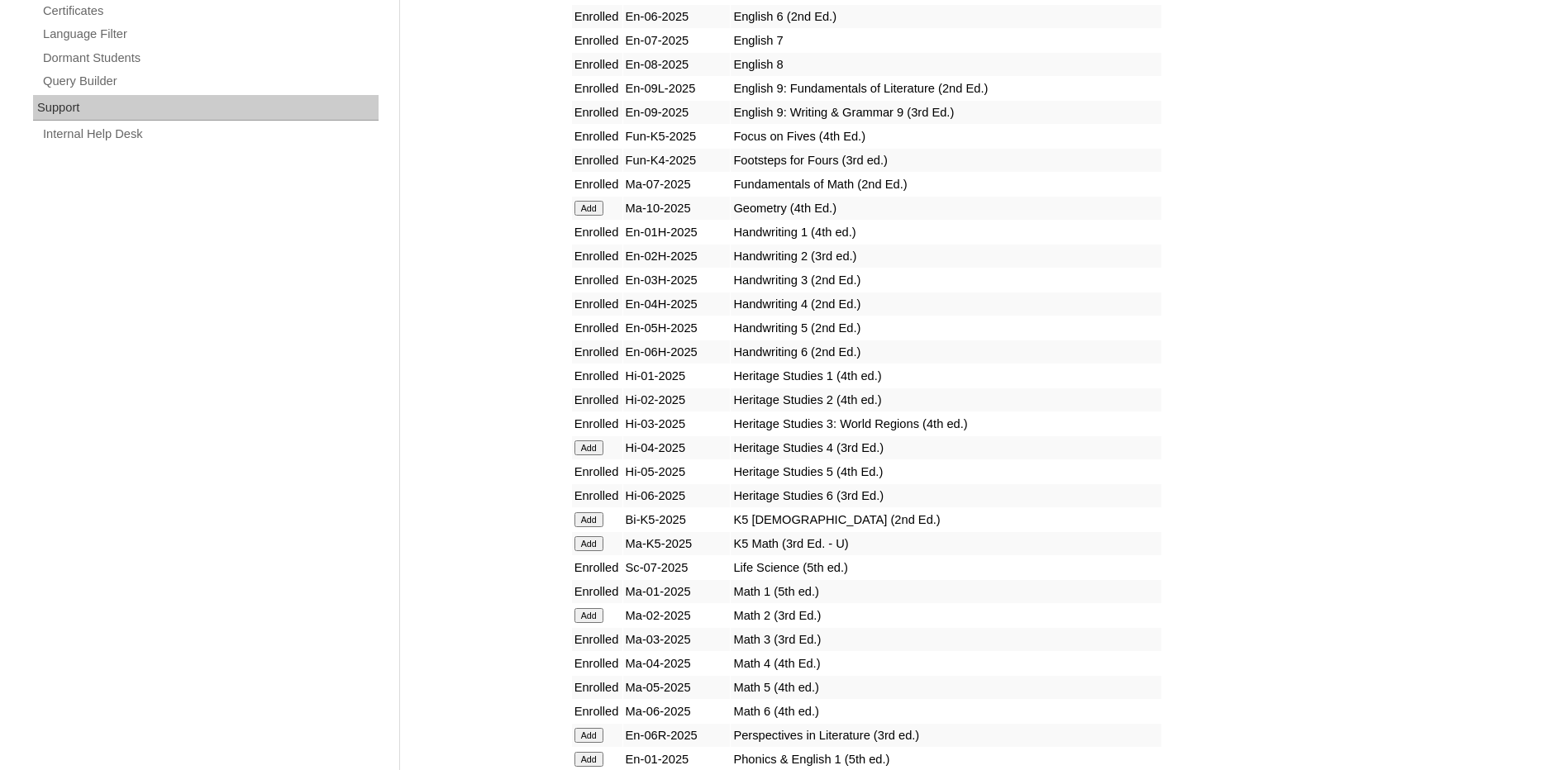
scroll to position [1487, 0]
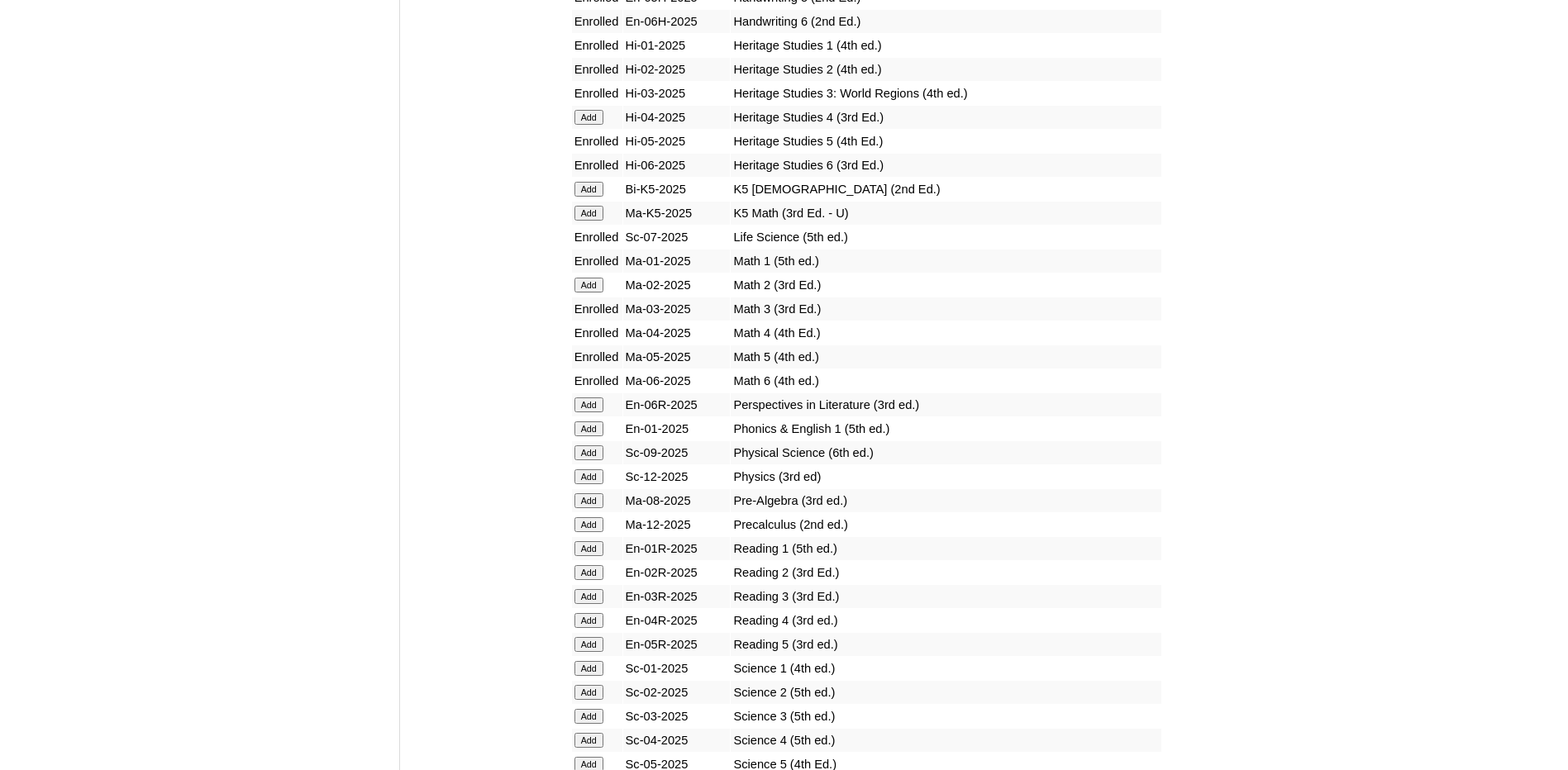
click at [593, 406] on input "Add" at bounding box center [589, 405] width 29 height 15
click at [591, 432] on input "Add" at bounding box center [589, 429] width 29 height 15
click at [597, 451] on input "Add" at bounding box center [589, 453] width 29 height 15
click at [593, 479] on input "Add" at bounding box center [589, 476] width 29 height 15
click at [593, 500] on input "Add" at bounding box center [589, 501] width 29 height 15
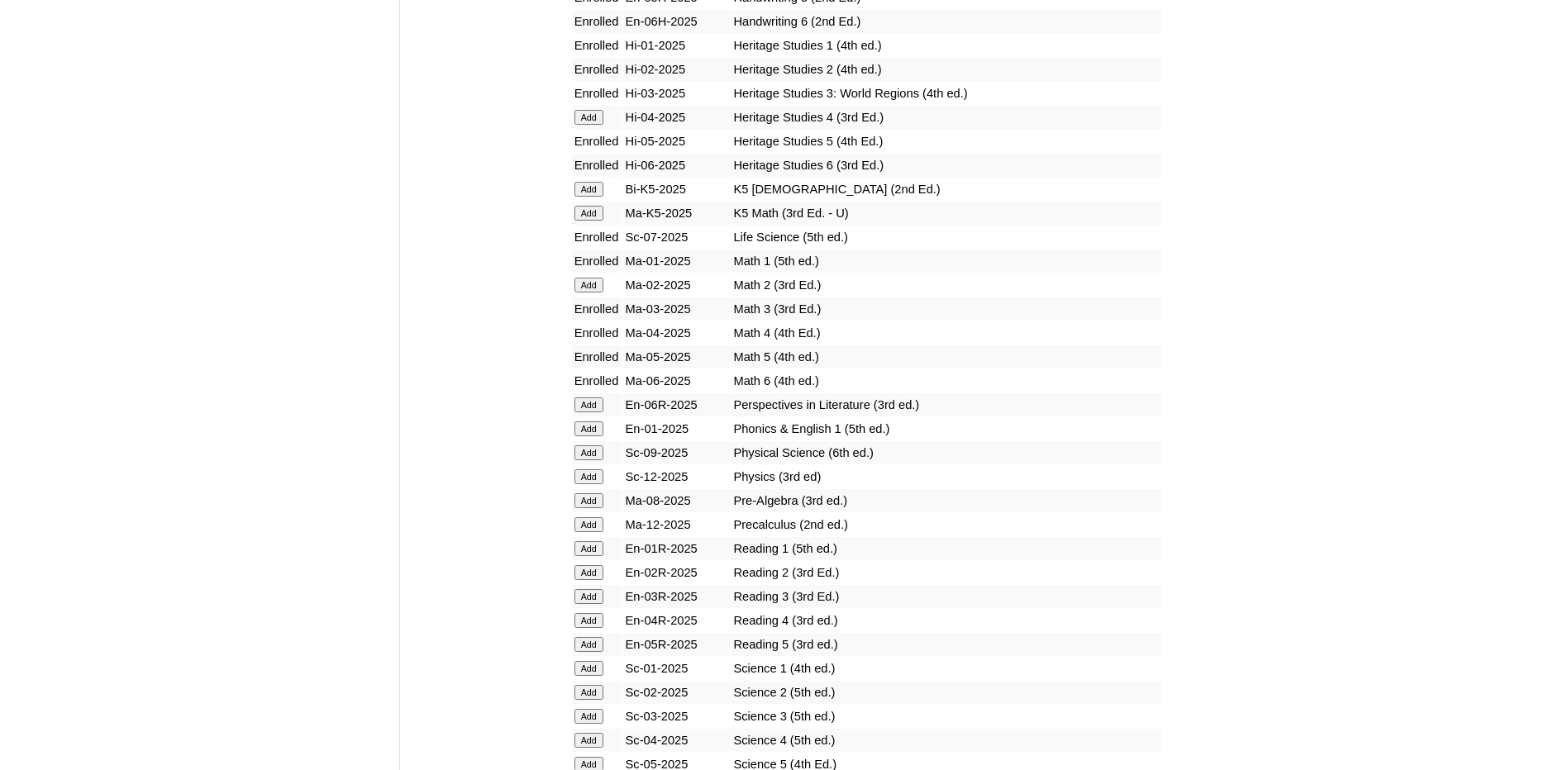
click at [591, 519] on input "Add" at bounding box center [589, 525] width 29 height 15
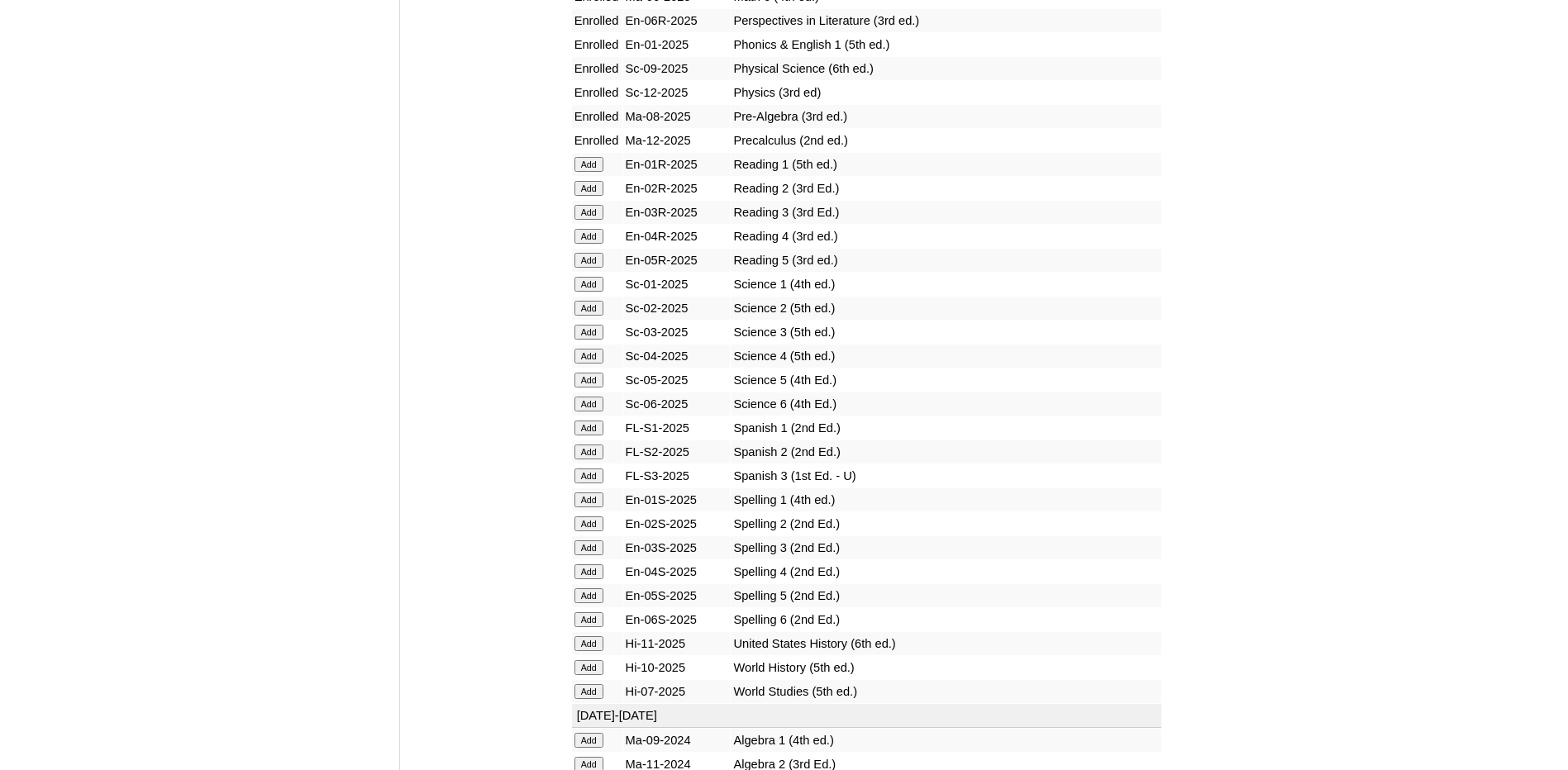
scroll to position [1735, 0]
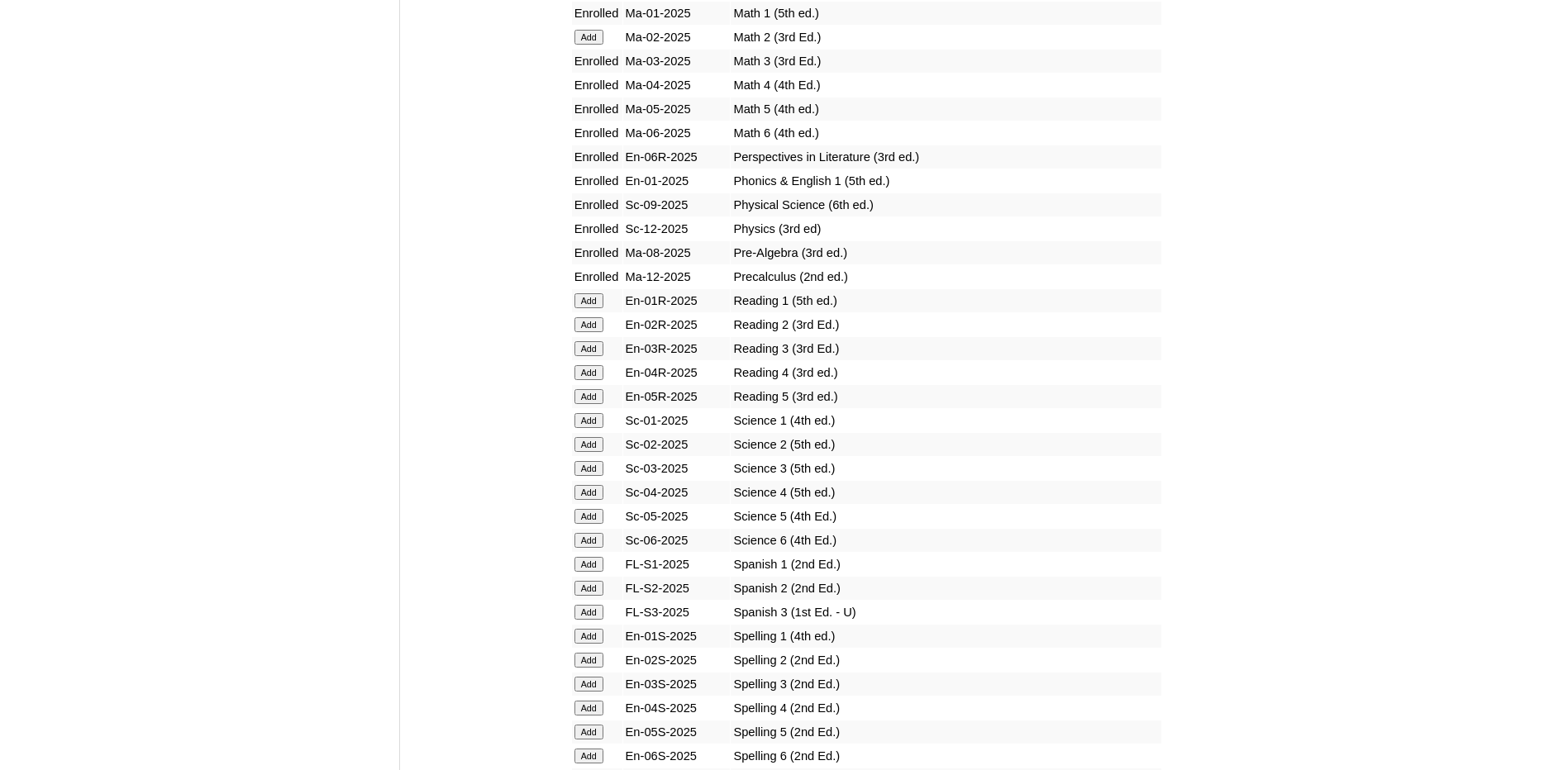
click at [589, 298] on input "Add" at bounding box center [589, 300] width 29 height 15
click at [588, 324] on input "Add" at bounding box center [589, 325] width 29 height 15
click at [591, 341] on input "Add" at bounding box center [589, 349] width 29 height 15
click at [592, 370] on input "Add" at bounding box center [589, 372] width 29 height 15
click at [594, 398] on input "Add" at bounding box center [589, 397] width 29 height 15
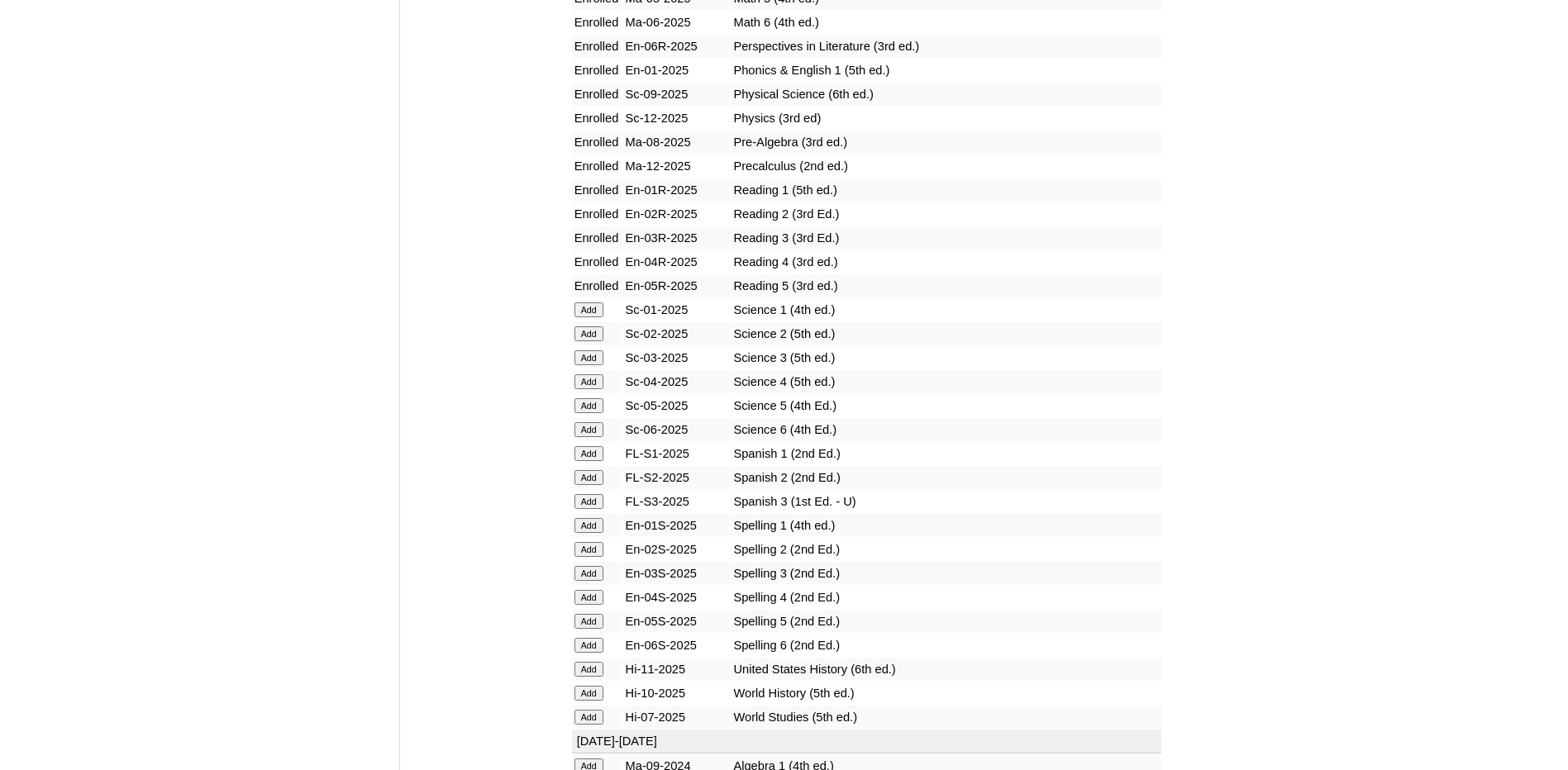
scroll to position [1817, 0]
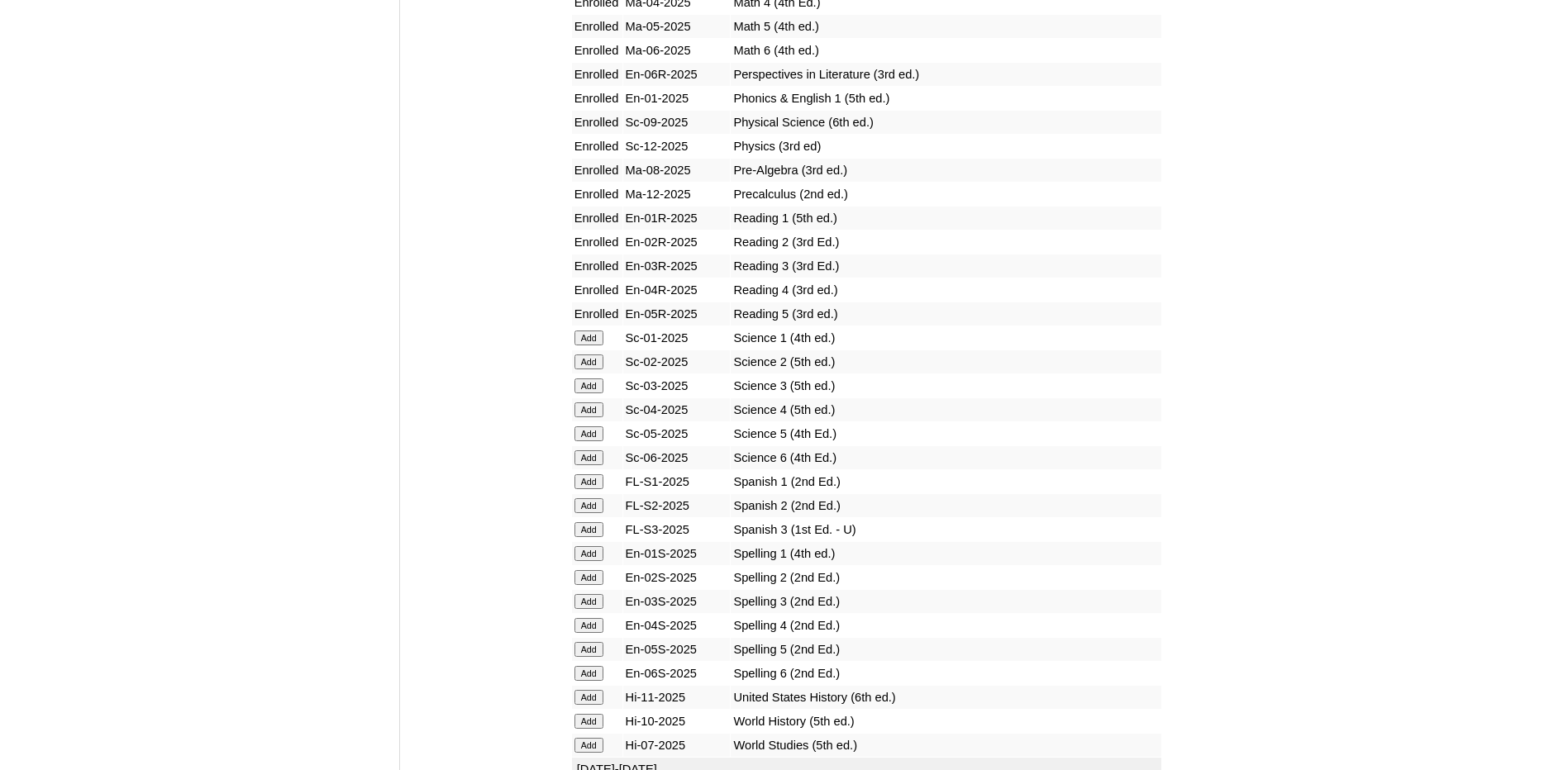
click at [590, 337] on input "Add" at bounding box center [589, 338] width 29 height 15
click at [595, 367] on input "Add" at bounding box center [589, 362] width 29 height 15
click at [592, 386] on input "Add" at bounding box center [589, 386] width 29 height 15
click at [591, 410] on input "Add" at bounding box center [589, 410] width 29 height 15
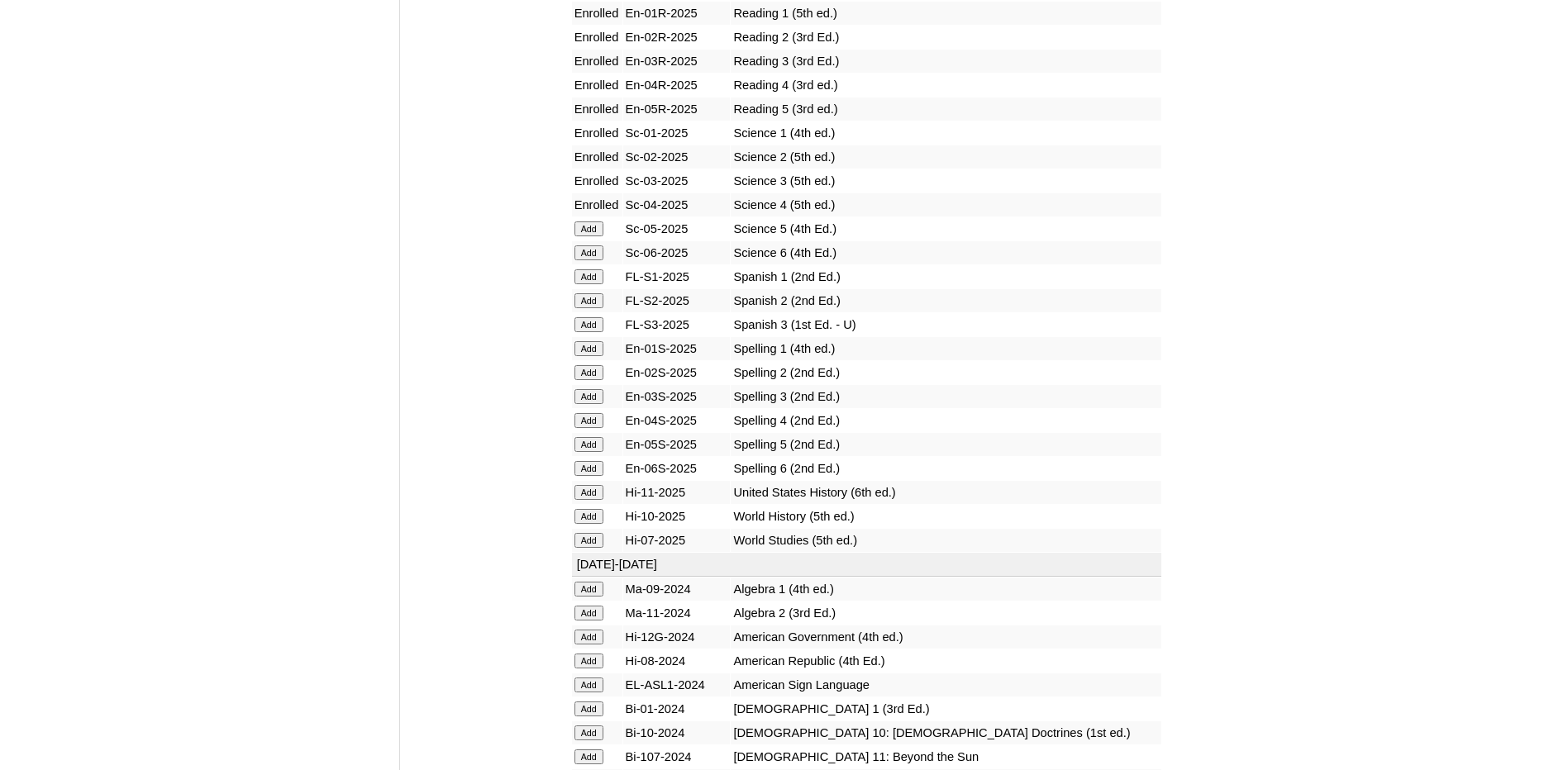
scroll to position [1982, 0]
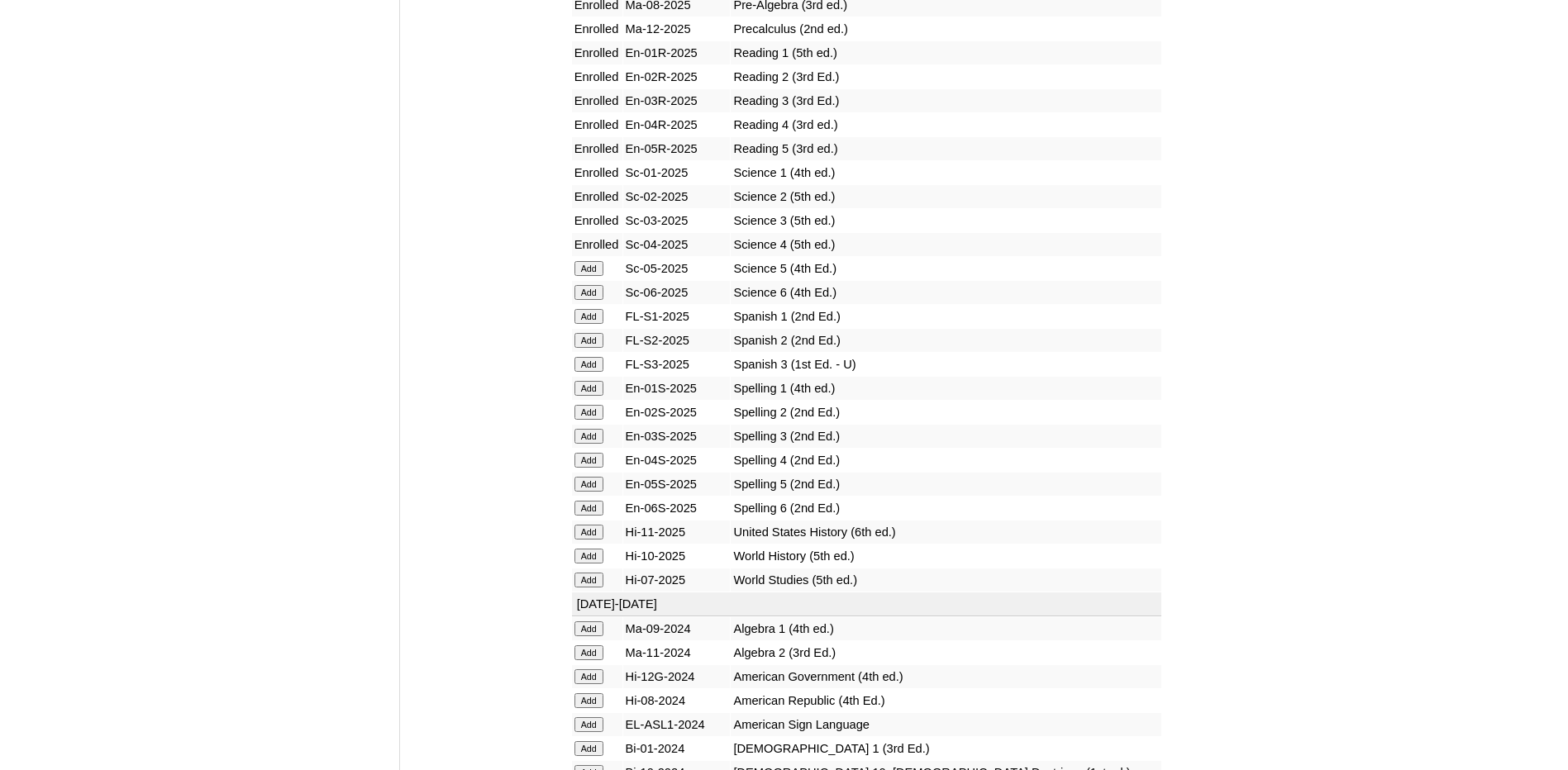
click at [591, 292] on input "Add" at bounding box center [589, 292] width 29 height 15
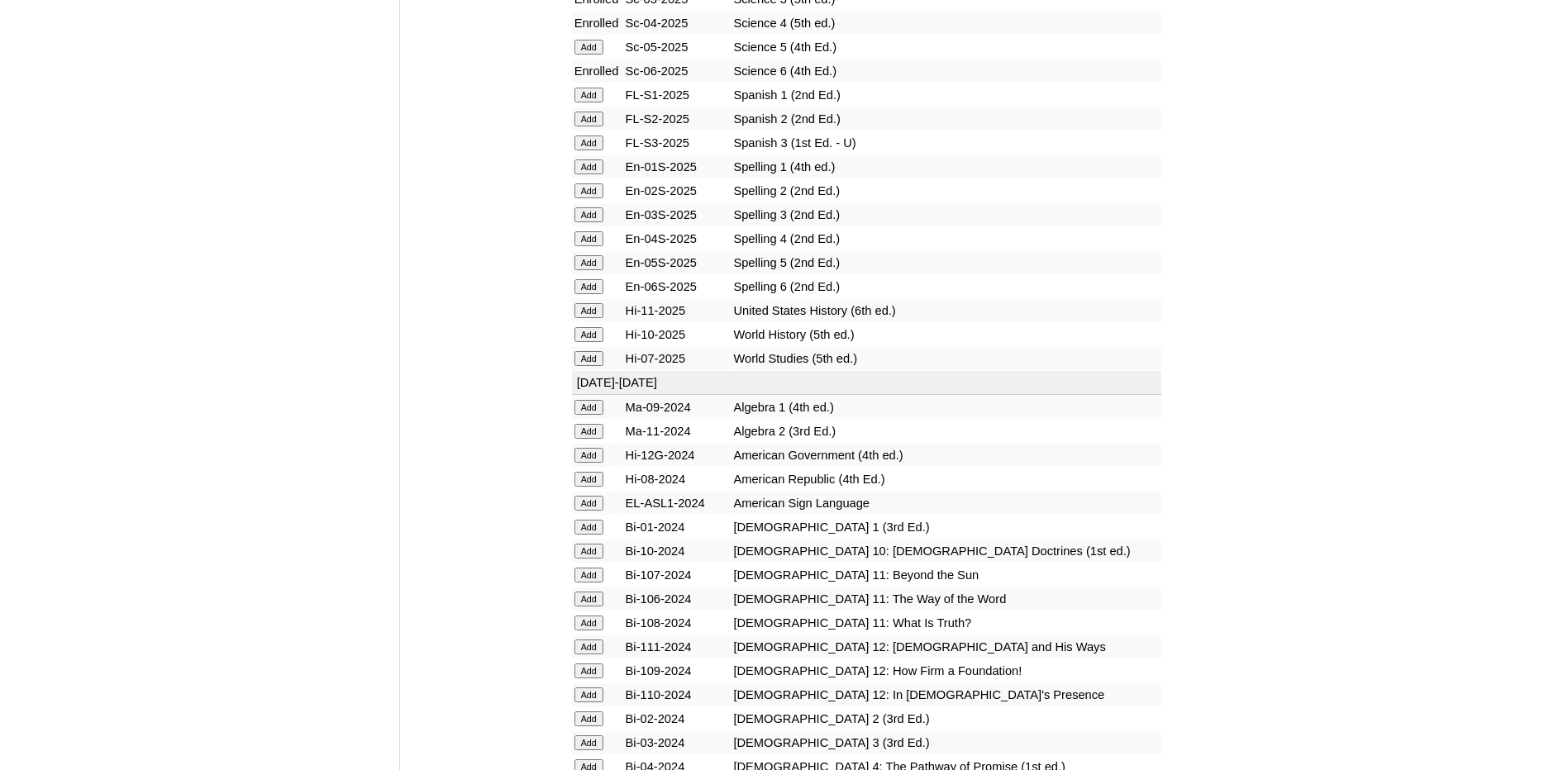
scroll to position [1982, 0]
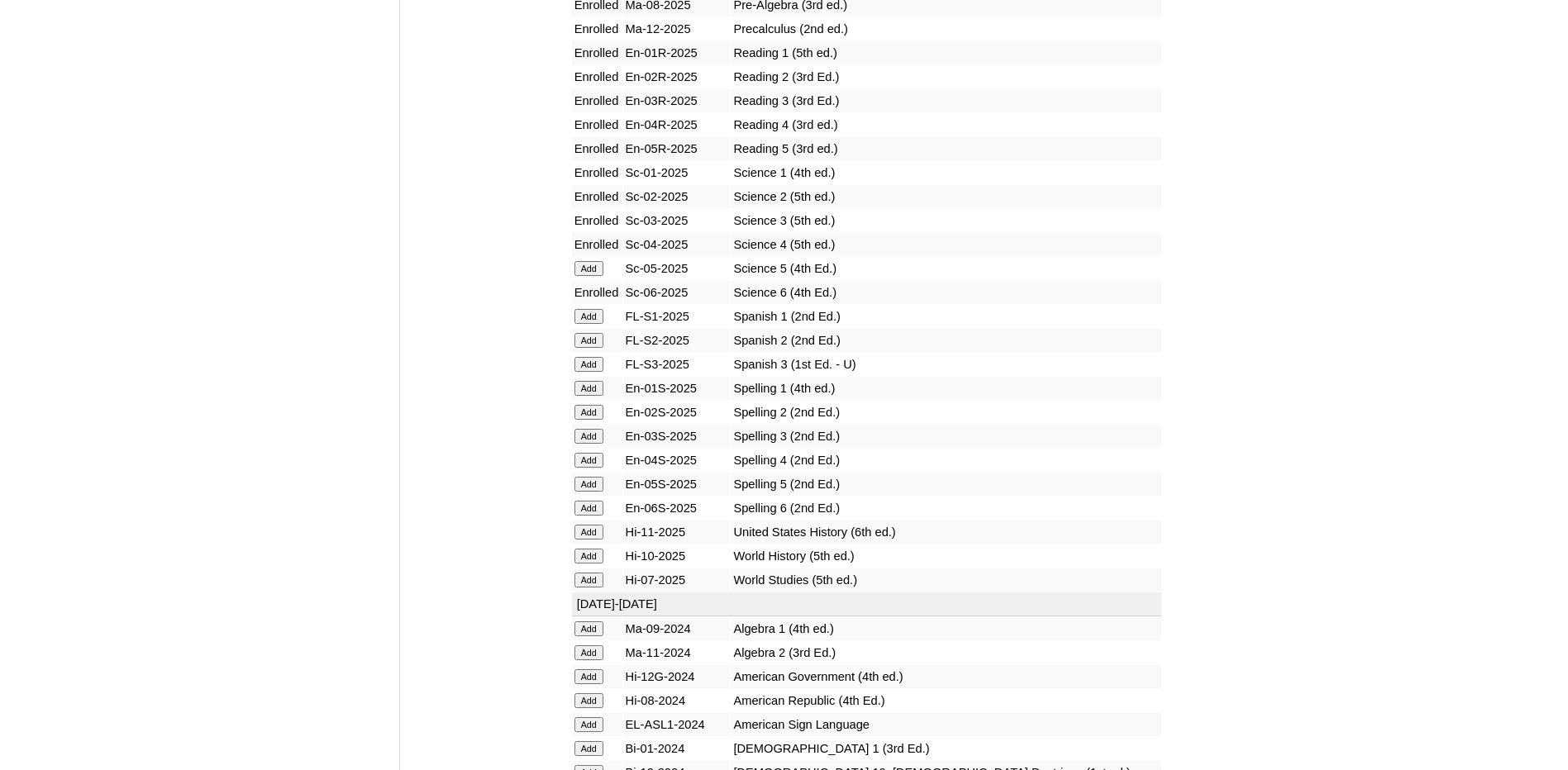
click at [595, 314] on input "Add" at bounding box center [589, 317] width 29 height 15
click at [594, 336] on input "Add" at bounding box center [589, 340] width 29 height 15
click at [593, 365] on input "Add" at bounding box center [589, 364] width 29 height 15
click at [591, 387] on input "Add" at bounding box center [589, 388] width 29 height 15
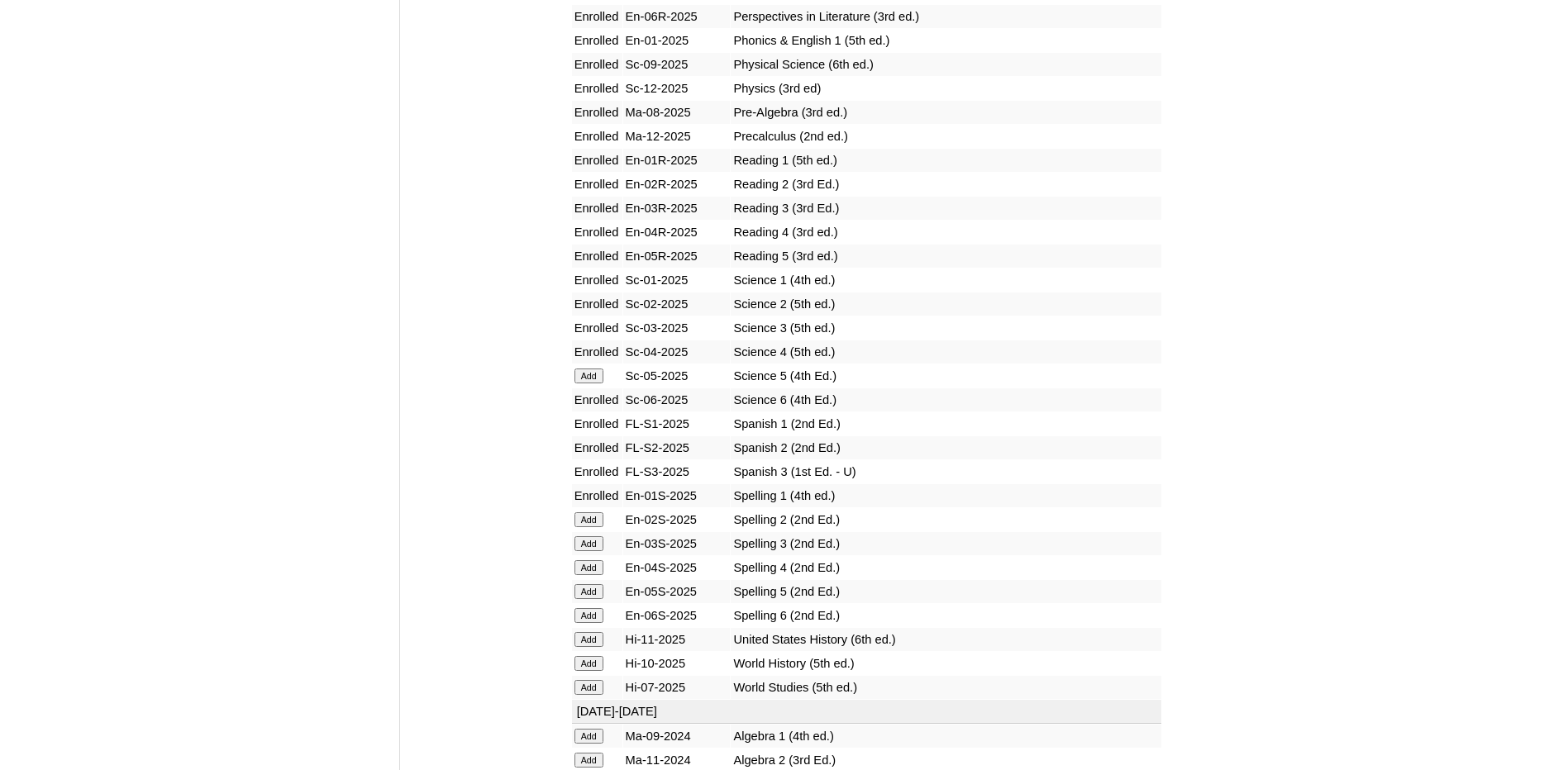
scroll to position [2065, 0]
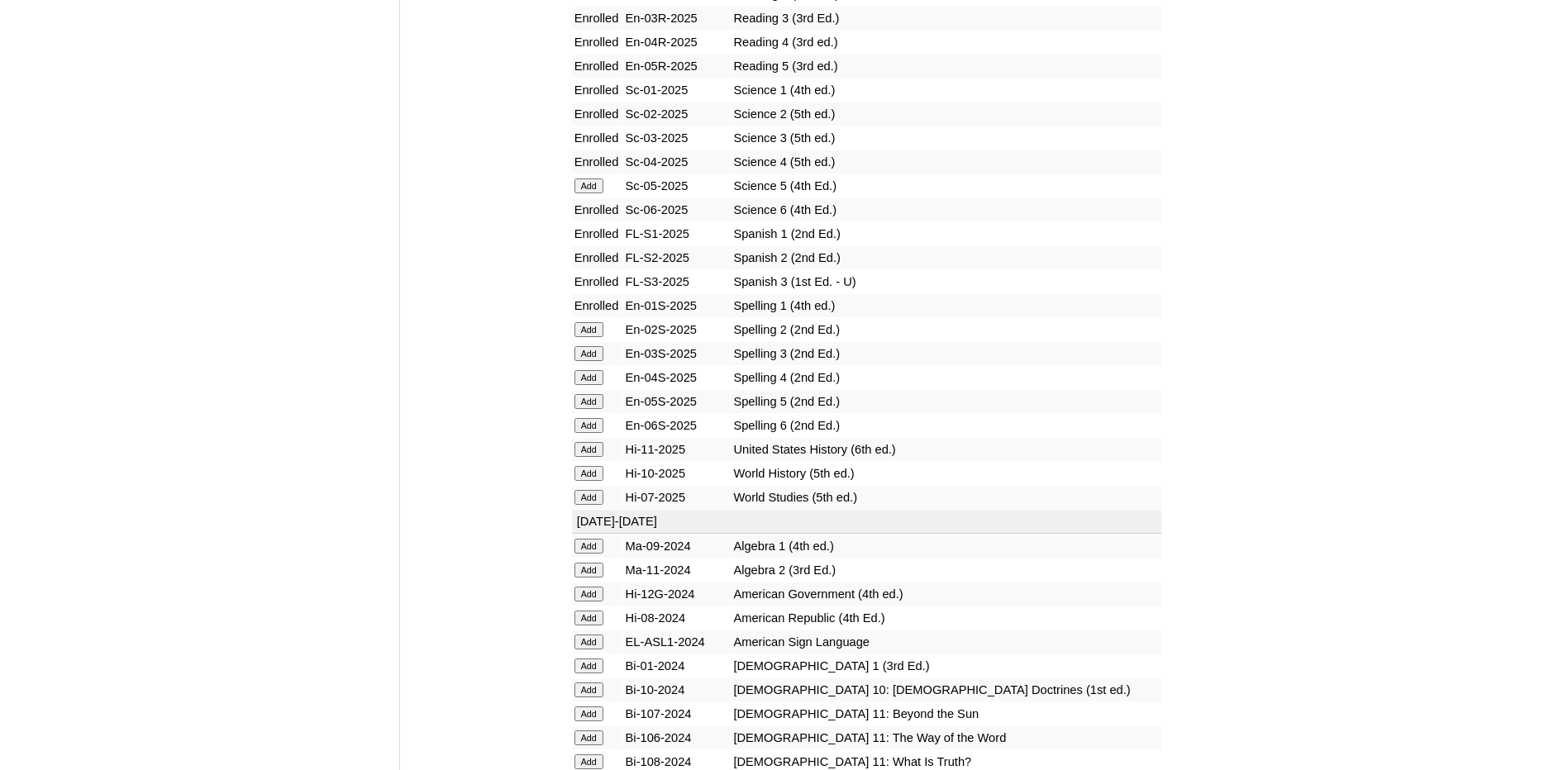
click at [596, 380] on input "Add" at bounding box center [589, 378] width 29 height 15
click at [595, 405] on input "Add" at bounding box center [589, 401] width 29 height 15
click at [598, 423] on input "Add" at bounding box center [589, 425] width 29 height 15
click at [593, 451] on input "Add" at bounding box center [589, 449] width 29 height 15
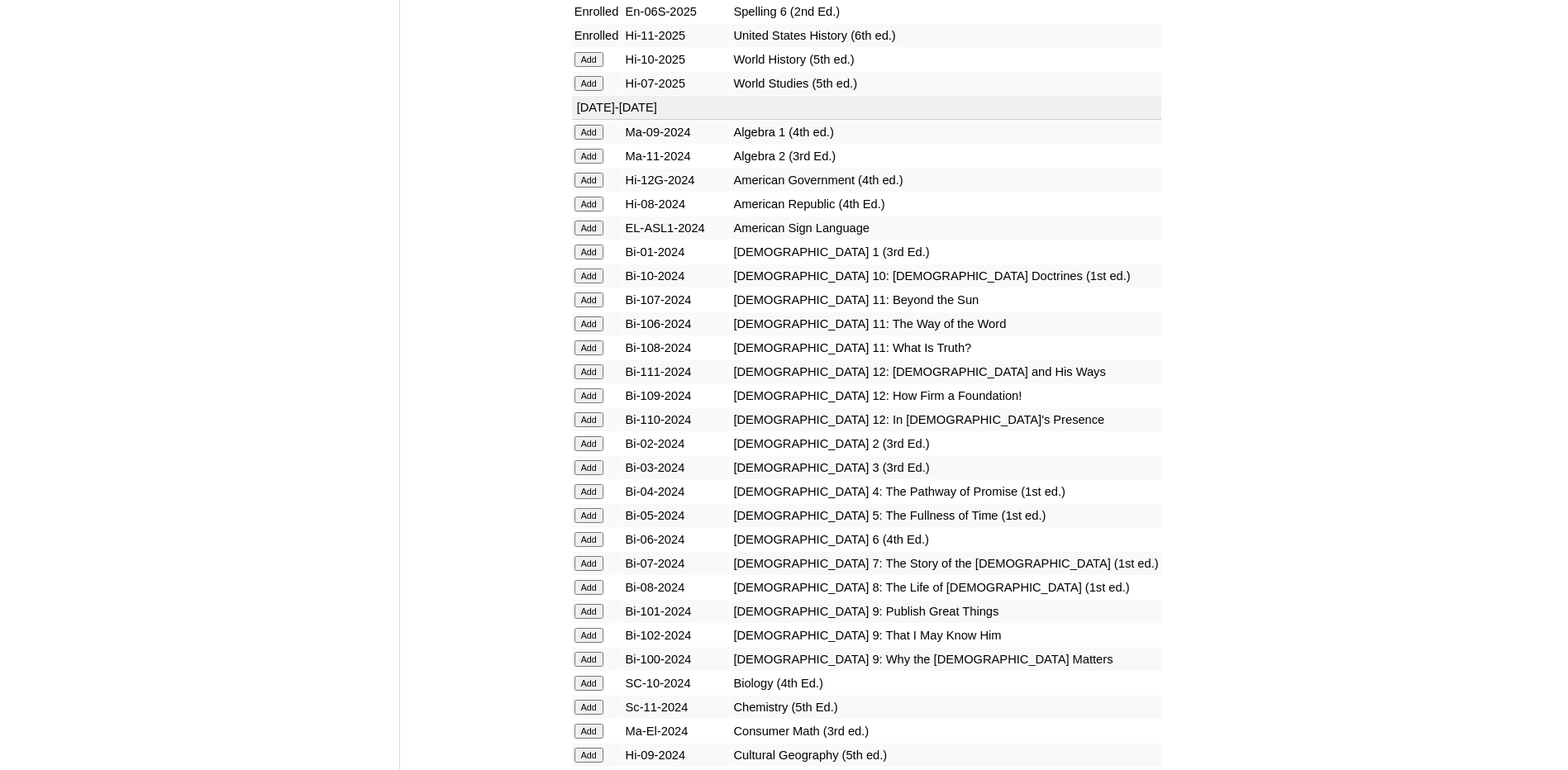
scroll to position [2314, 0]
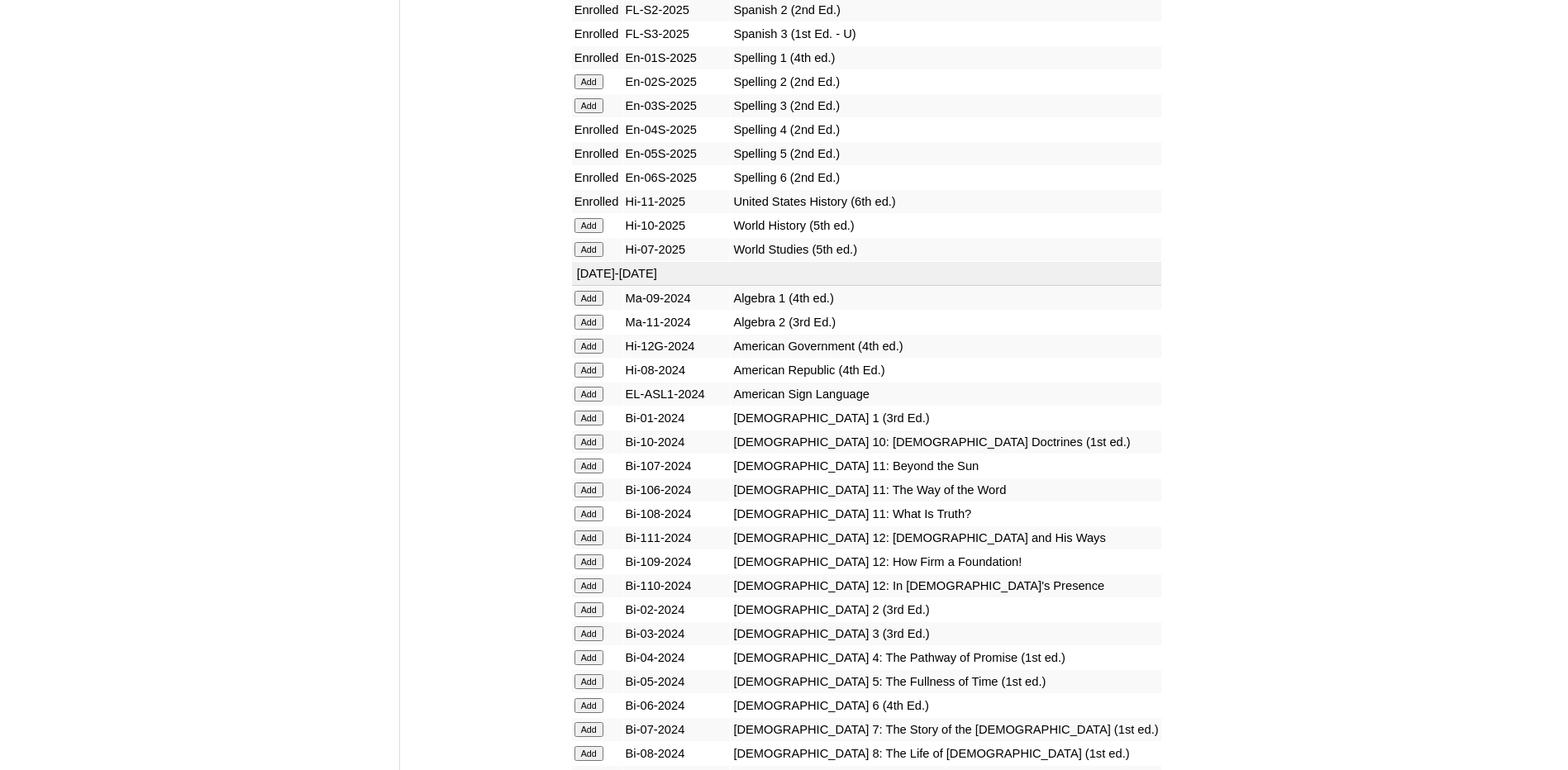
click at [582, 251] on input "Add" at bounding box center [589, 249] width 29 height 15
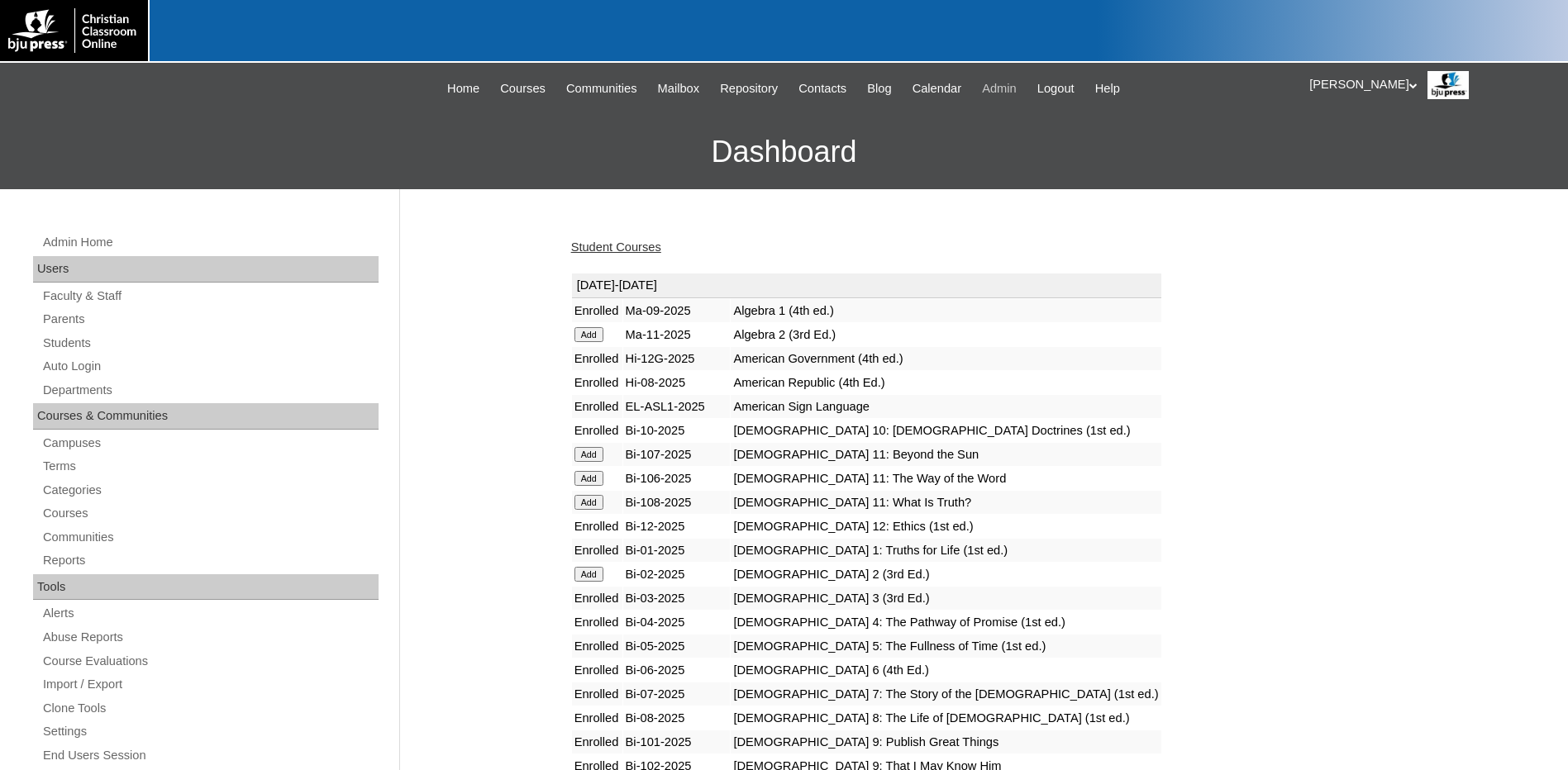
click at [991, 91] on span "Admin" at bounding box center [999, 88] width 35 height 19
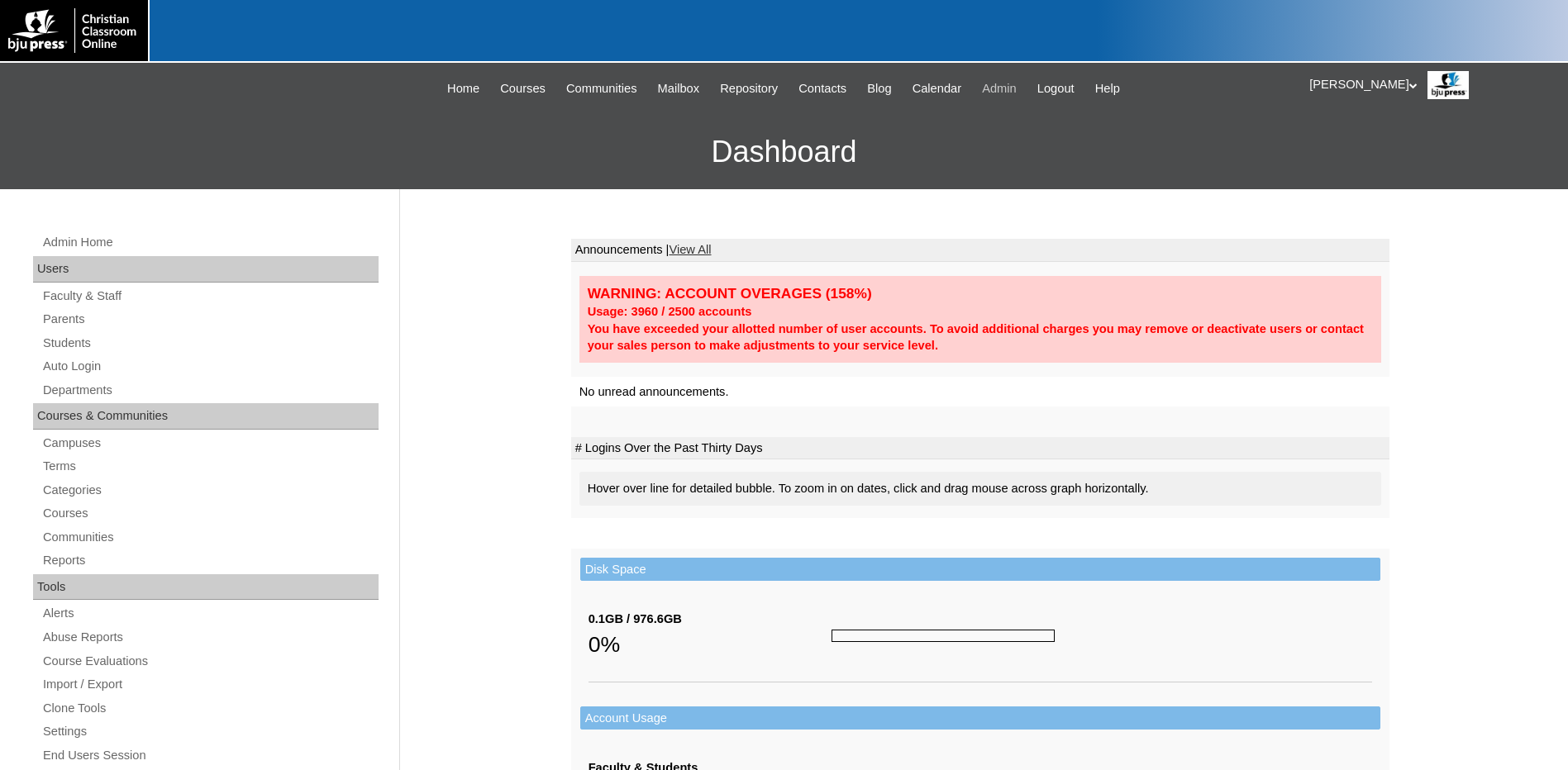
click at [1010, 100] on div "|N|Staff|| Skip to Main Content Skip to Sub Navigation Home Courses Communities…" at bounding box center [784, 88] width 1018 height 36
click at [993, 91] on span "Admin" at bounding box center [999, 88] width 35 height 19
